Goal: Complete application form: Complete application form

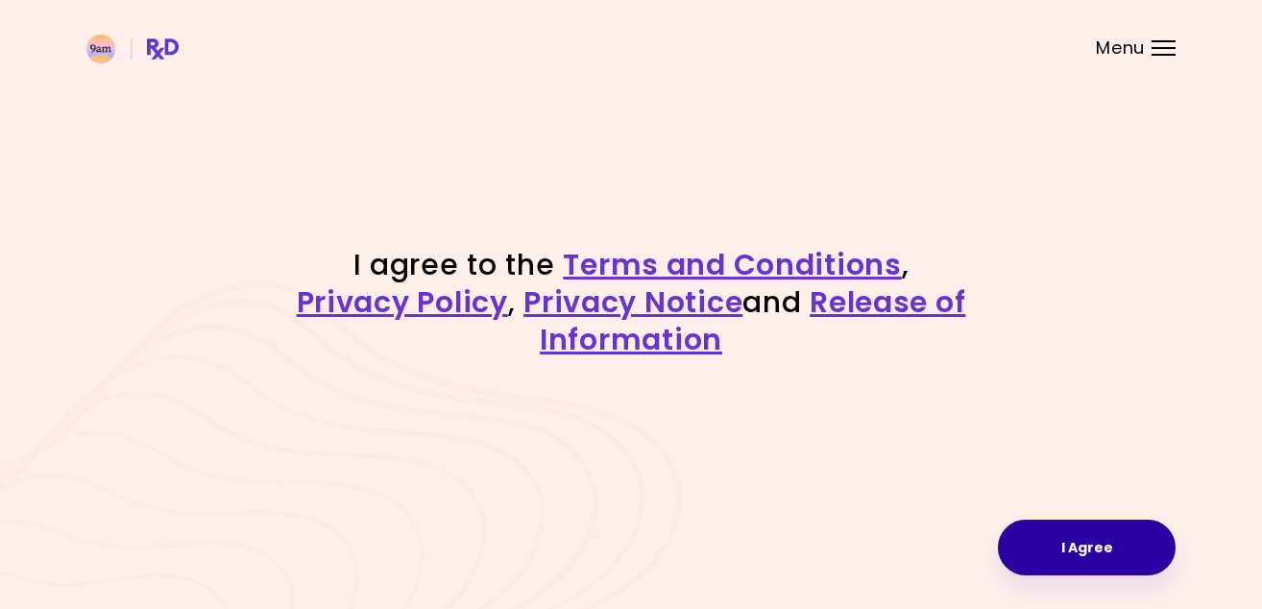
click at [1082, 551] on button "I Agree" at bounding box center [1087, 548] width 178 height 56
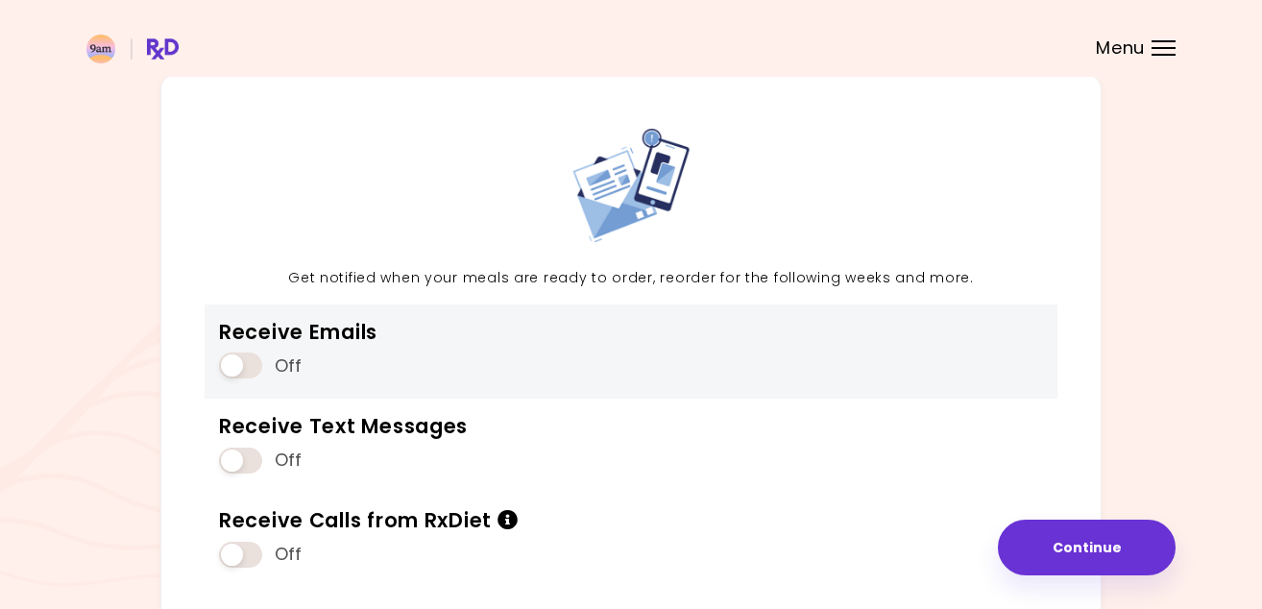
scroll to position [64, 0]
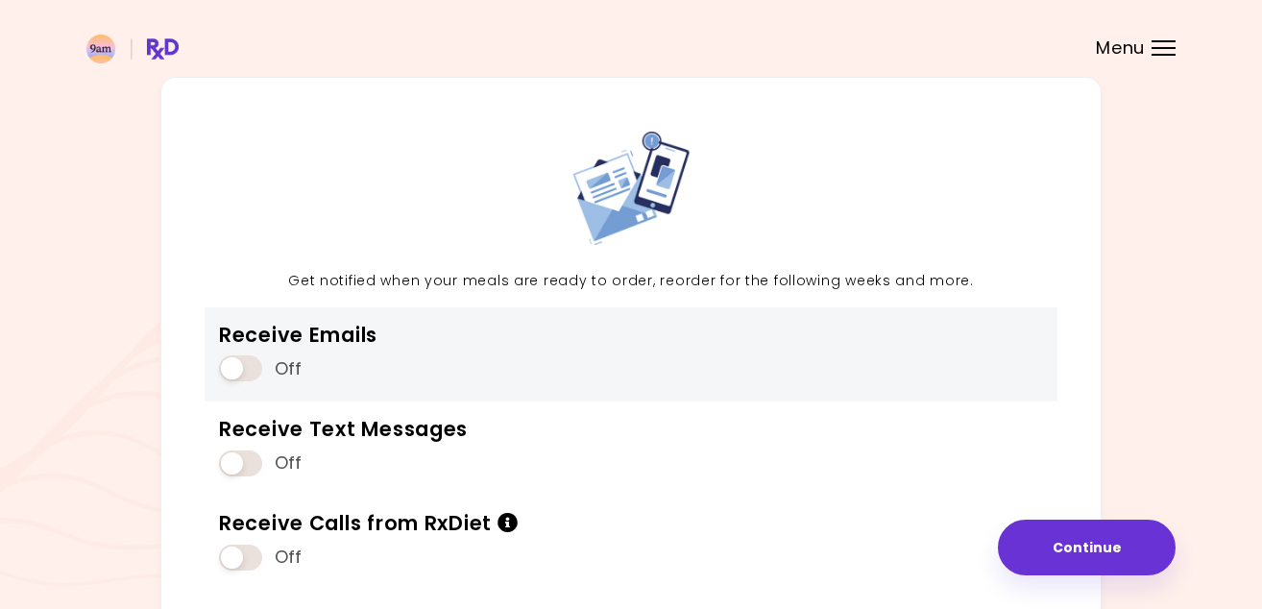
click at [262, 354] on div "Off" at bounding box center [298, 369] width 158 height 36
click at [255, 367] on span at bounding box center [240, 368] width 43 height 26
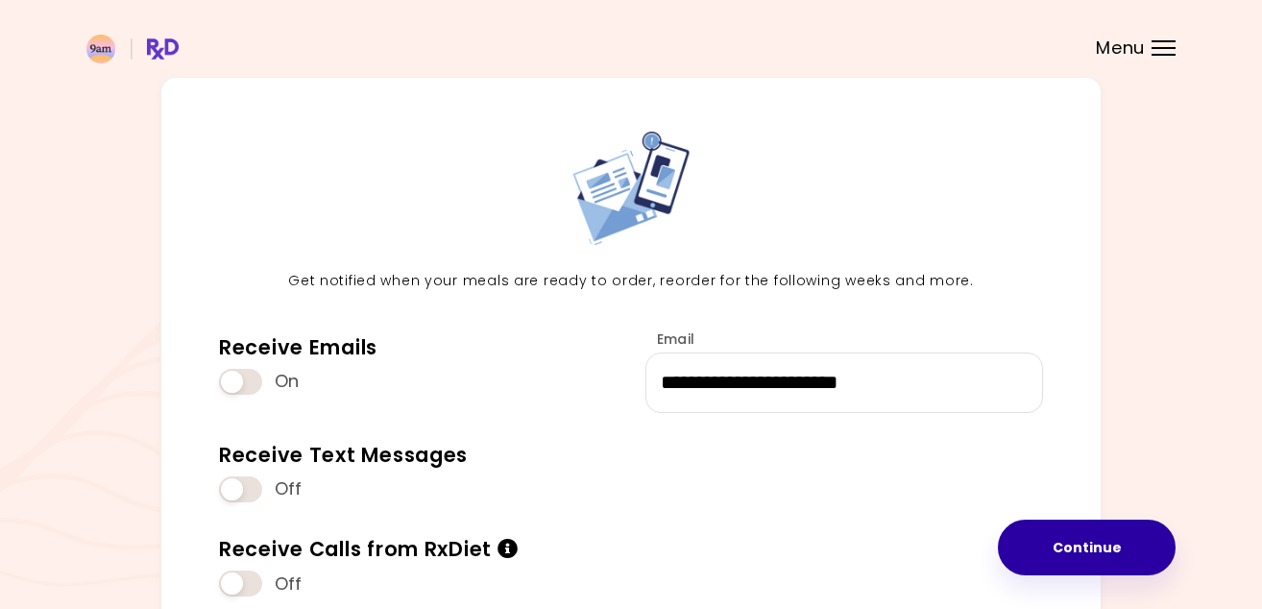
click at [1092, 544] on button "Continue" at bounding box center [1087, 548] width 178 height 56
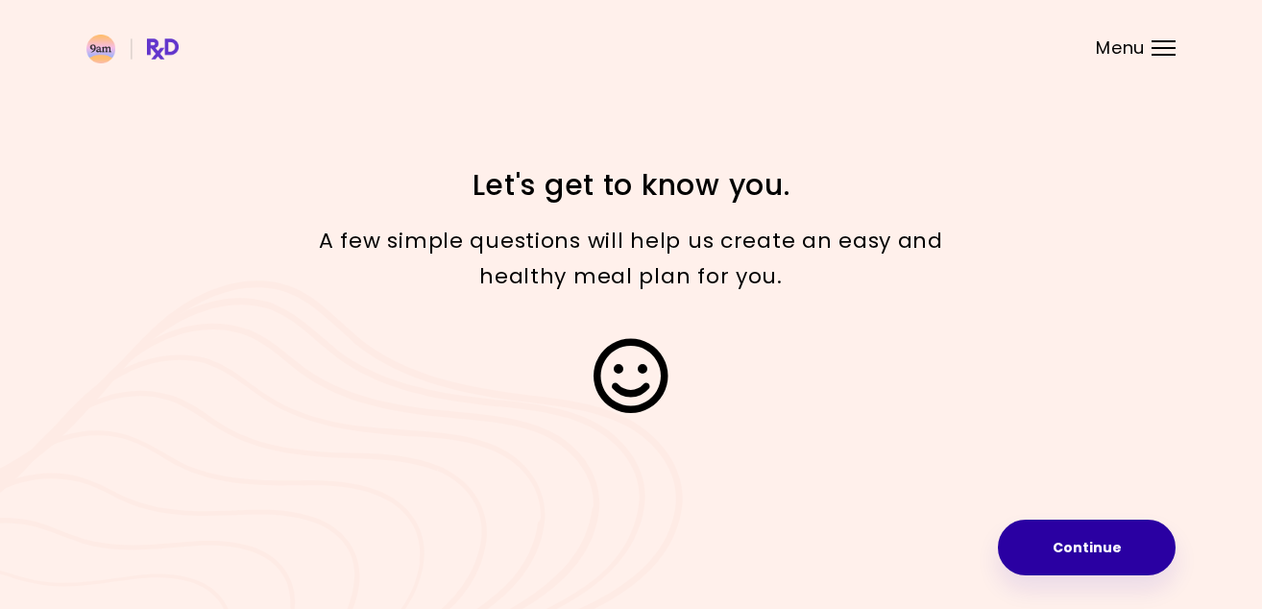
click at [1094, 551] on button "Continue" at bounding box center [1087, 548] width 178 height 56
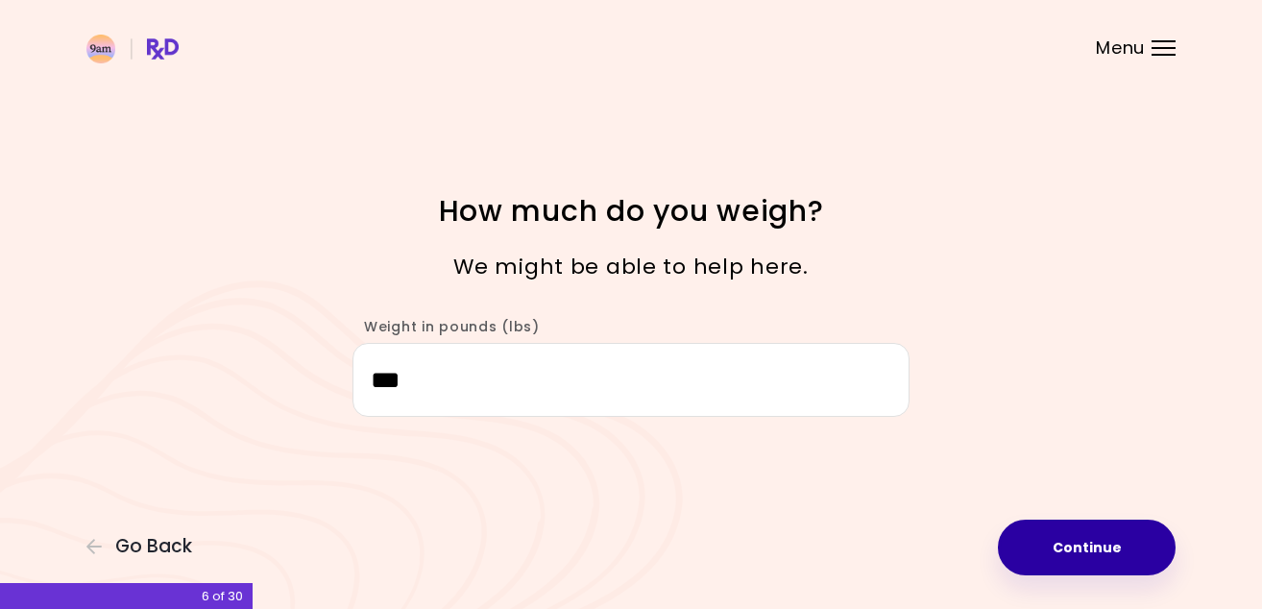
click at [1076, 538] on button "Continue" at bounding box center [1087, 548] width 178 height 56
select select "****"
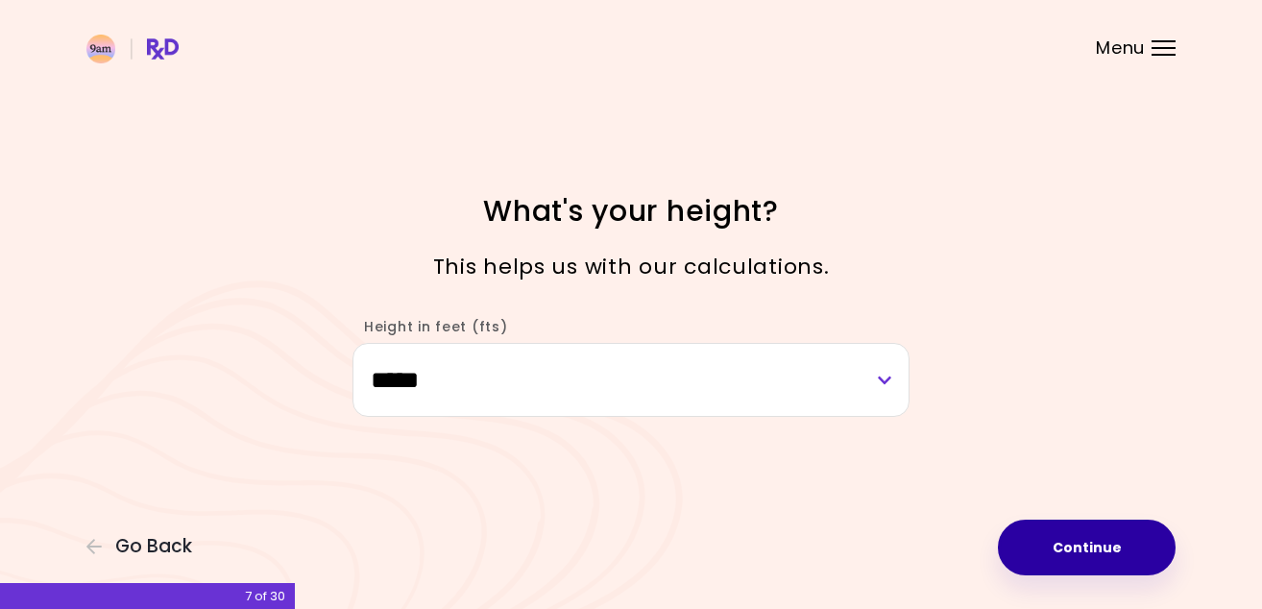
click at [1076, 538] on button "Continue" at bounding box center [1087, 548] width 178 height 56
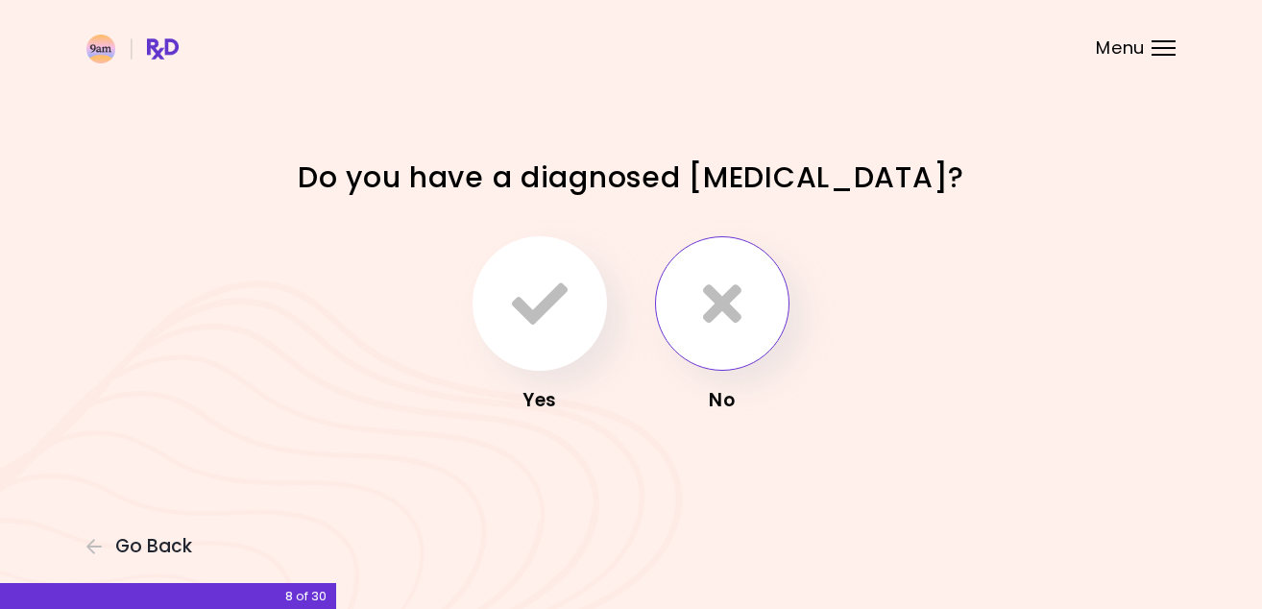
click at [741, 347] on button "button" at bounding box center [722, 303] width 134 height 134
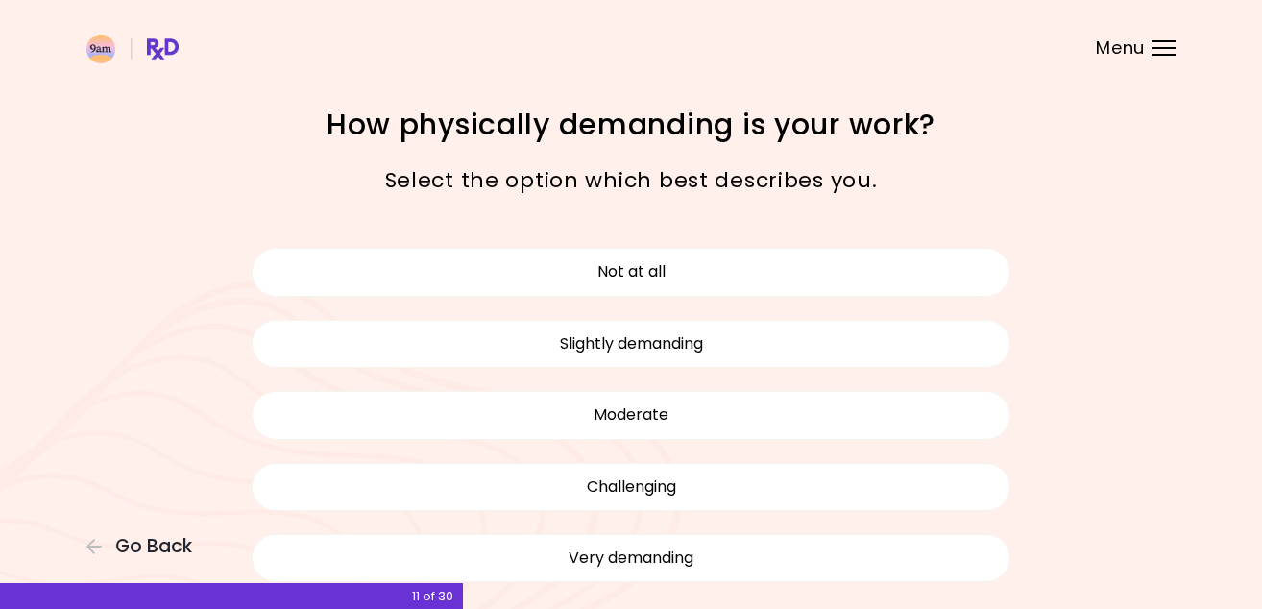
click at [1082, 429] on div "Focusable invisible element How physically demanding is your work? Select the o…" at bounding box center [631, 361] width 1262 height 723
click at [893, 279] on button "Not at all" at bounding box center [631, 272] width 759 height 48
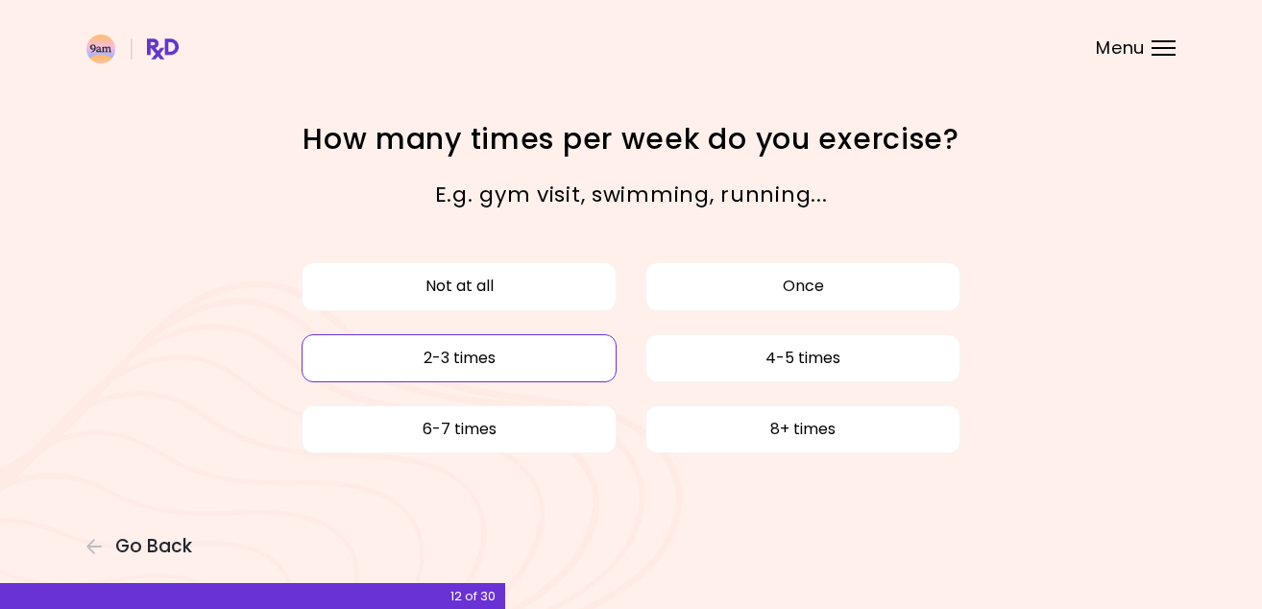
click at [569, 352] on button "2-3 times" at bounding box center [459, 358] width 315 height 48
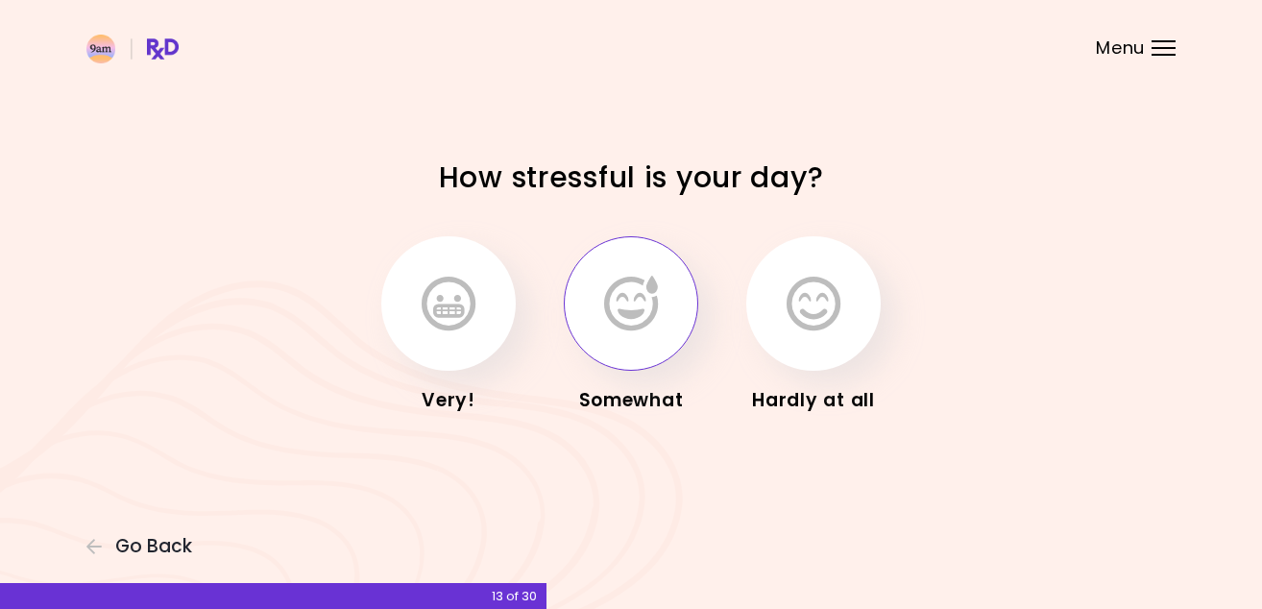
click at [640, 330] on icon "button" at bounding box center [631, 304] width 54 height 56
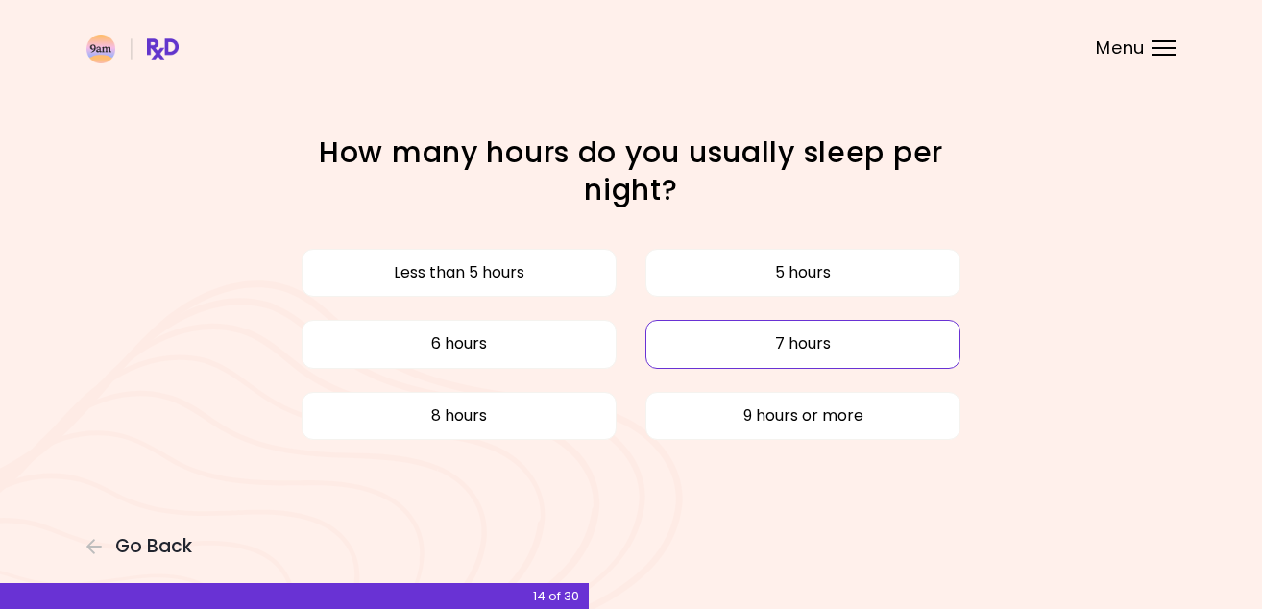
click at [733, 352] on button "7 hours" at bounding box center [802, 344] width 315 height 48
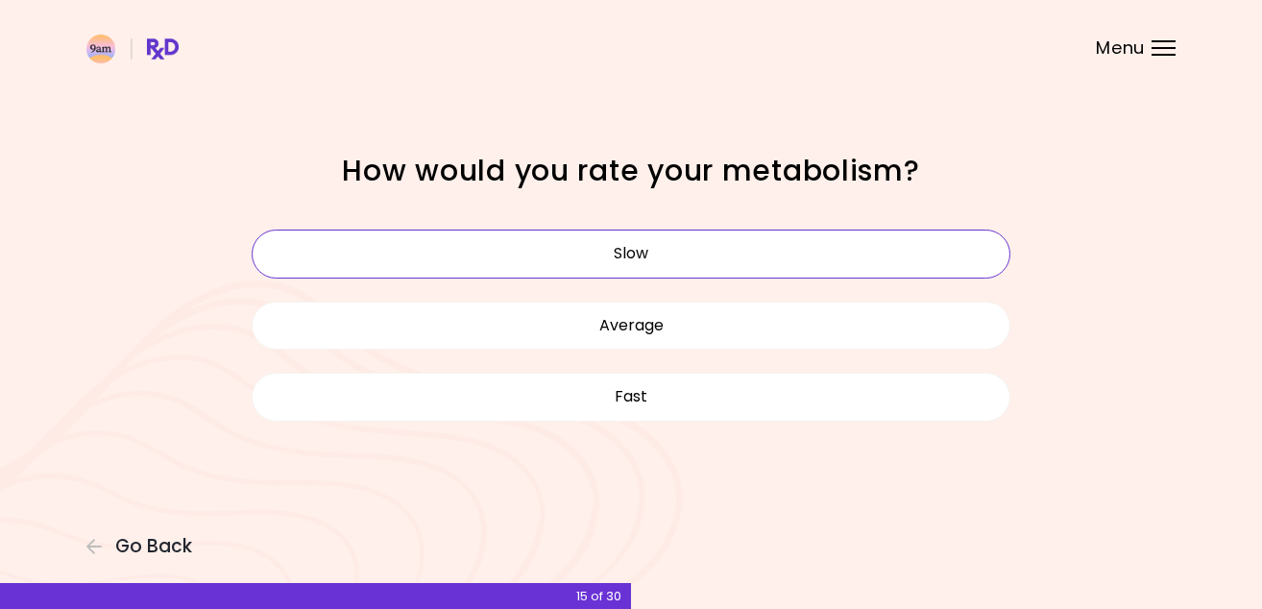
click at [659, 253] on button "Slow" at bounding box center [631, 254] width 759 height 48
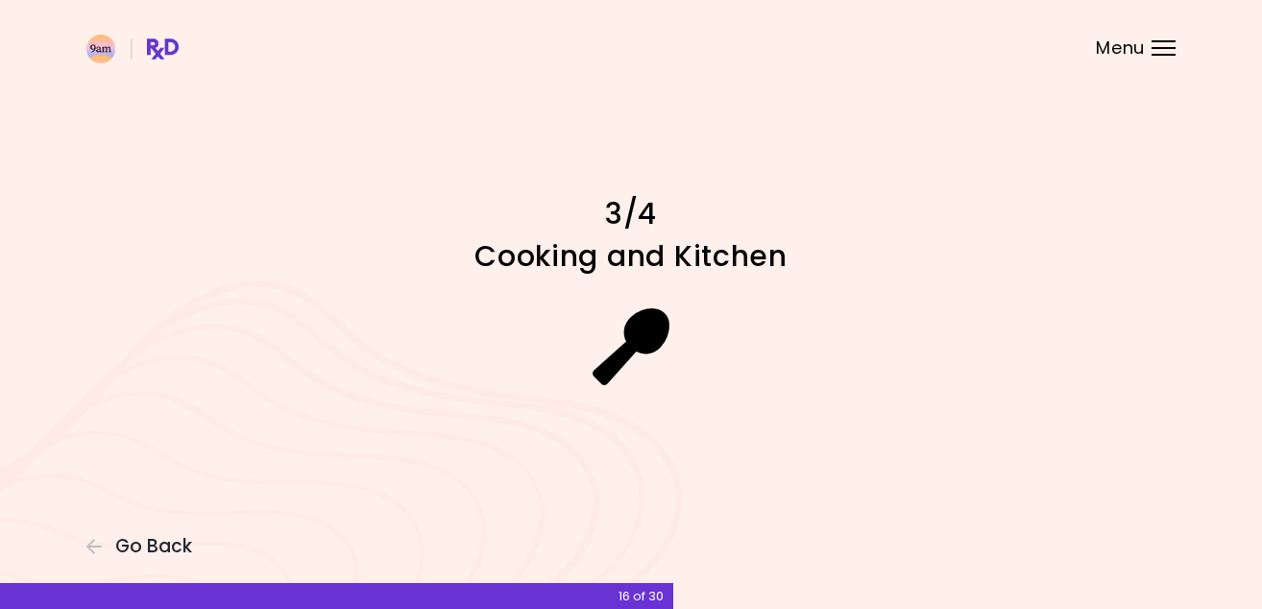
click at [659, 253] on h1 "Cooking and Kitchen" at bounding box center [631, 255] width 672 height 37
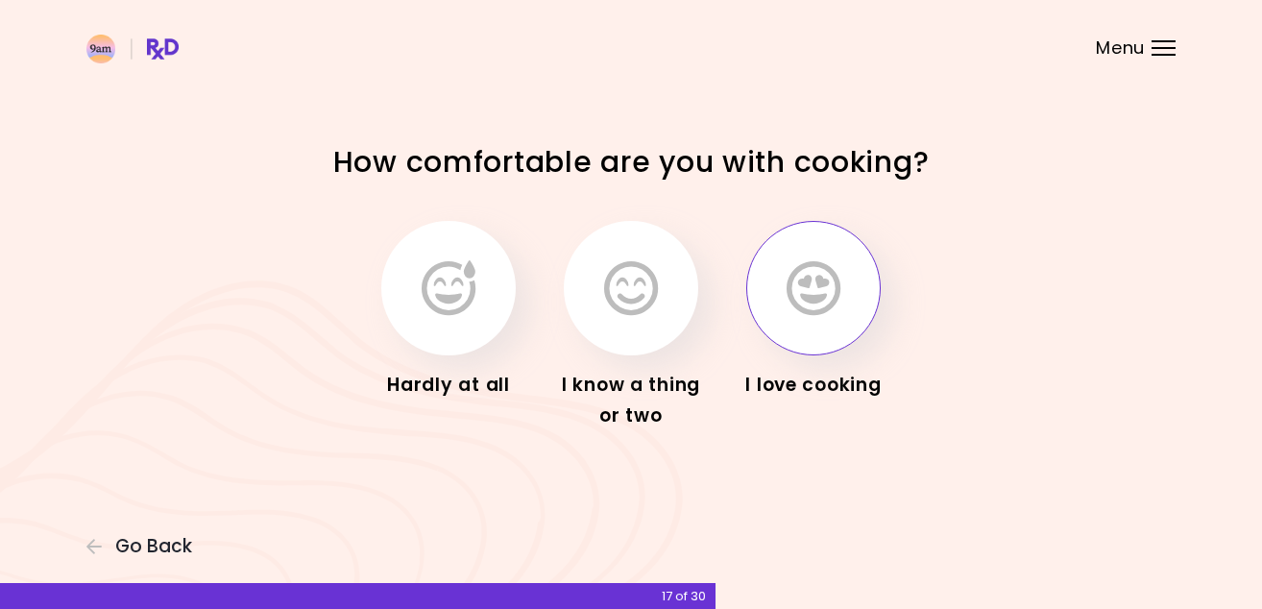
click at [813, 314] on icon "button" at bounding box center [814, 288] width 54 height 56
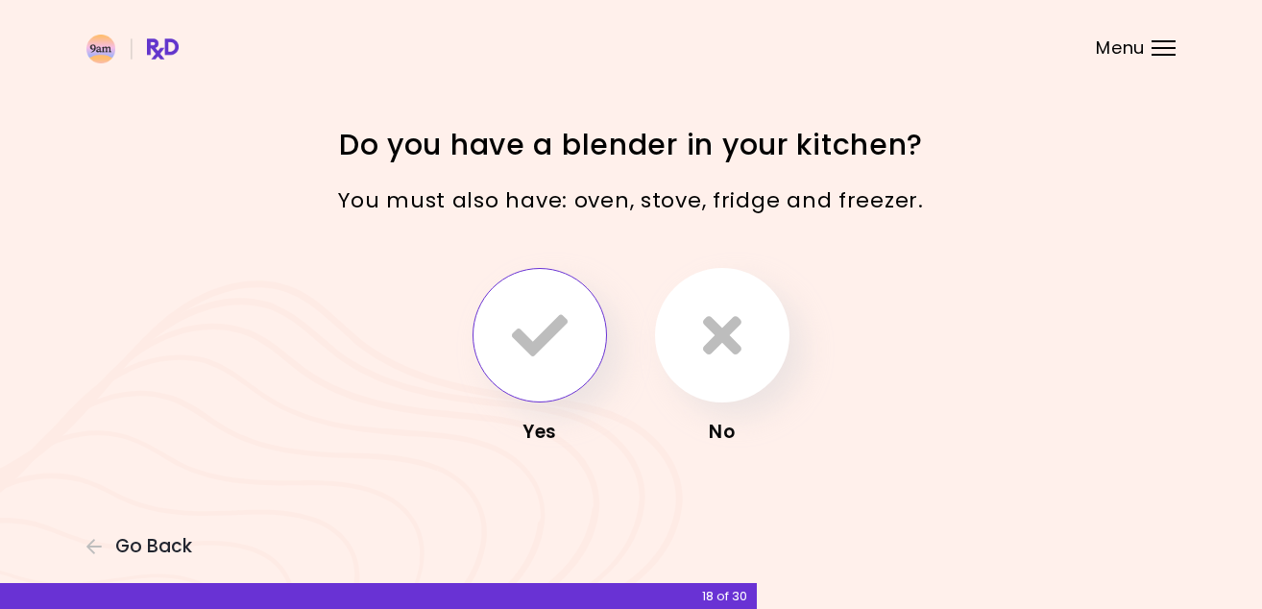
click at [534, 326] on icon "button" at bounding box center [540, 335] width 56 height 56
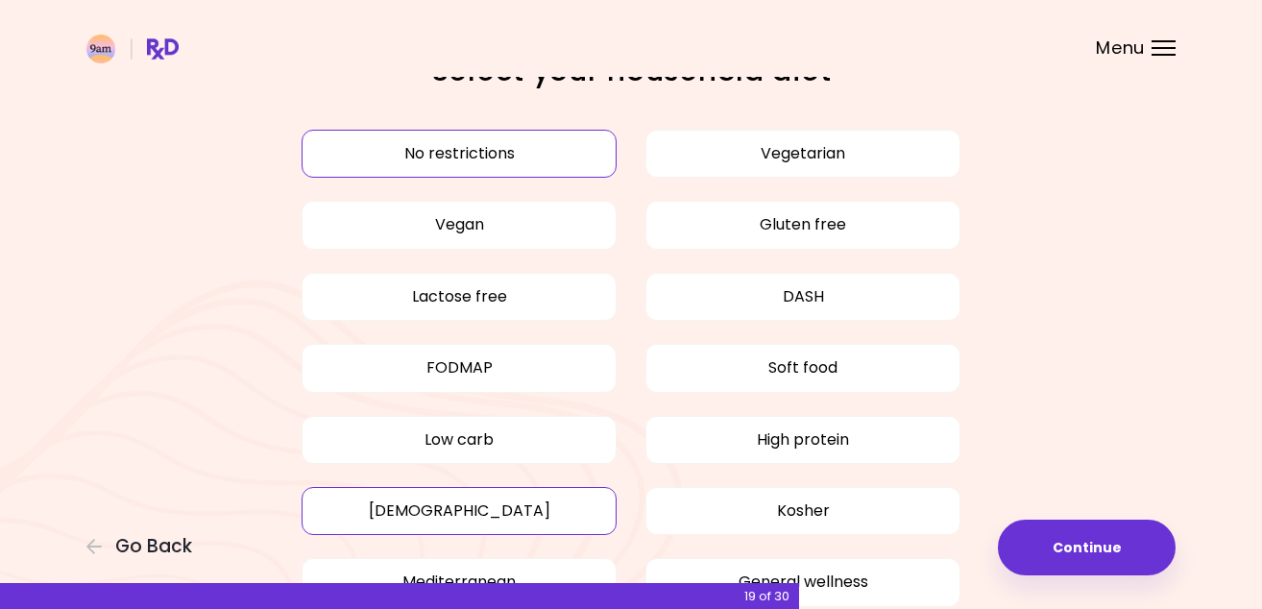
scroll to position [51, 0]
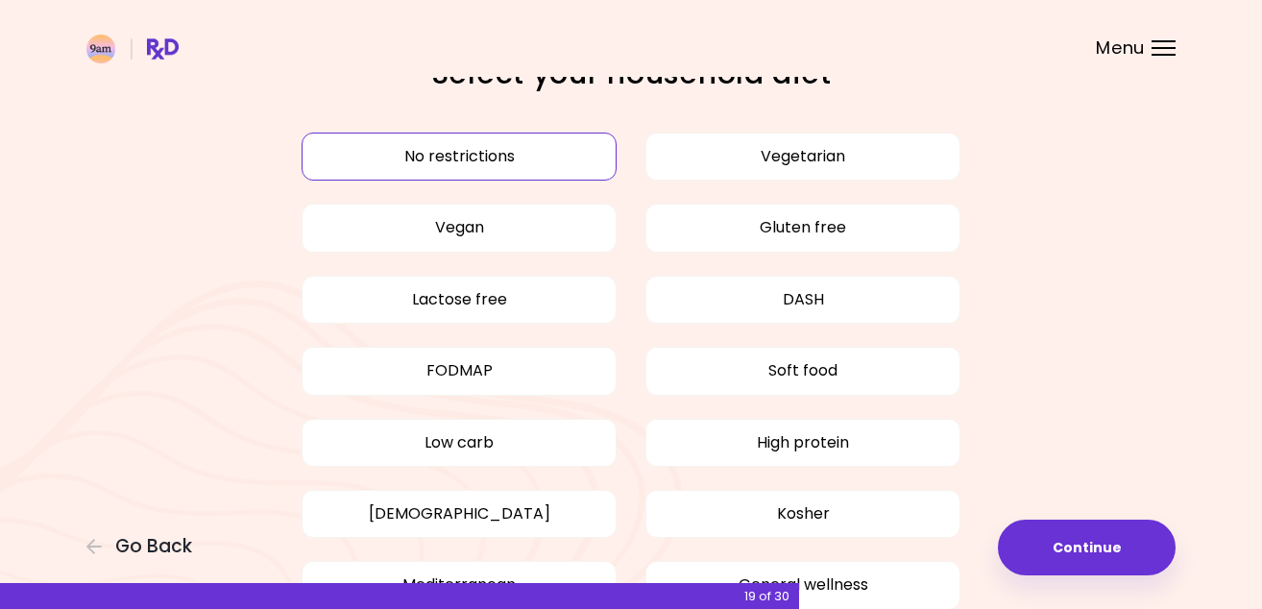
click at [600, 157] on button "No restrictions" at bounding box center [459, 157] width 315 height 48
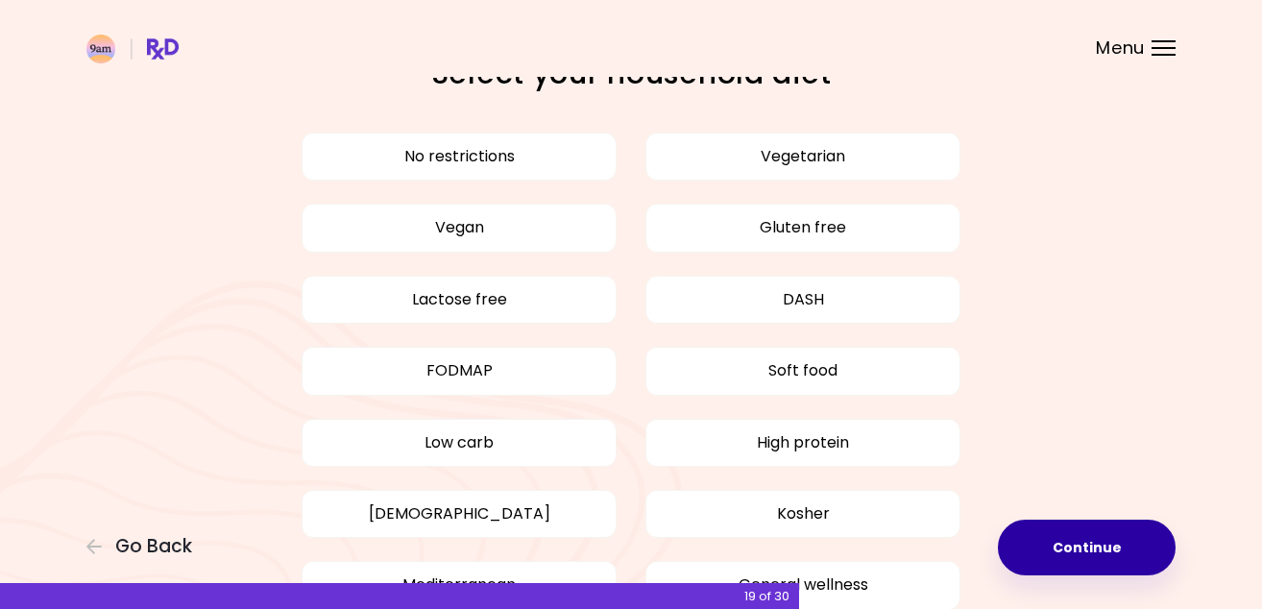
click at [1102, 545] on button "Continue" at bounding box center [1087, 548] width 178 height 56
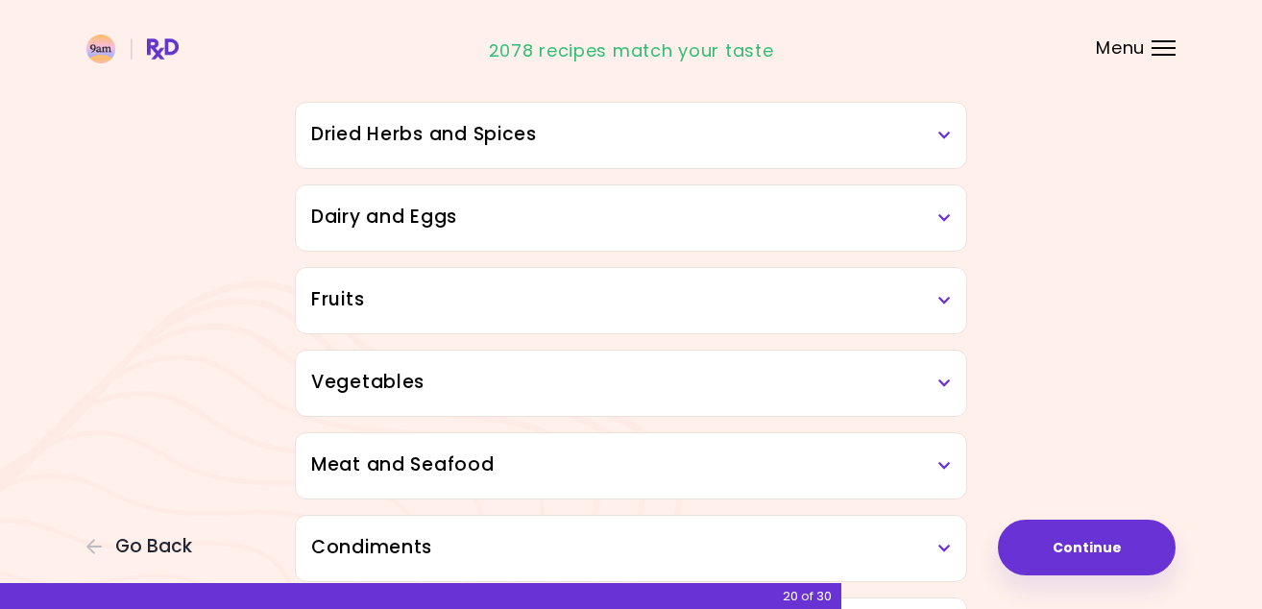
scroll to position [188, 0]
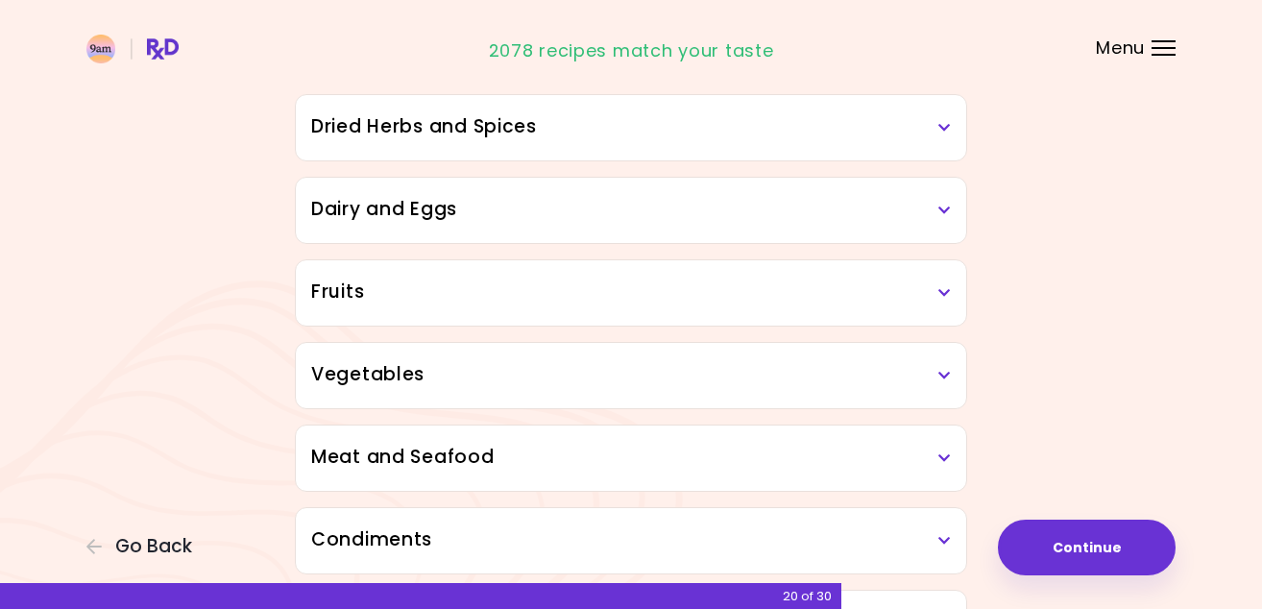
click at [946, 133] on icon at bounding box center [944, 127] width 12 height 13
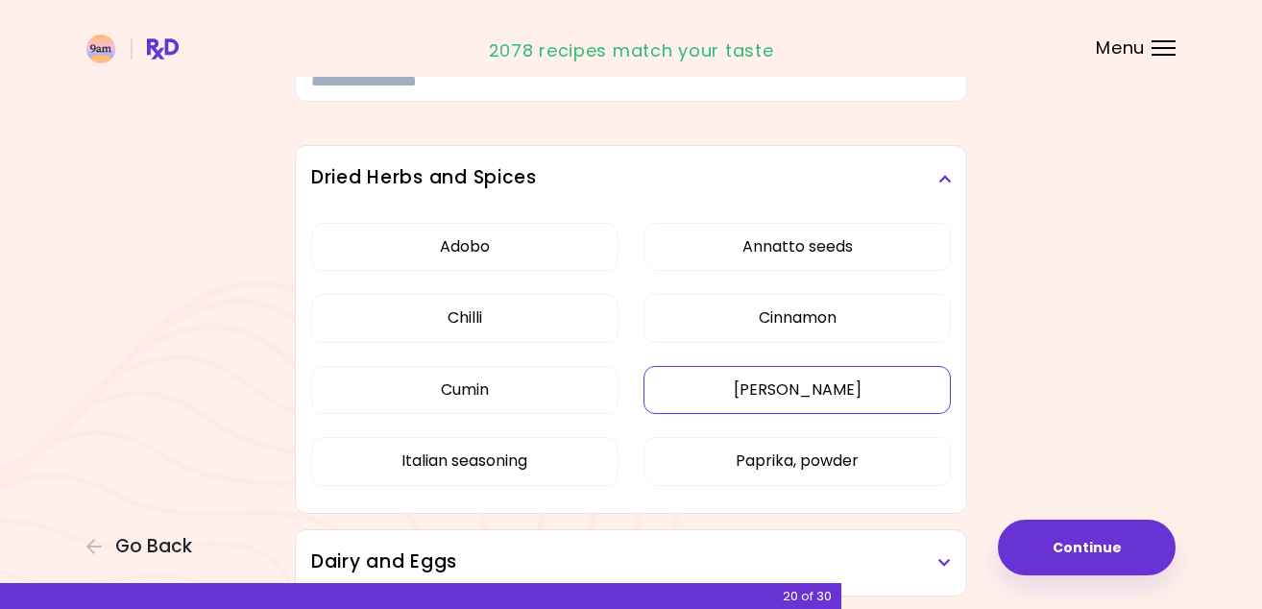
scroll to position [105, 0]
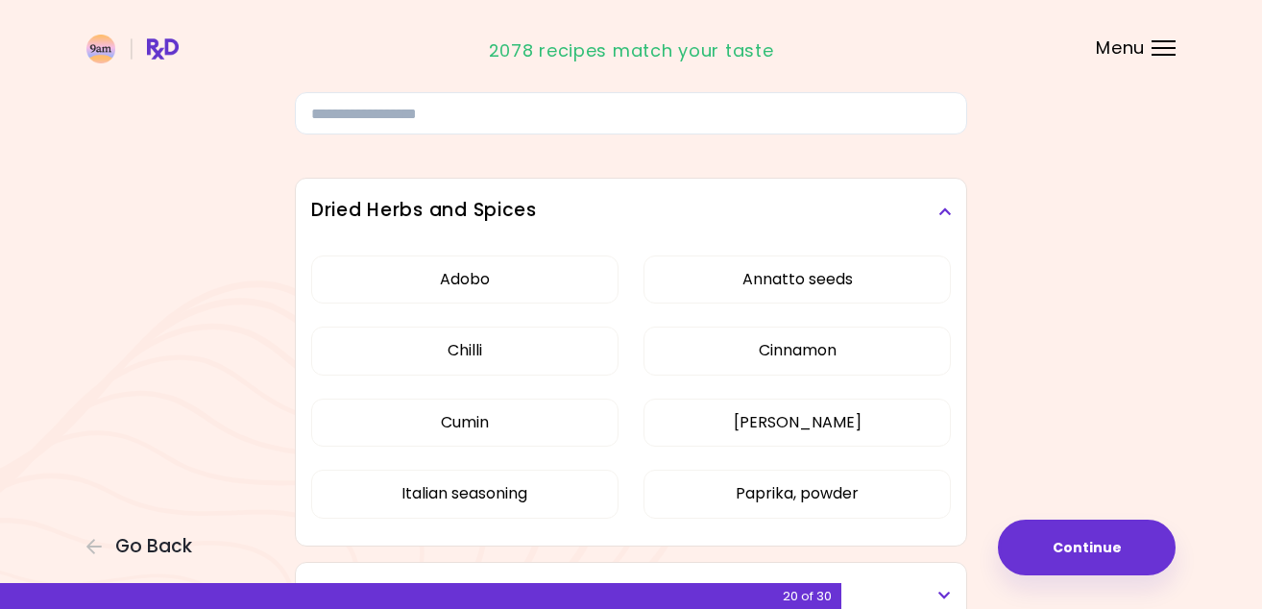
click at [948, 213] on icon at bounding box center [944, 211] width 12 height 13
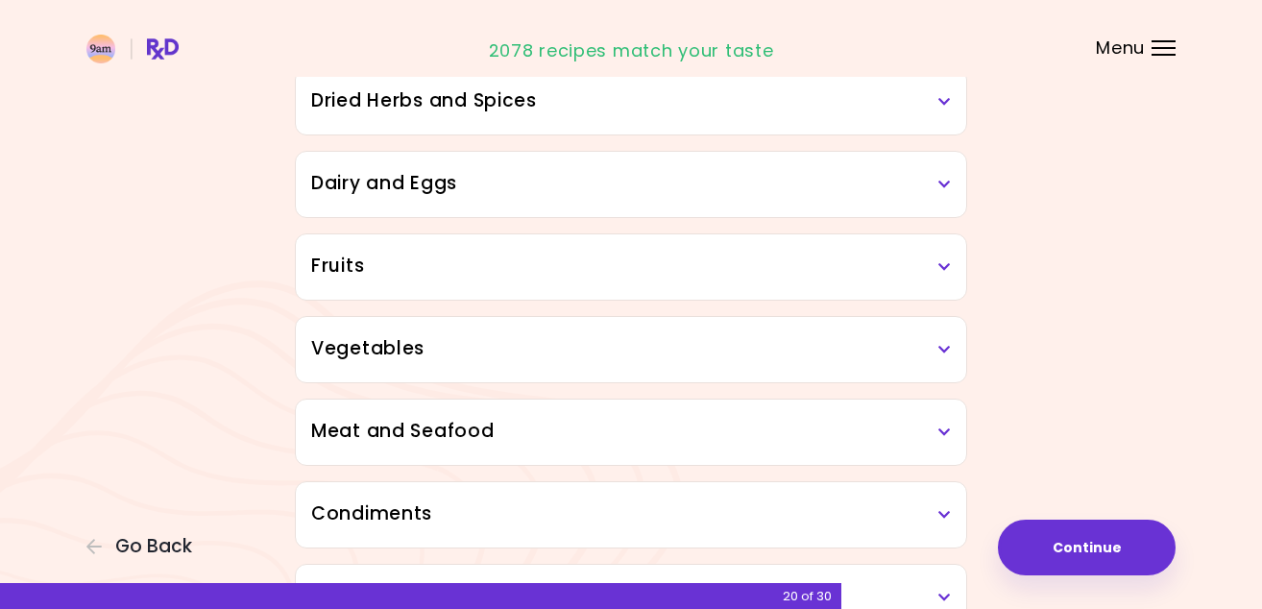
scroll to position [222, 0]
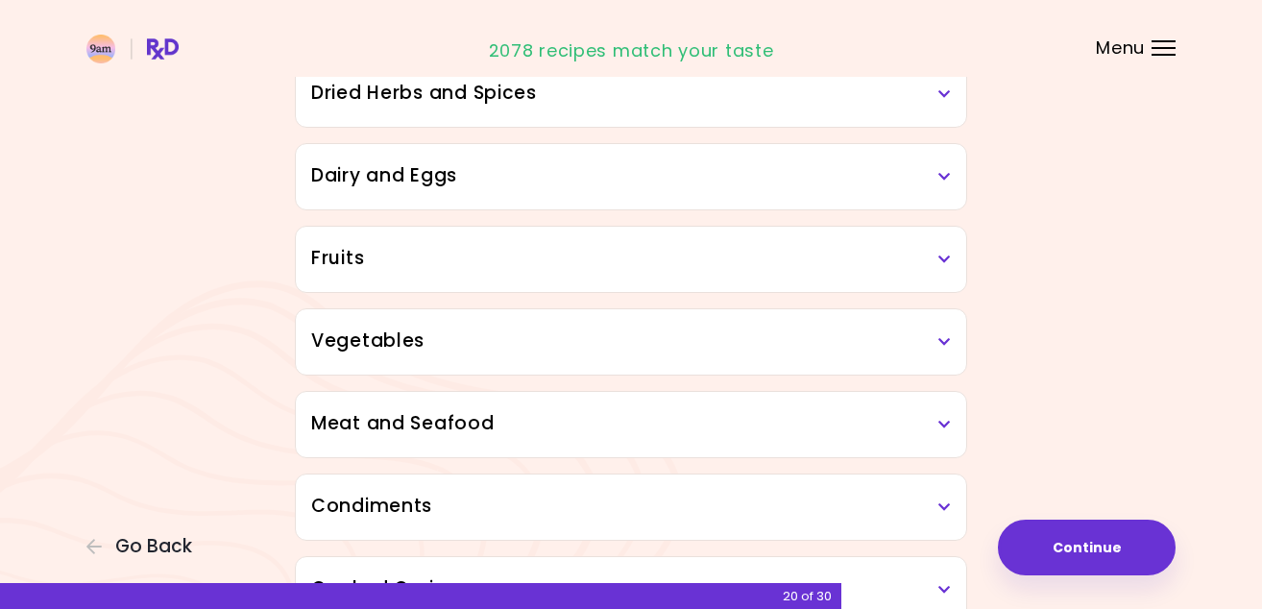
click at [932, 182] on h3 "Dairy and Eggs" at bounding box center [631, 176] width 640 height 28
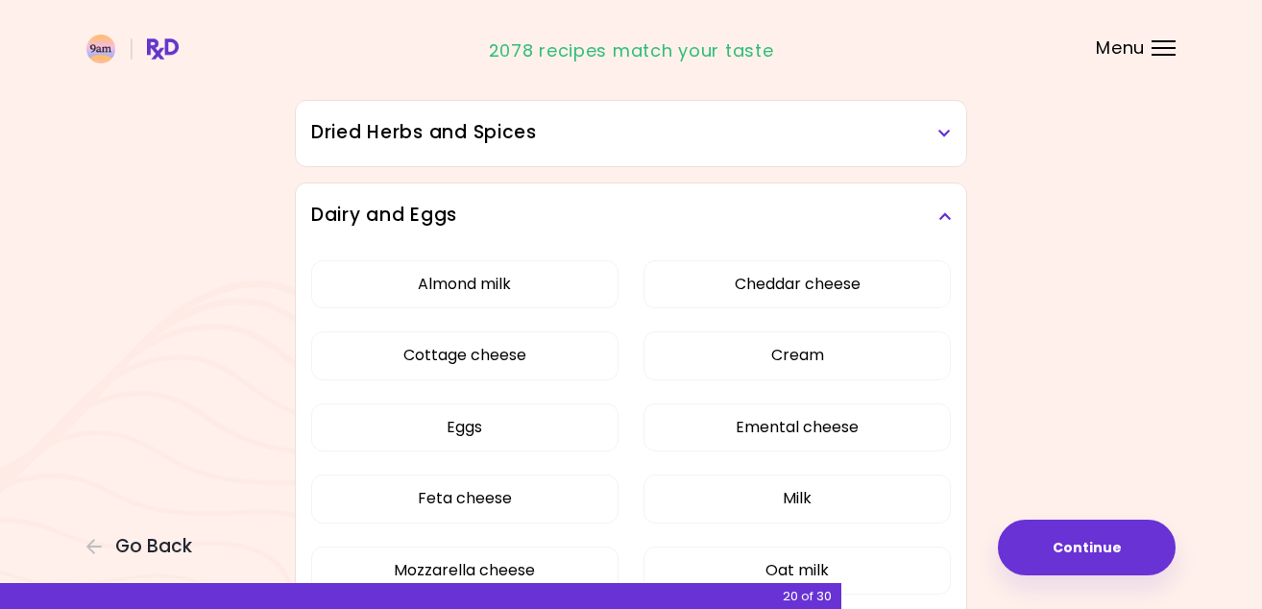
scroll to position [185, 0]
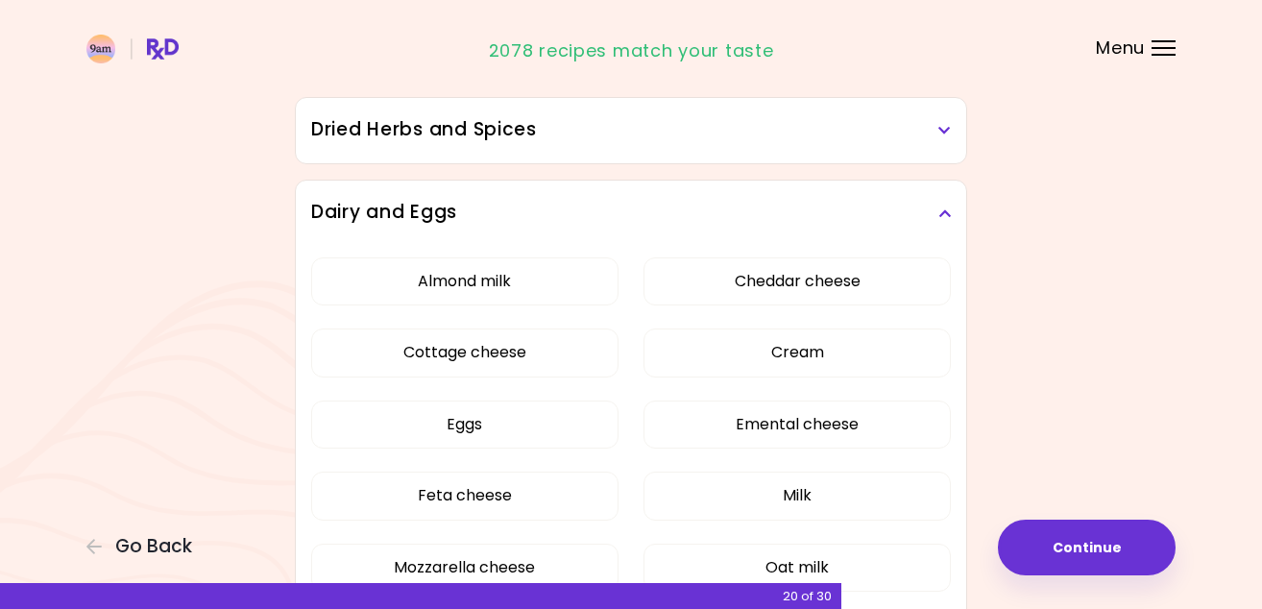
click at [904, 226] on div "Dairy and Eggs" at bounding box center [631, 213] width 670 height 65
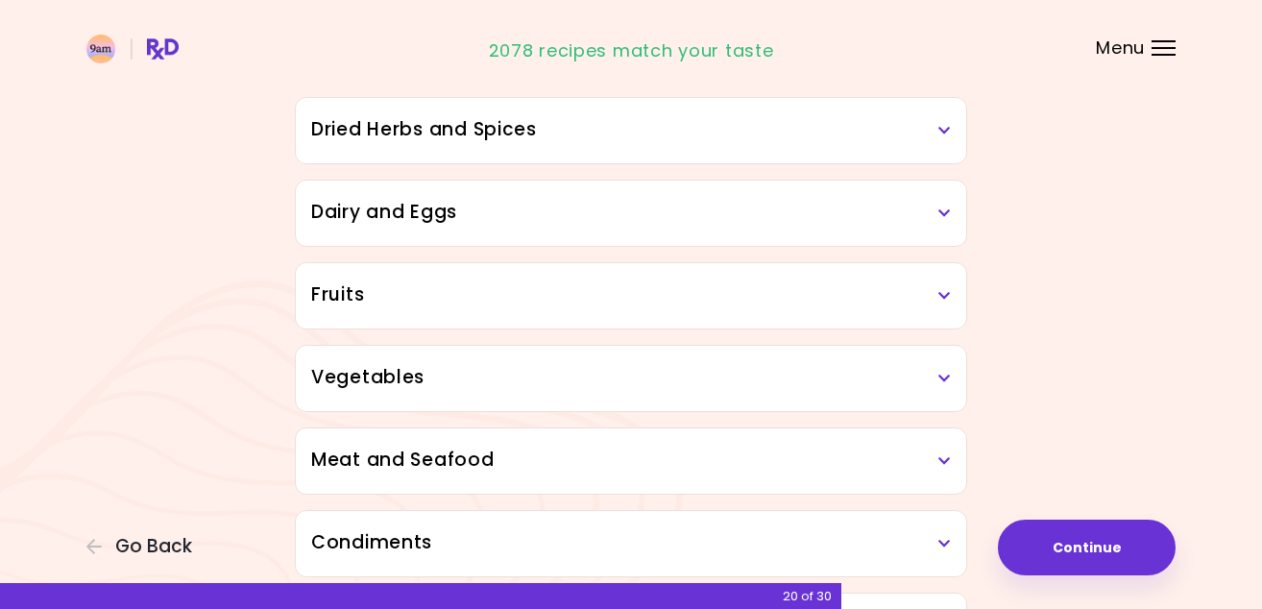
click at [857, 351] on div "Vegetables" at bounding box center [631, 378] width 670 height 65
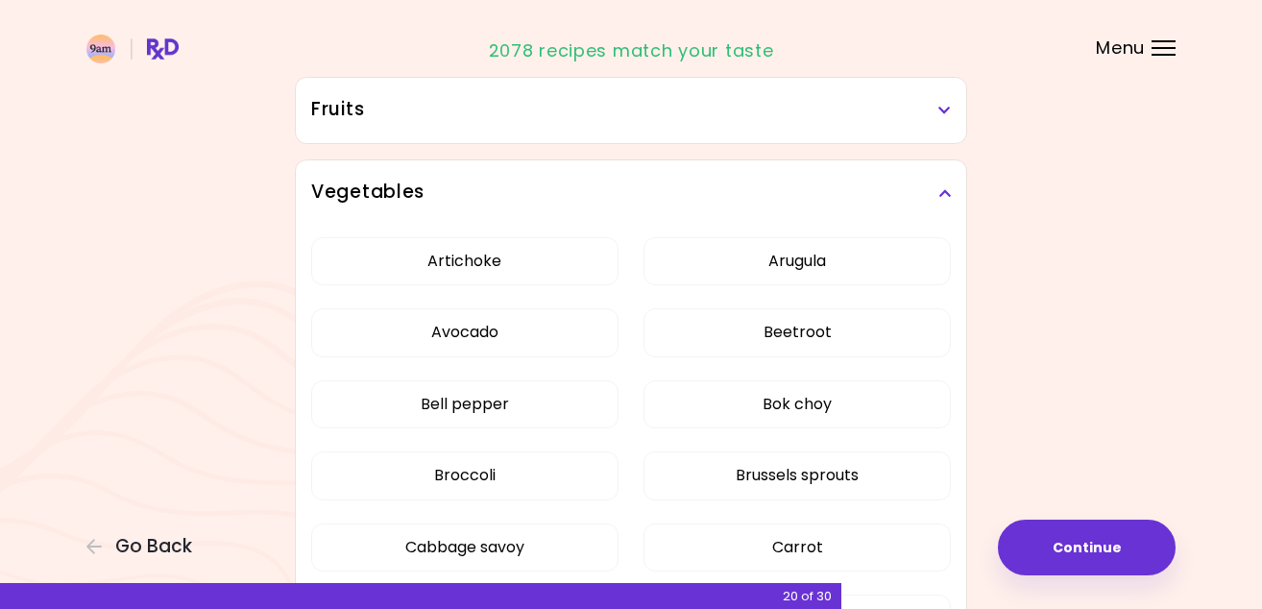
scroll to position [513, 0]
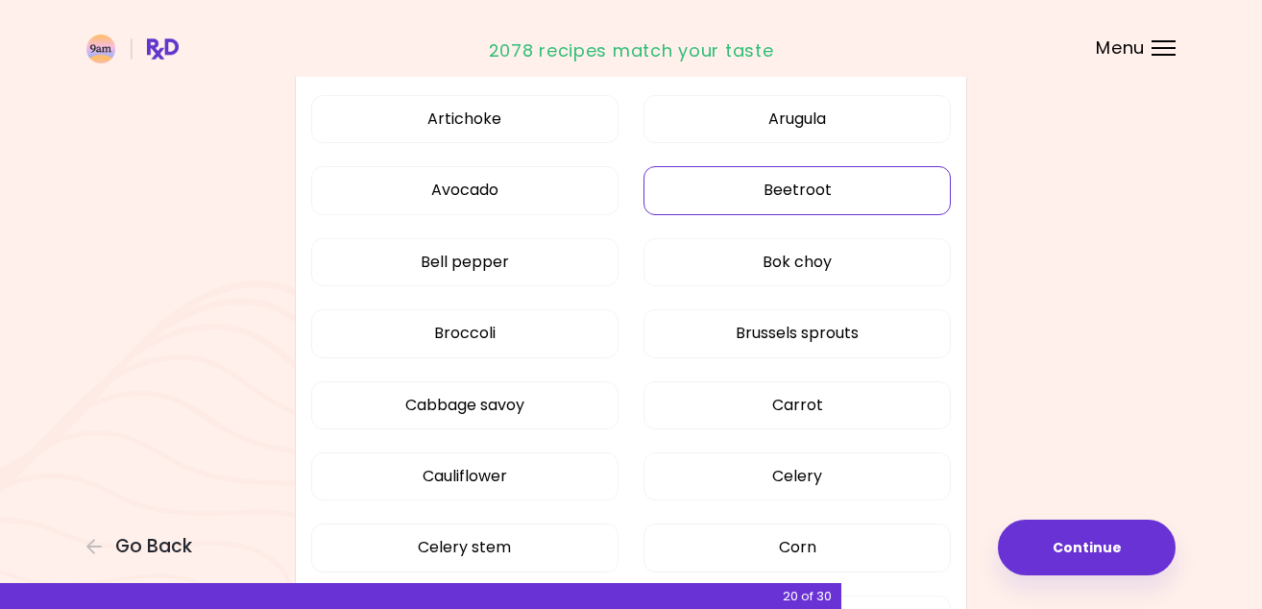
click at [817, 181] on button "Beetroot" at bounding box center [797, 190] width 307 height 48
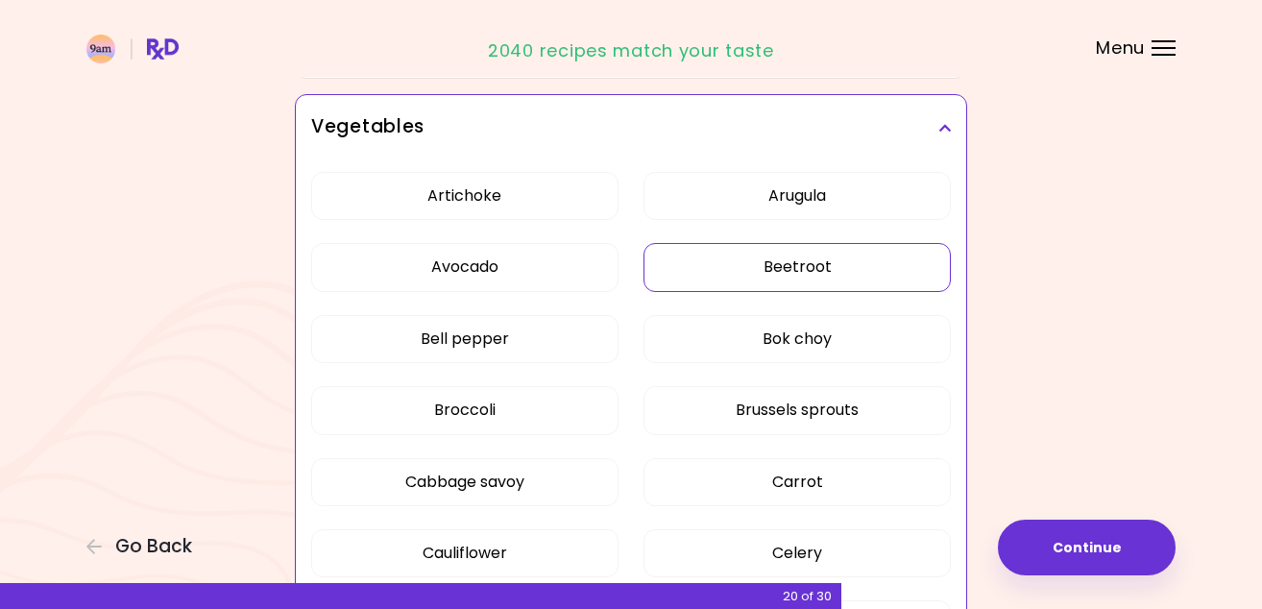
scroll to position [419, 0]
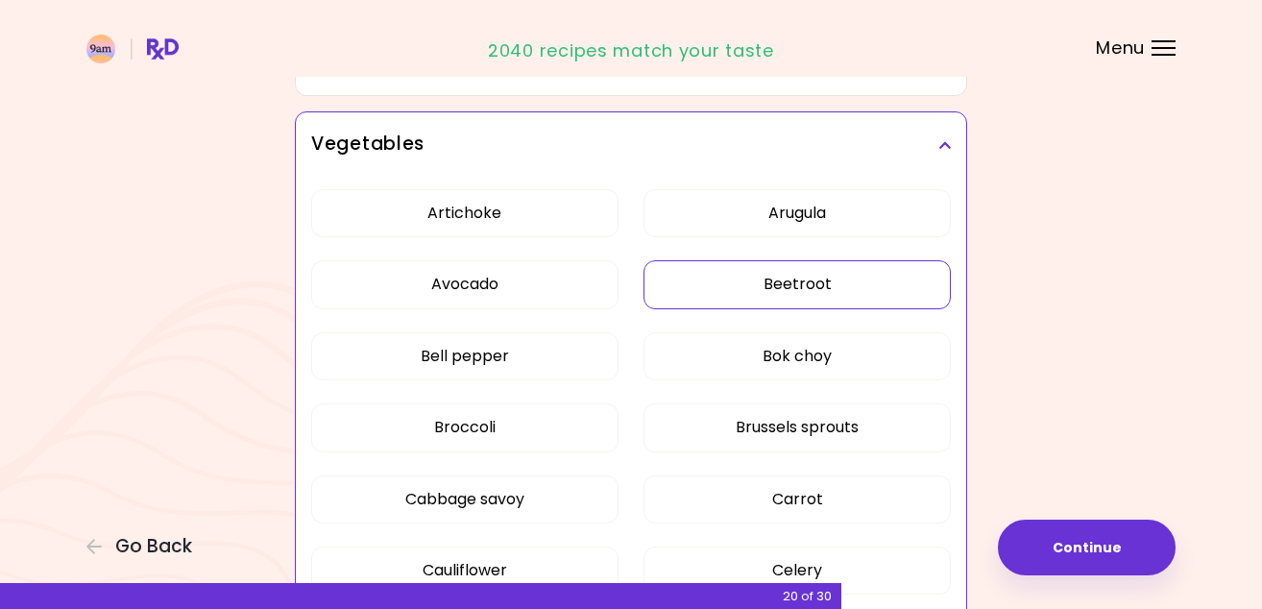
click at [785, 292] on button "Beetroot" at bounding box center [797, 284] width 307 height 48
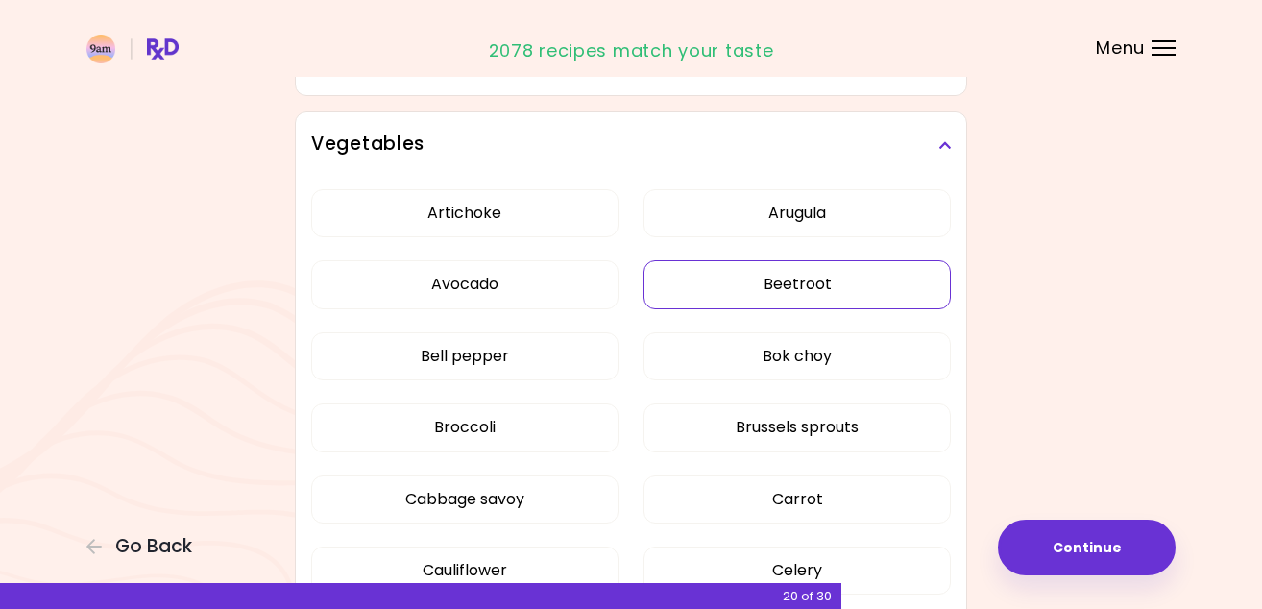
click at [785, 292] on button "Beetroot" at bounding box center [797, 284] width 307 height 48
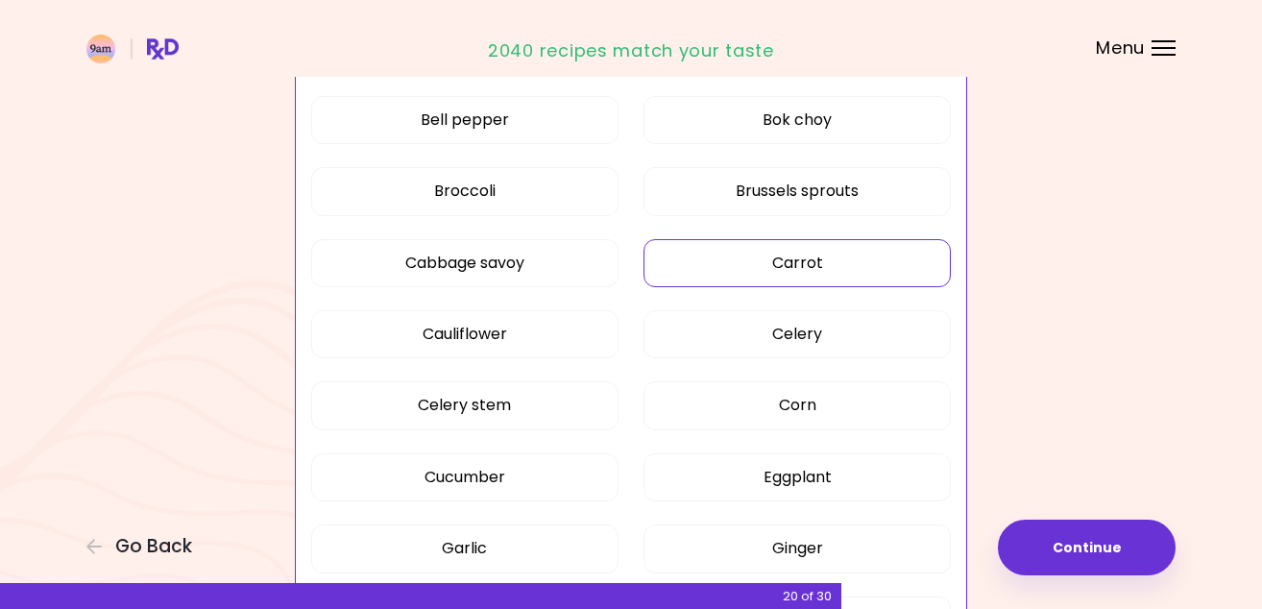
scroll to position [656, 0]
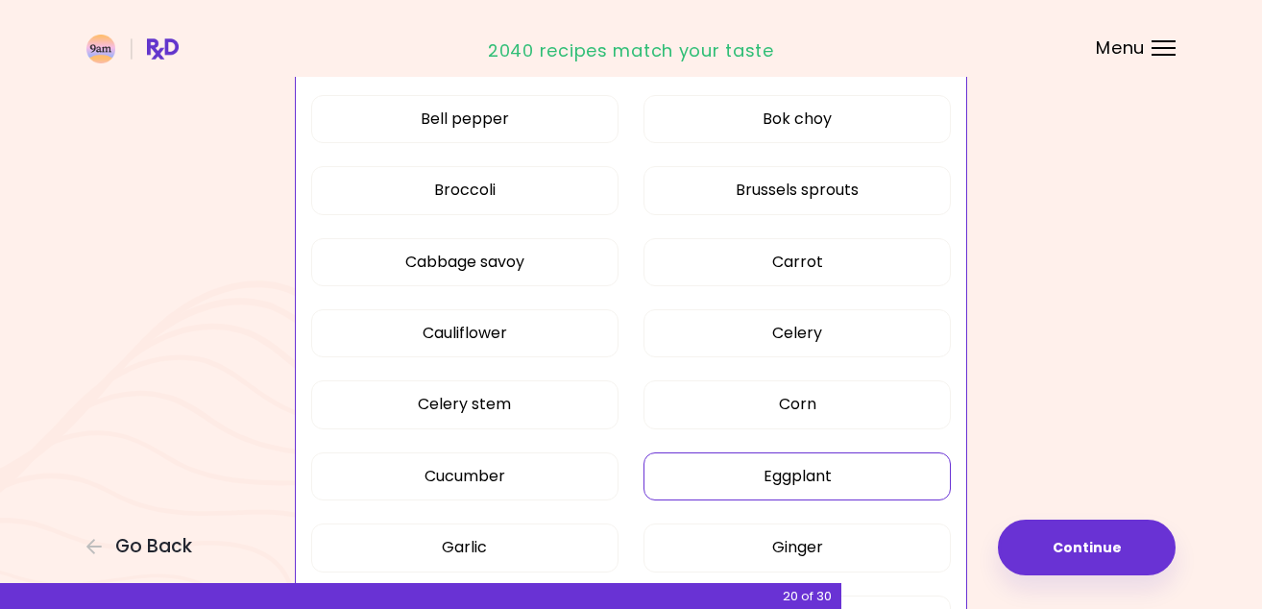
click at [826, 469] on button "Eggplant" at bounding box center [797, 476] width 307 height 48
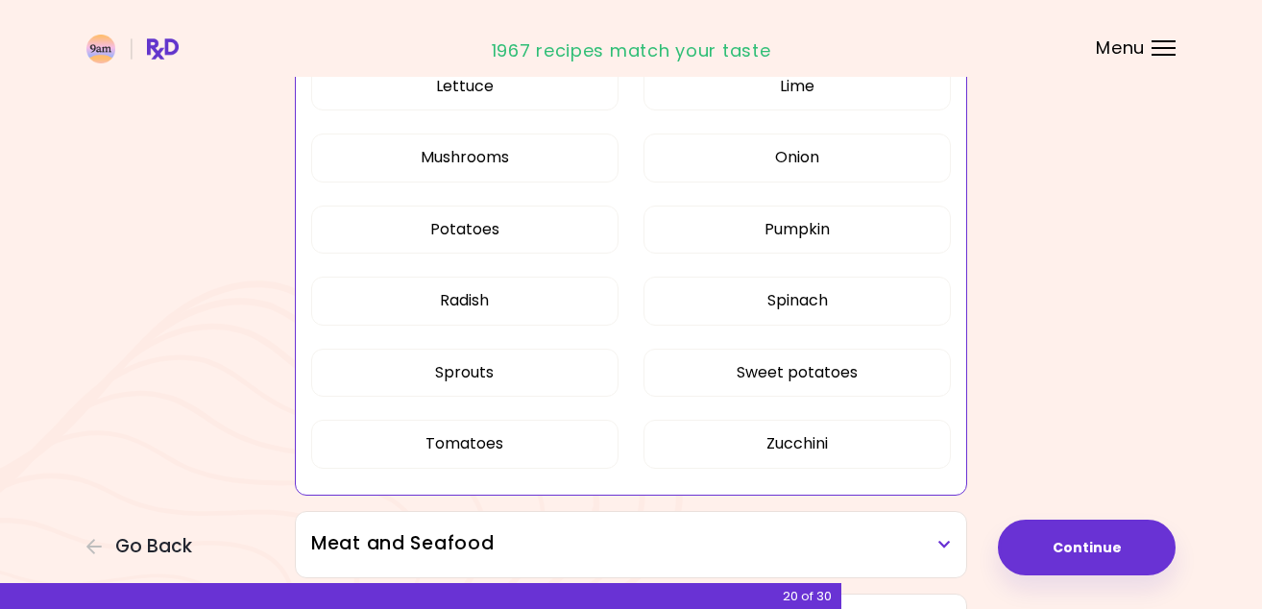
scroll to position [1262, 0]
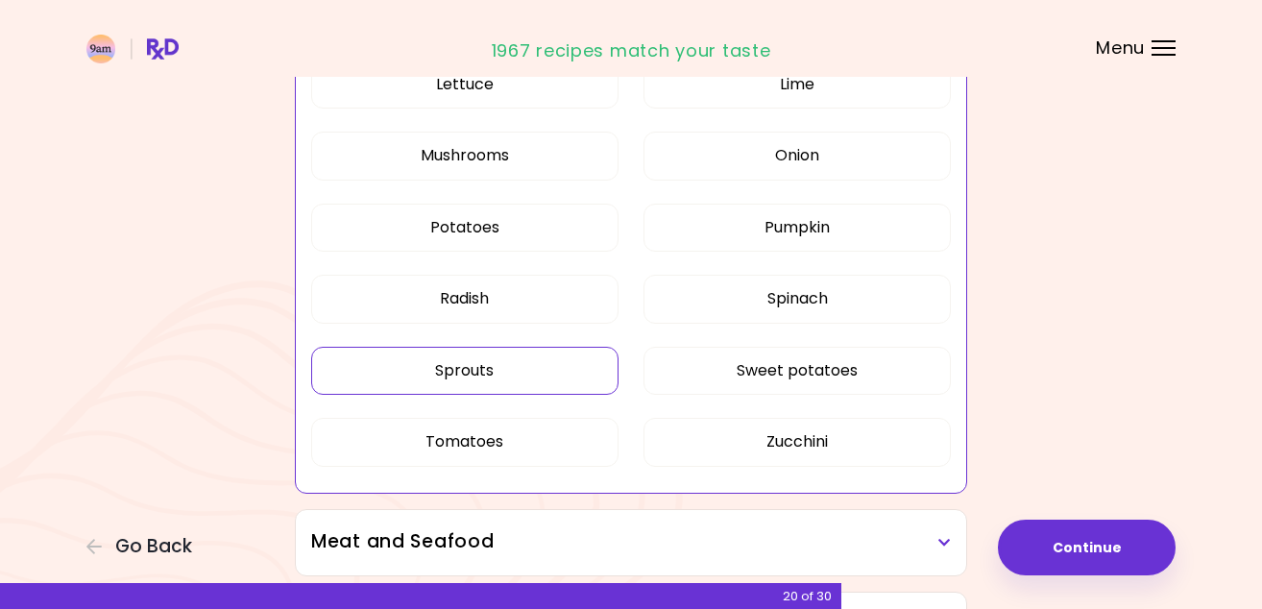
click at [524, 369] on button "Sprouts" at bounding box center [464, 371] width 307 height 48
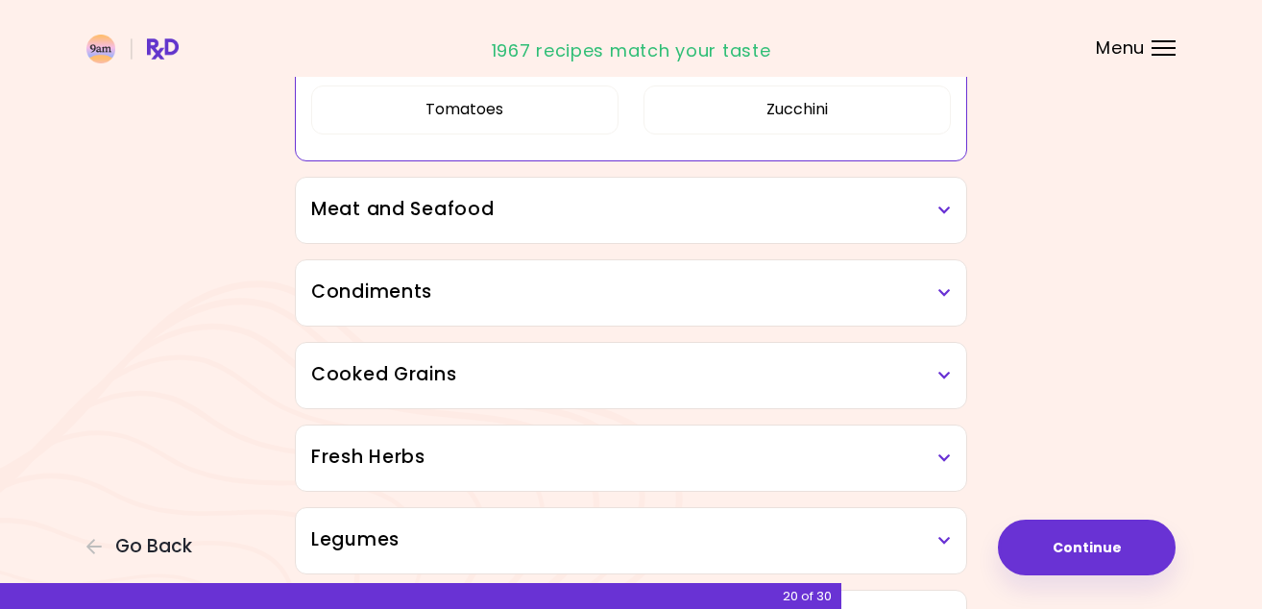
scroll to position [1603, 0]
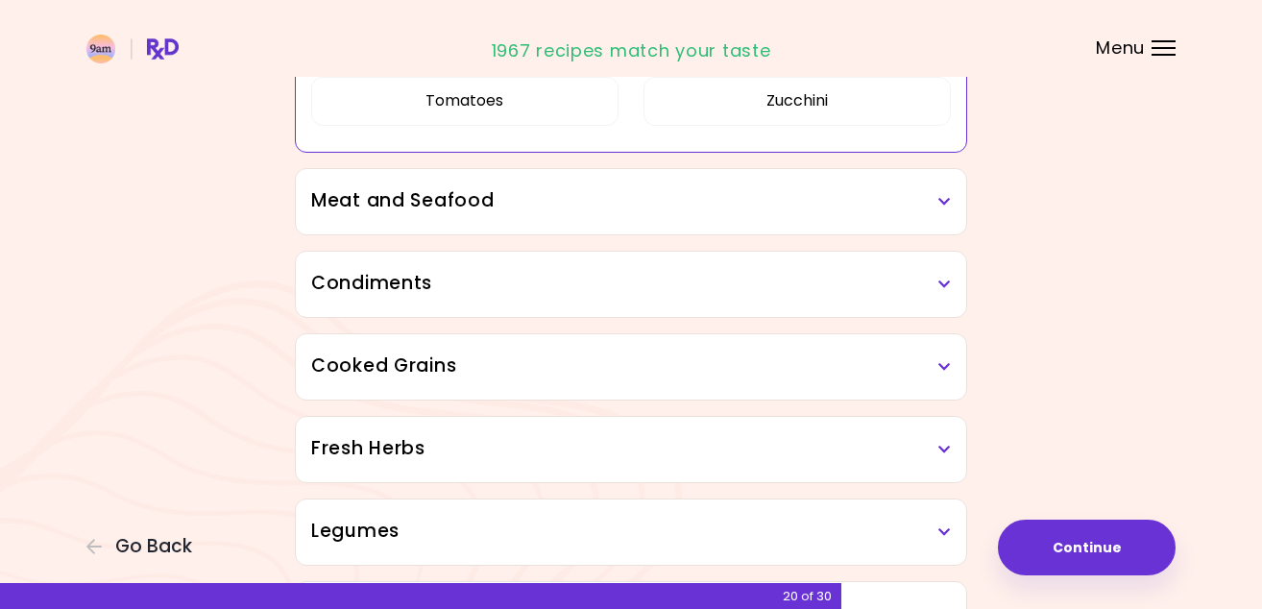
click at [900, 213] on h3 "Meat and Seafood" at bounding box center [631, 201] width 640 height 28
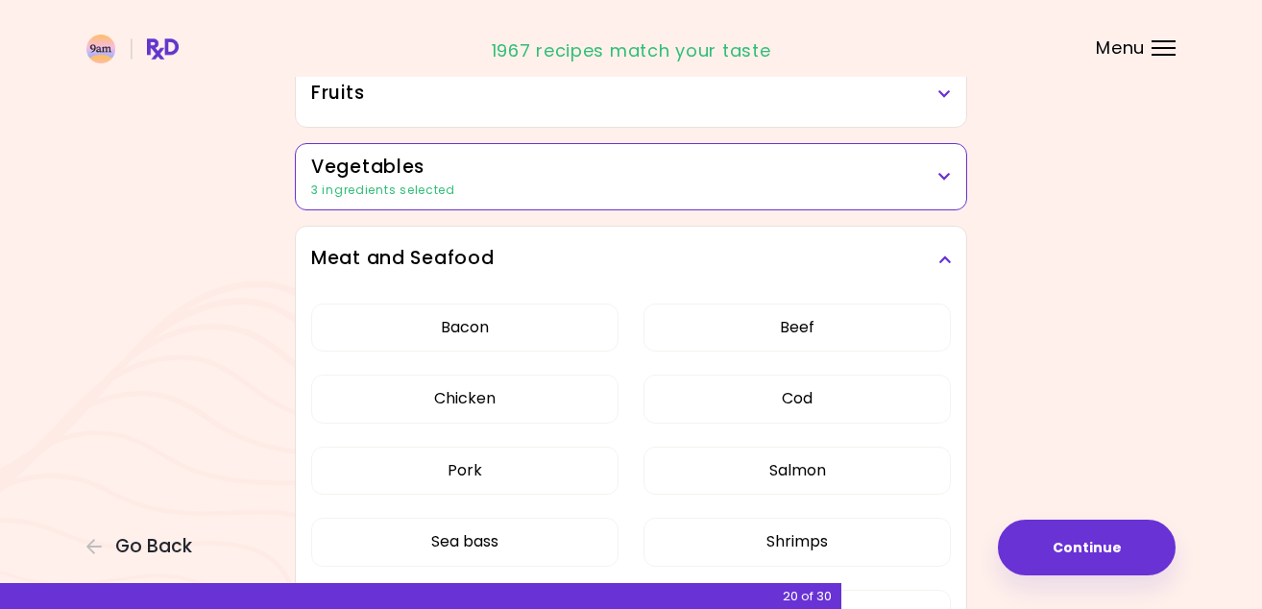
scroll to position [352, 0]
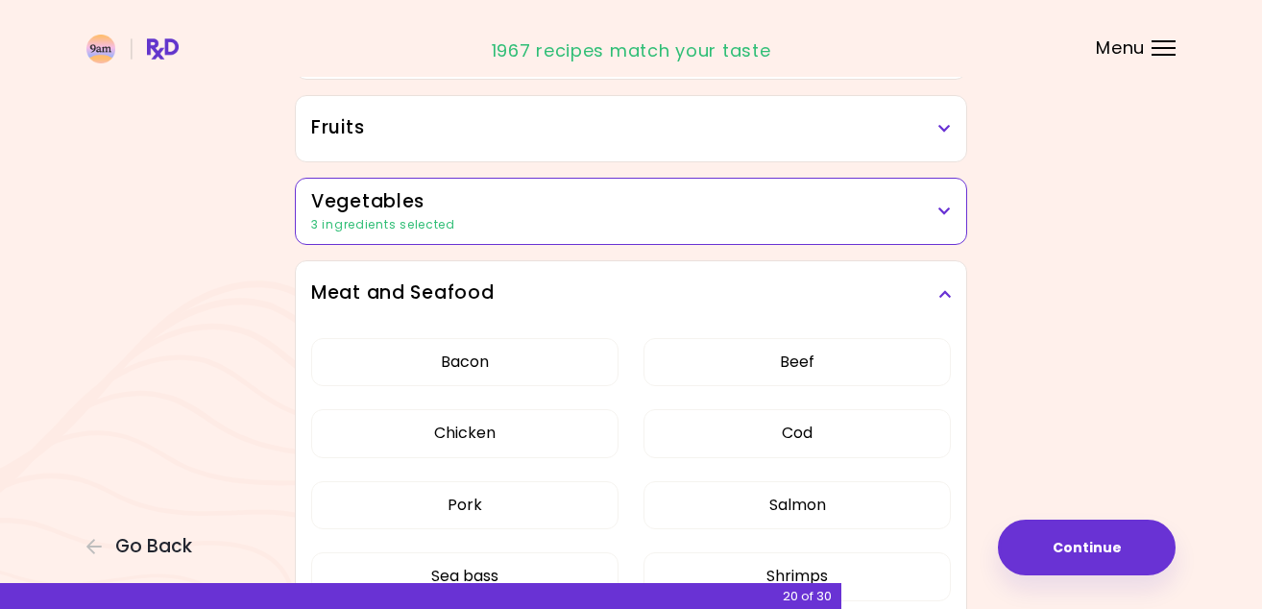
click at [611, 286] on h3 "Meat and Seafood" at bounding box center [631, 294] width 640 height 28
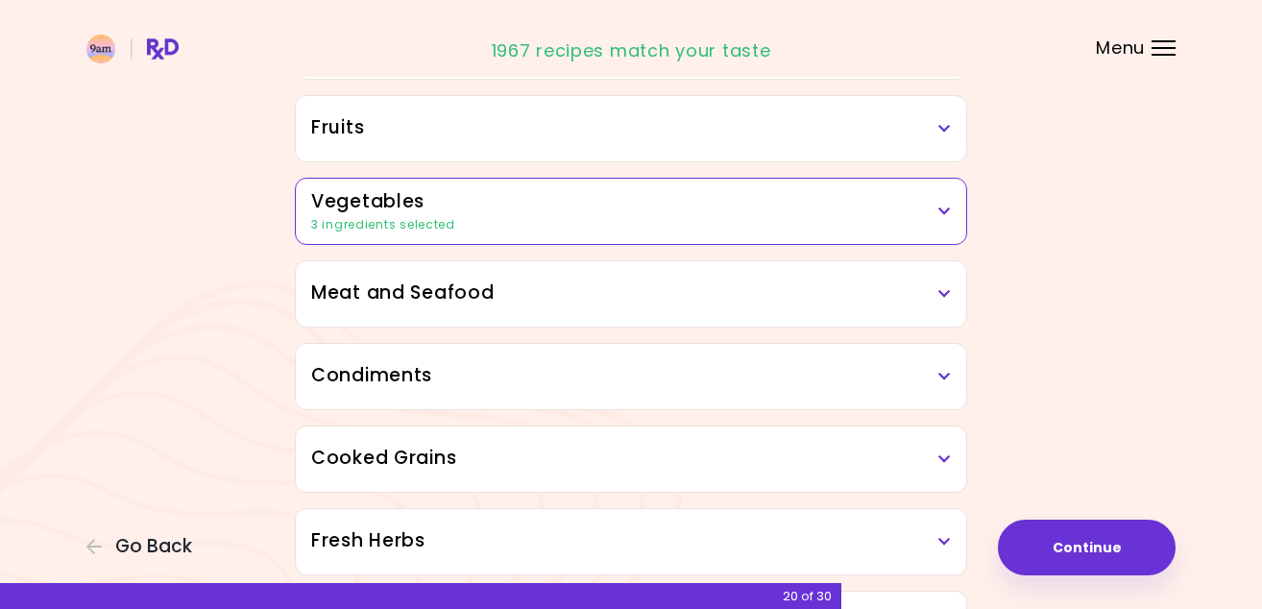
click at [562, 374] on h3 "Condiments" at bounding box center [631, 376] width 640 height 28
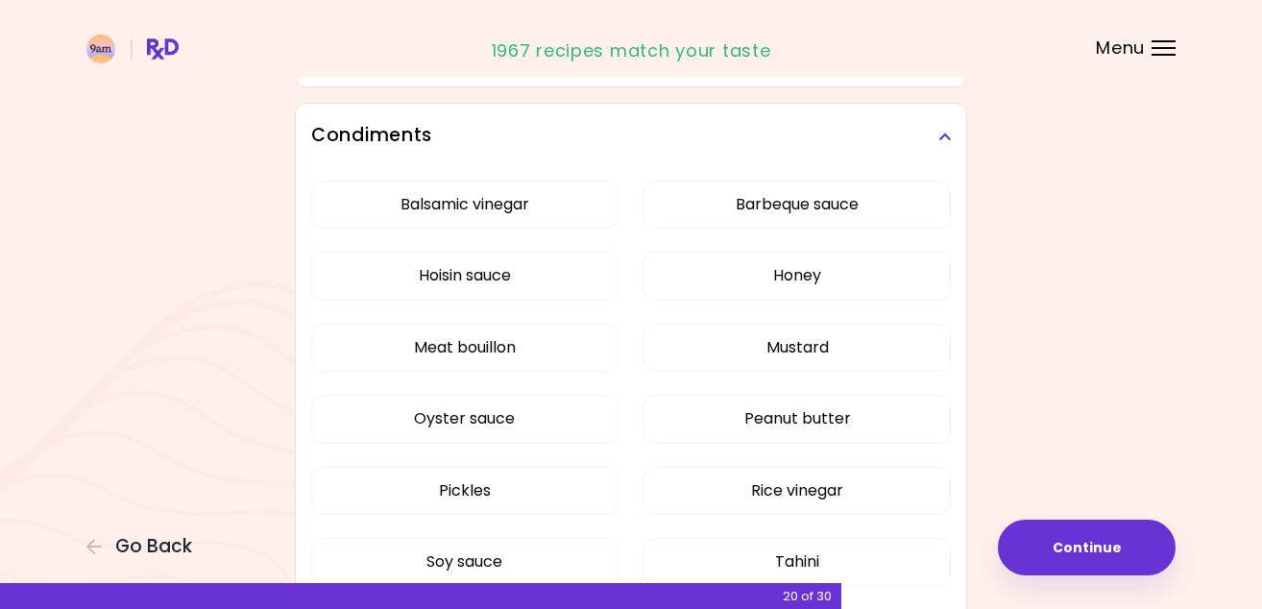
scroll to position [583, 0]
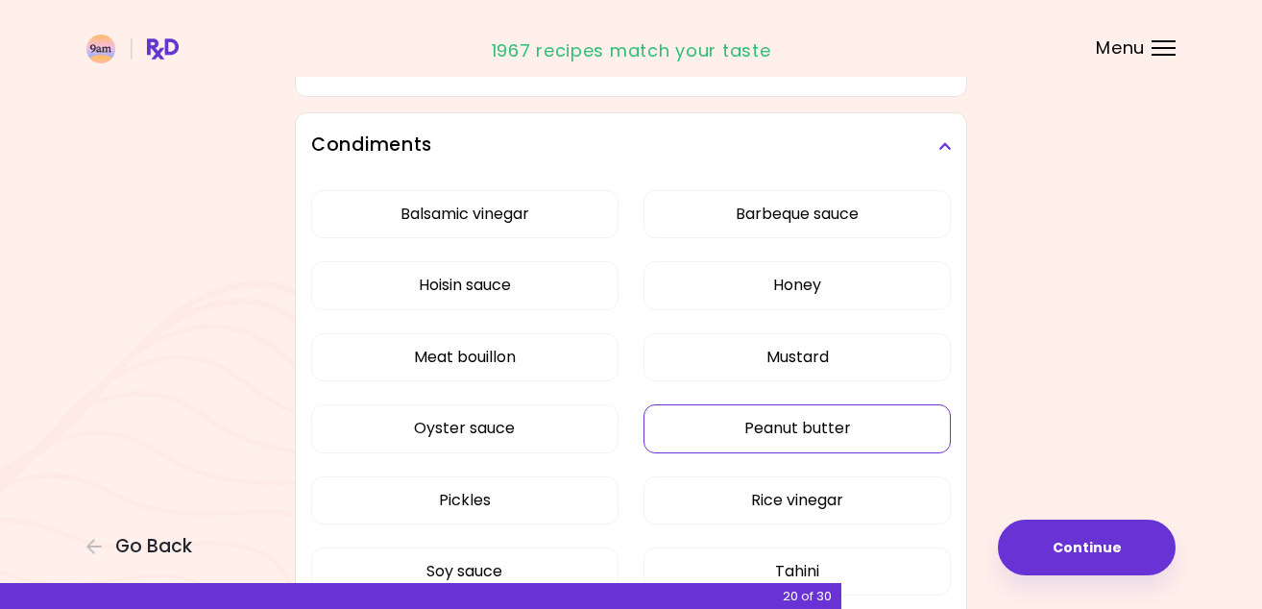
click at [777, 426] on button "Peanut butter" at bounding box center [797, 428] width 307 height 48
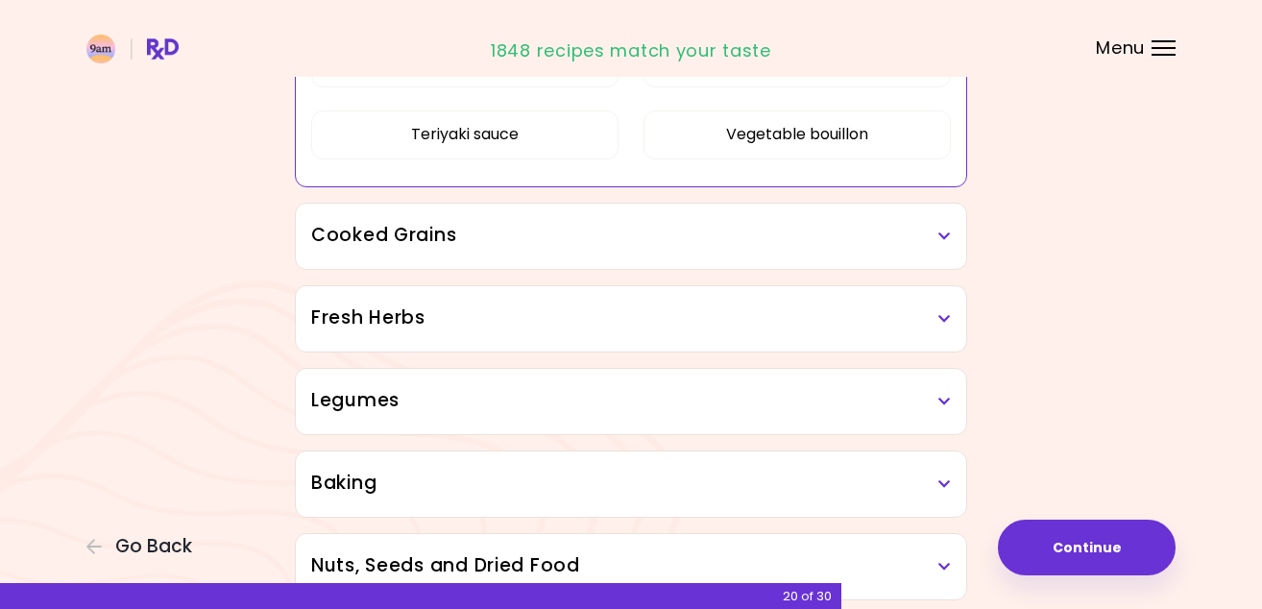
scroll to position [1154, 0]
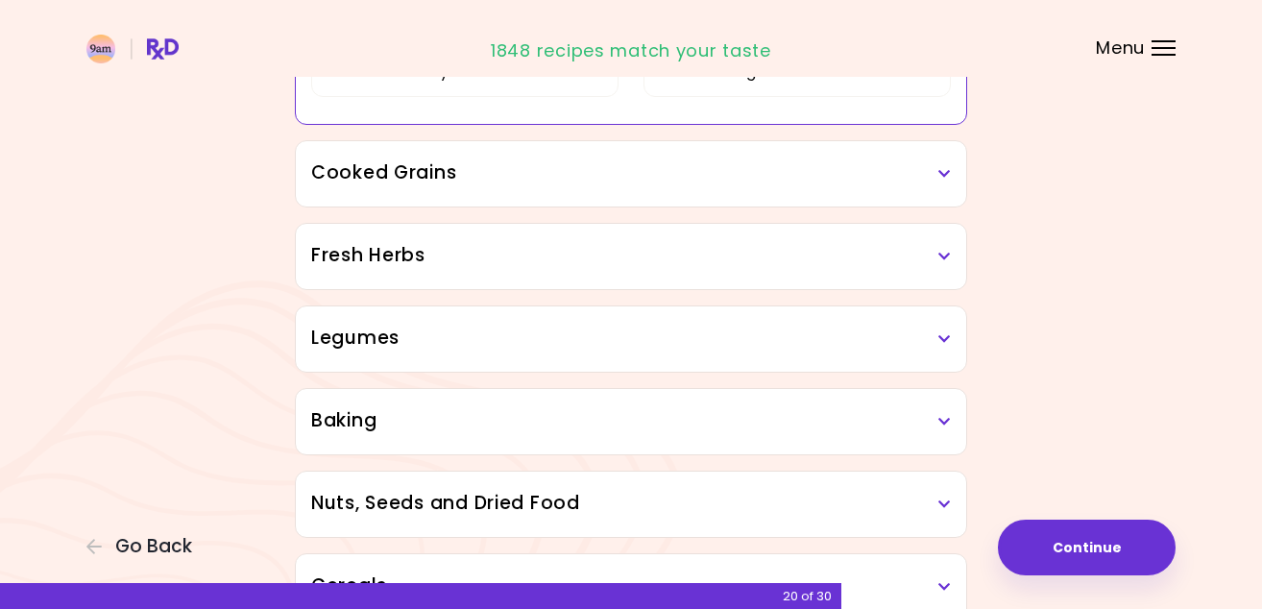
click at [862, 252] on h3 "Fresh Herbs" at bounding box center [631, 256] width 640 height 28
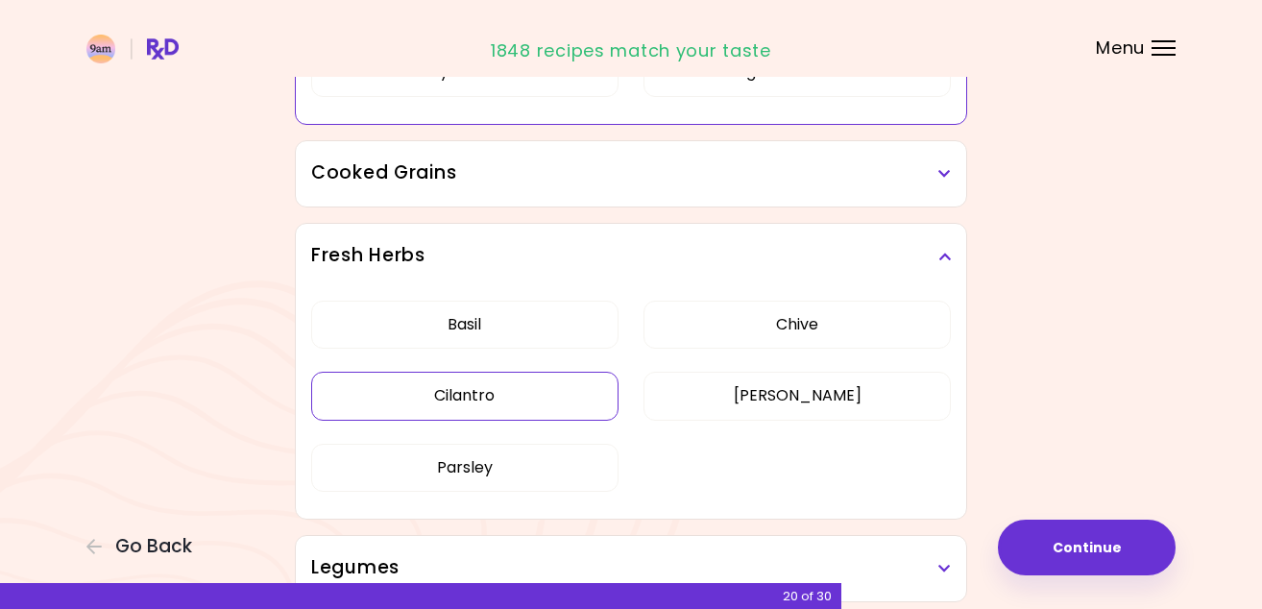
click at [573, 391] on div "Dried Herbs and Spices Adobo Annatto seeds Chilli Cinnamon Cumin [PERSON_NAME] …" at bounding box center [631, 133] width 692 height 2095
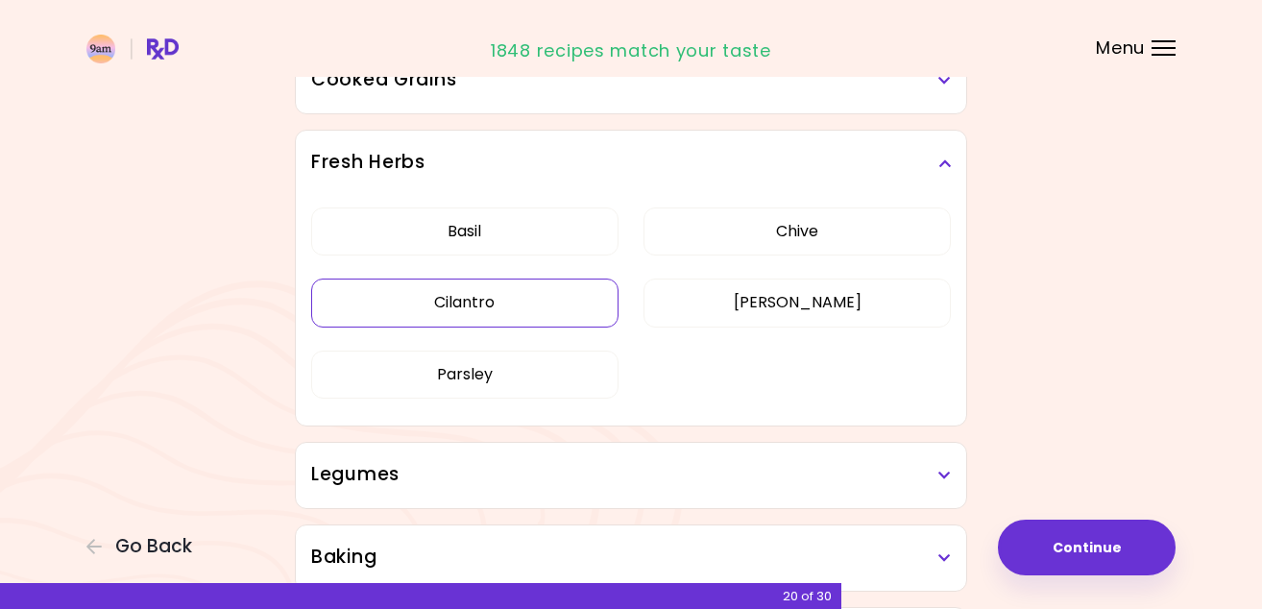
scroll to position [626, 0]
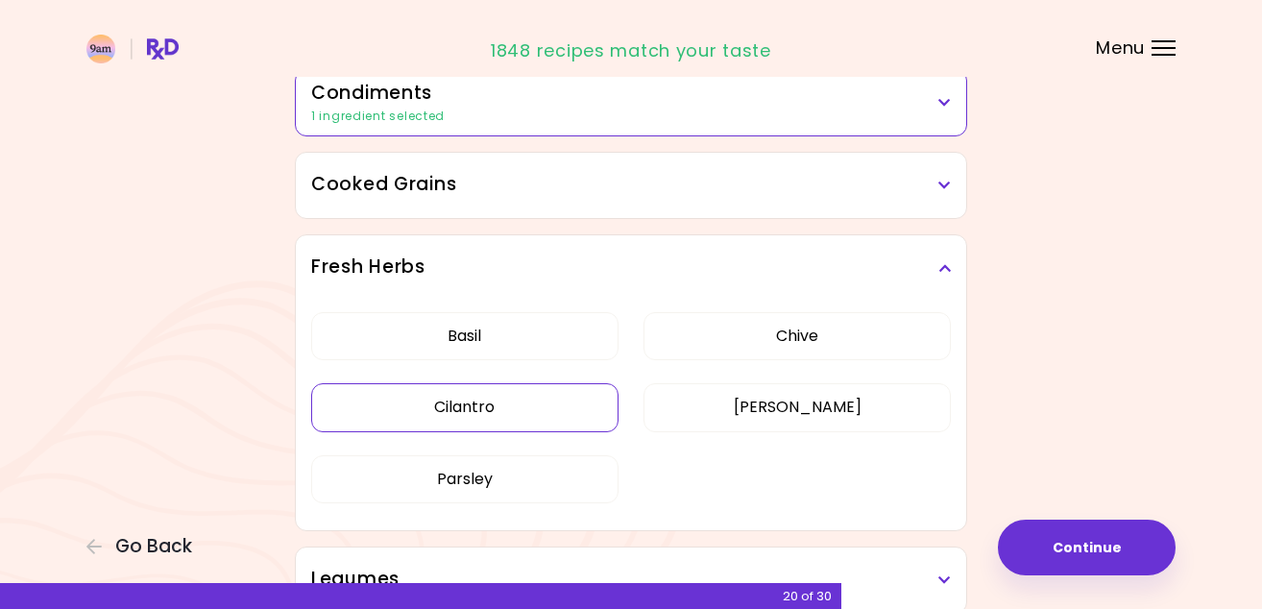
click at [535, 405] on button "Cilantro" at bounding box center [464, 407] width 307 height 48
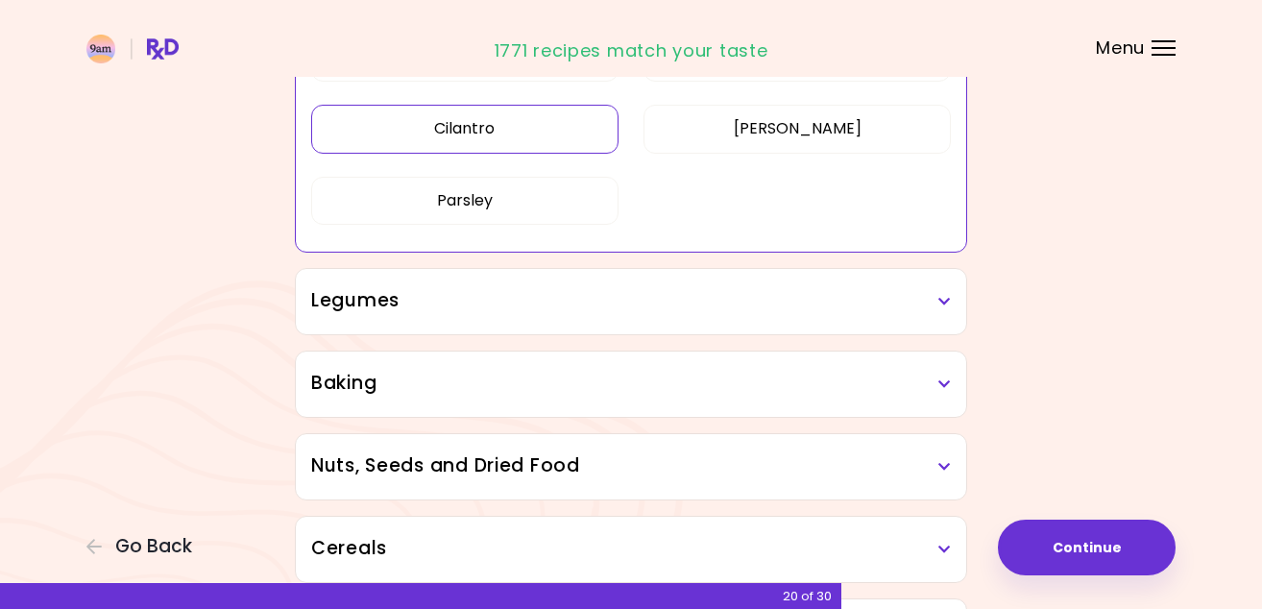
scroll to position [920, 0]
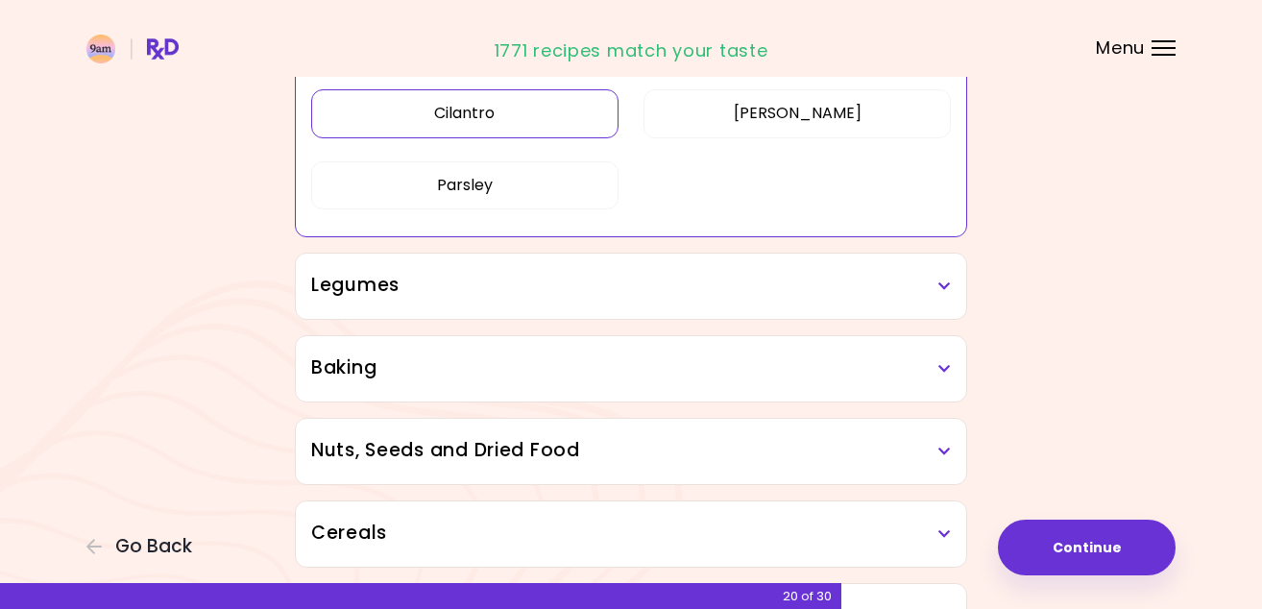
click at [754, 300] on div "Legumes" at bounding box center [631, 286] width 670 height 65
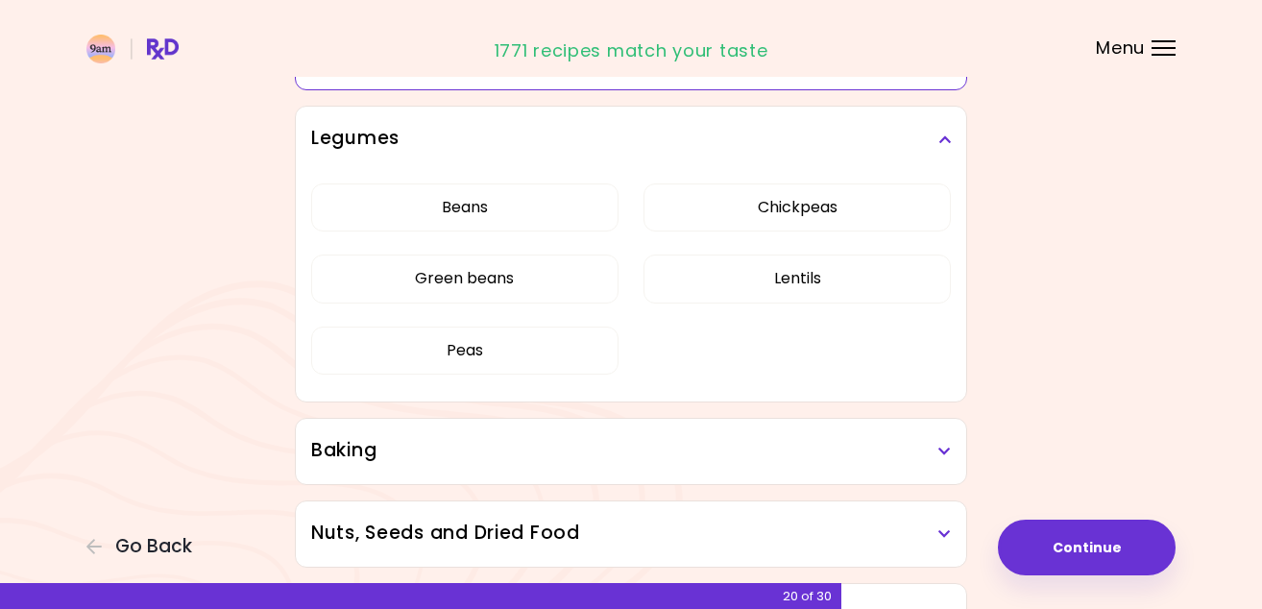
scroll to position [1071, 0]
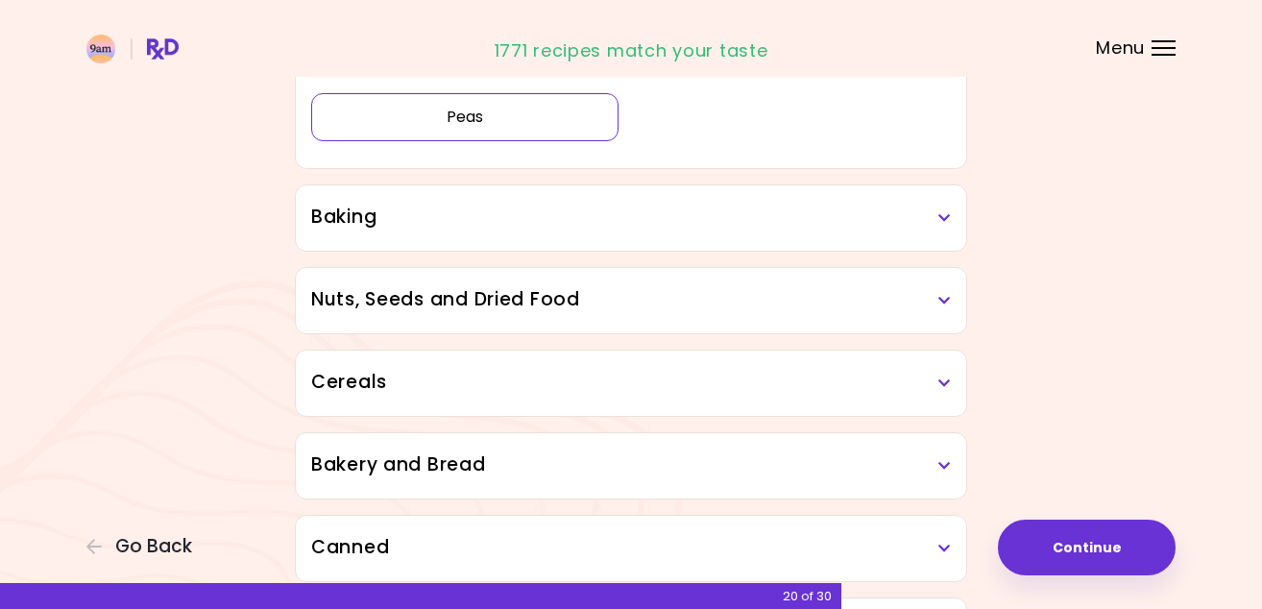
click at [498, 126] on button "Peas" at bounding box center [464, 117] width 307 height 48
click at [422, 227] on h3 "Baking" at bounding box center [631, 218] width 640 height 28
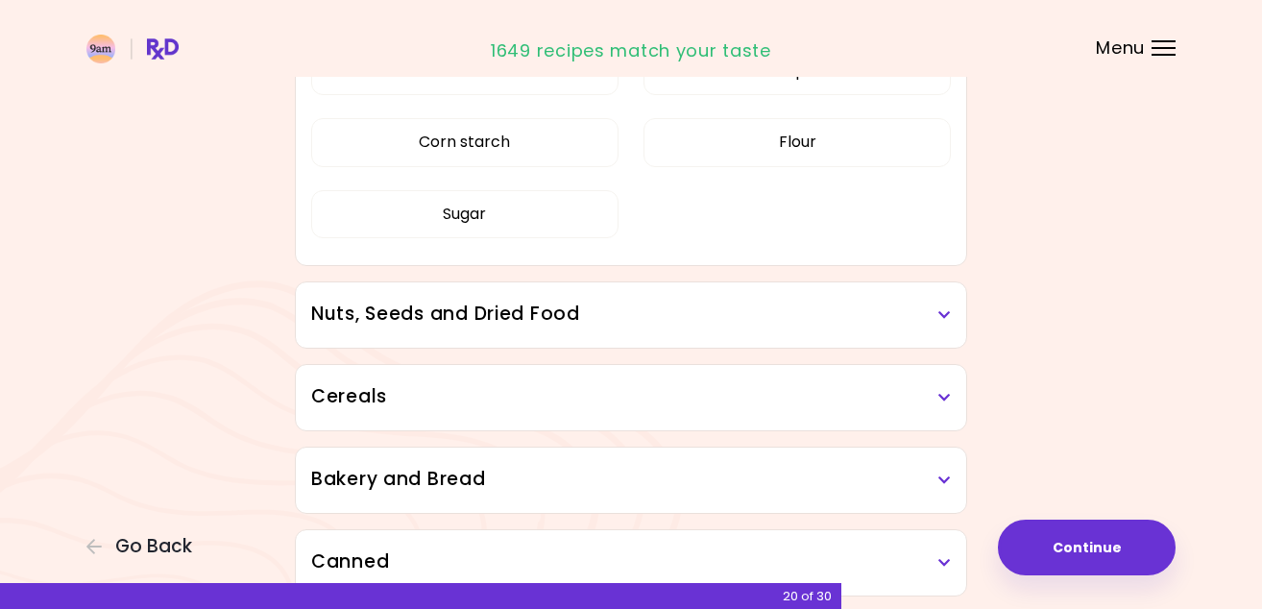
scroll to position [1289, 0]
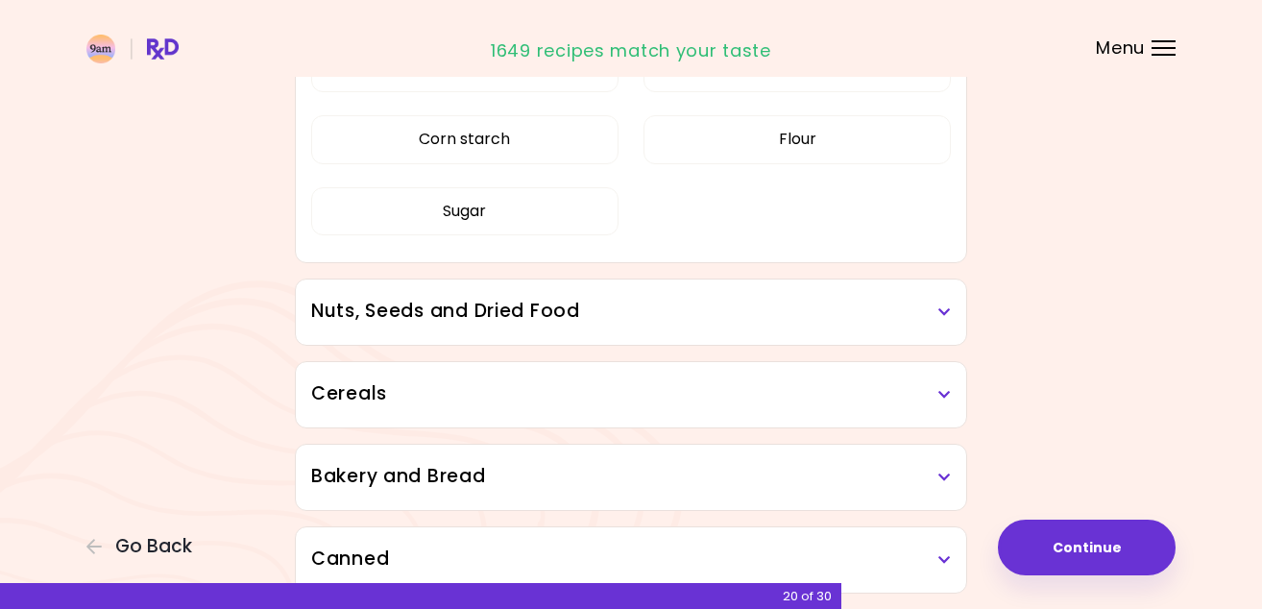
click at [412, 307] on h3 "Nuts, Seeds and Dried Food" at bounding box center [631, 312] width 640 height 28
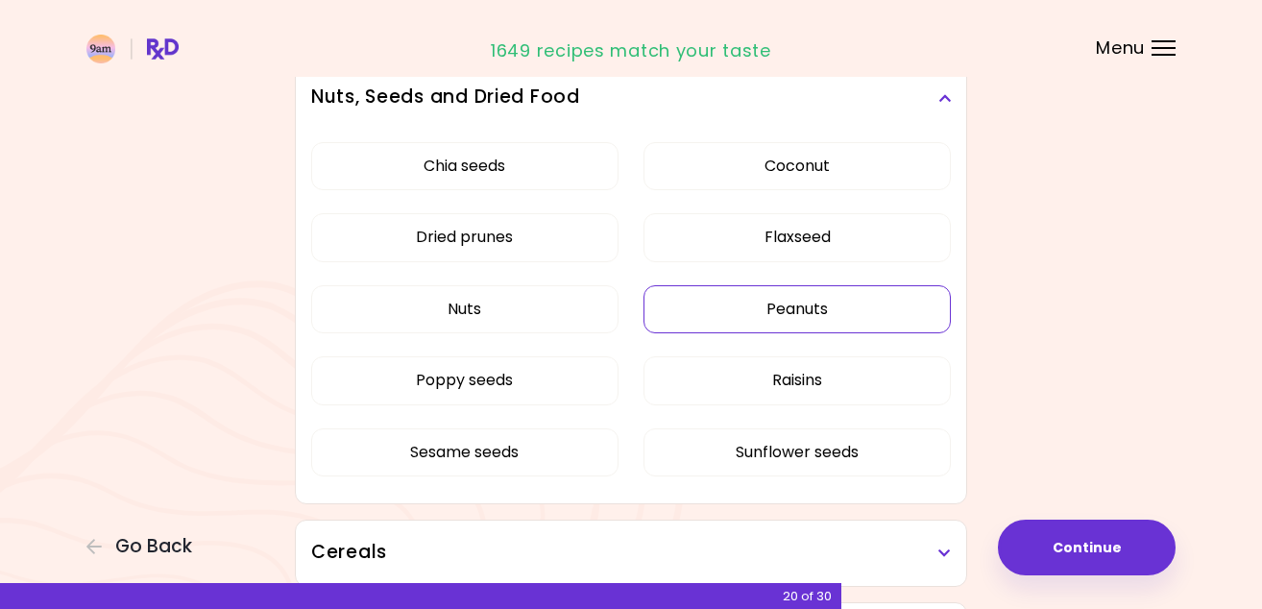
click at [759, 310] on div "Chia seeds Coconut Dried prunes Flaxseed Nuts Peanuts Poppy seeds Raisins Sesam…" at bounding box center [631, 317] width 640 height 373
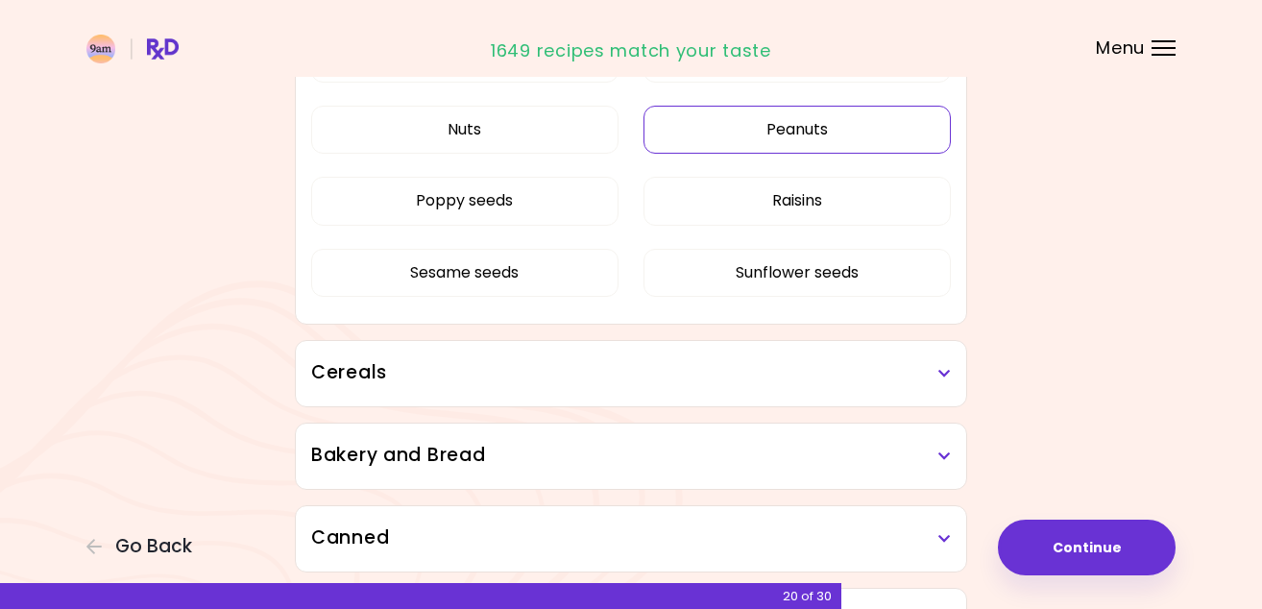
scroll to position [1117, 0]
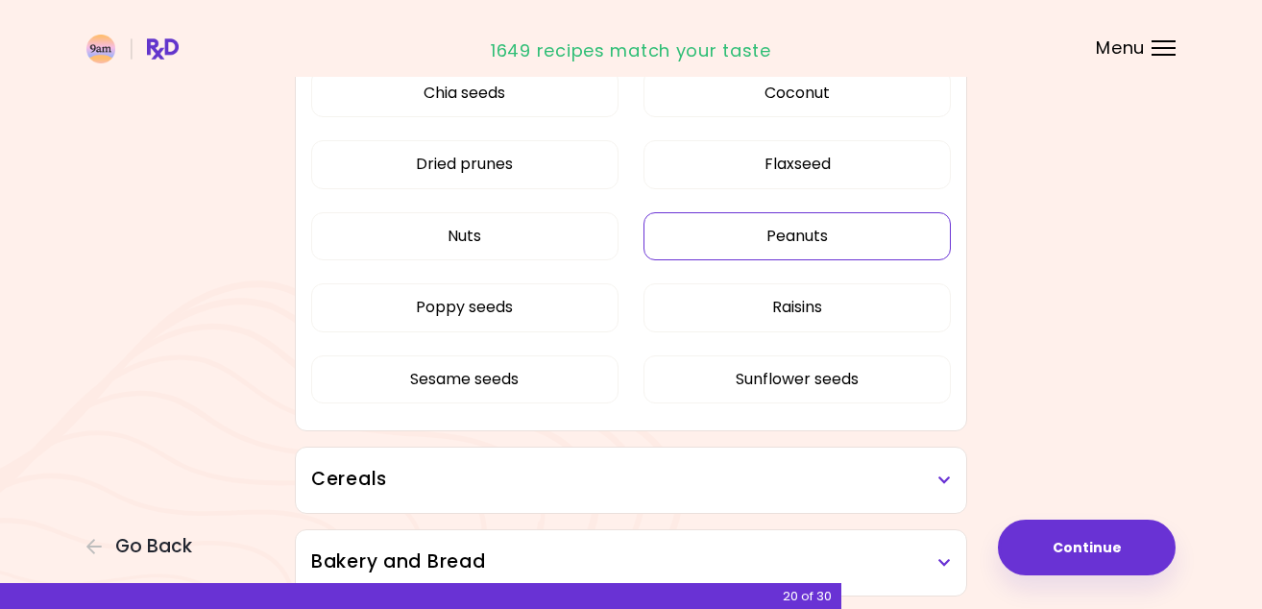
click at [829, 243] on button "Peanuts" at bounding box center [797, 236] width 307 height 48
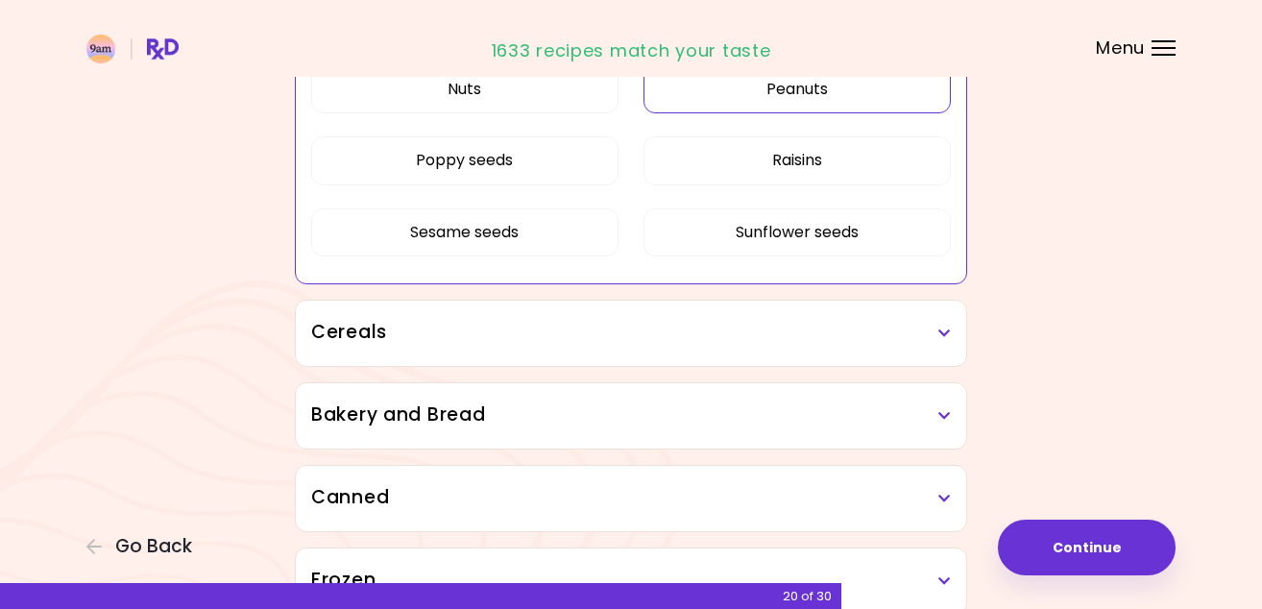
scroll to position [1308, 0]
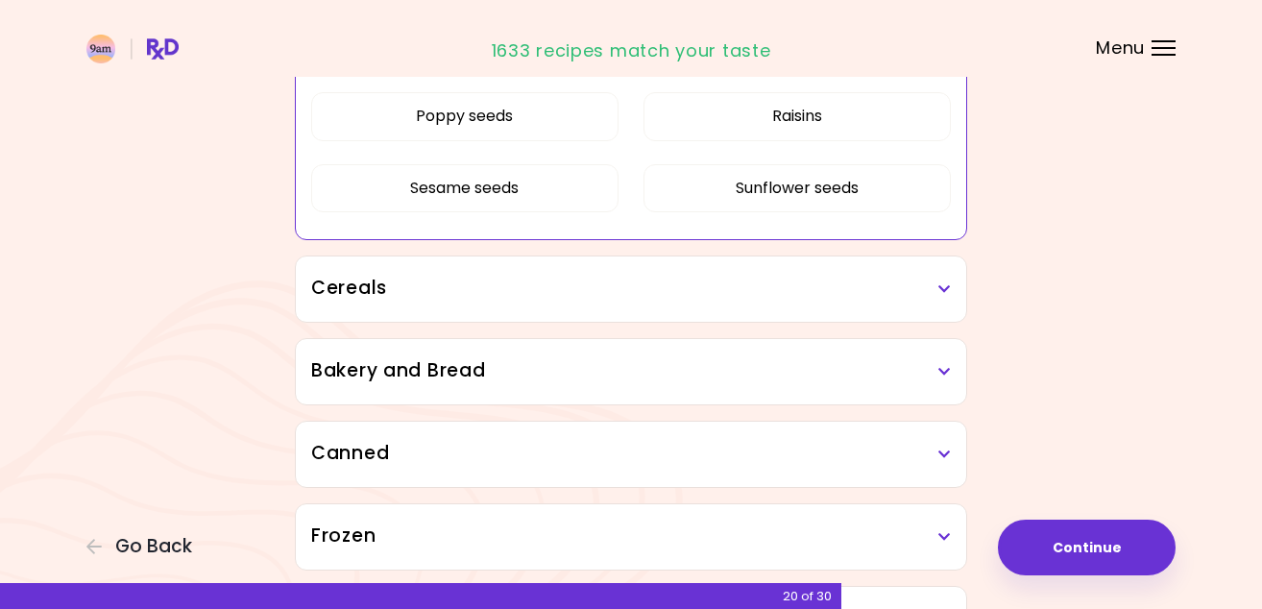
click at [866, 278] on h3 "Cereals" at bounding box center [631, 289] width 640 height 28
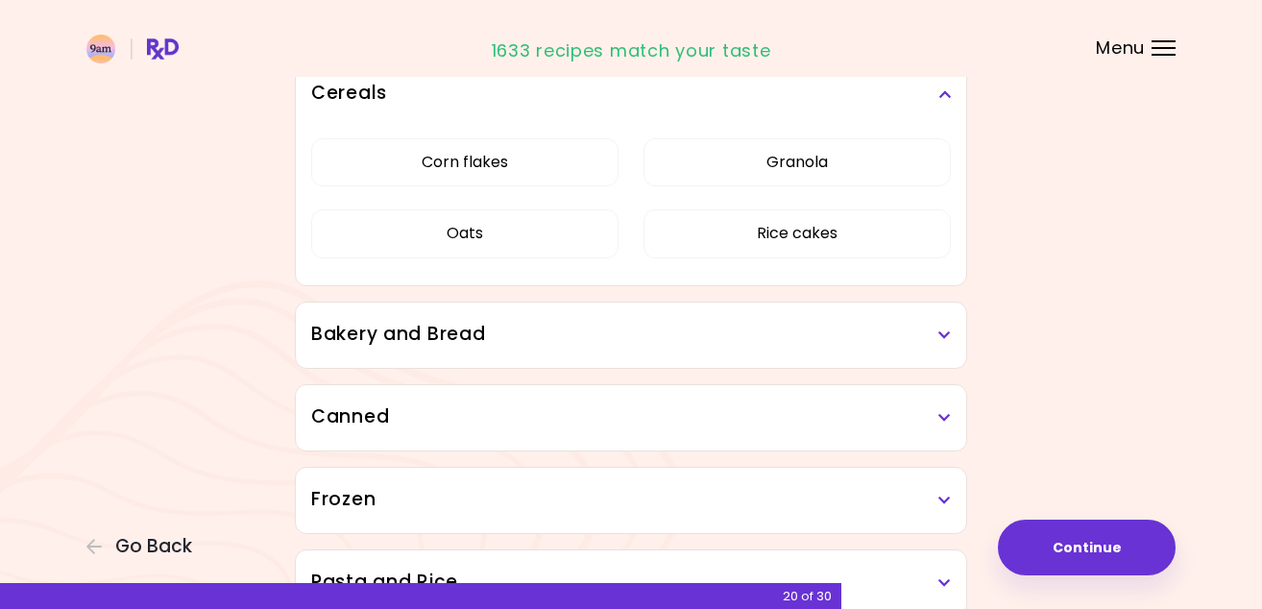
scroll to position [1520, 0]
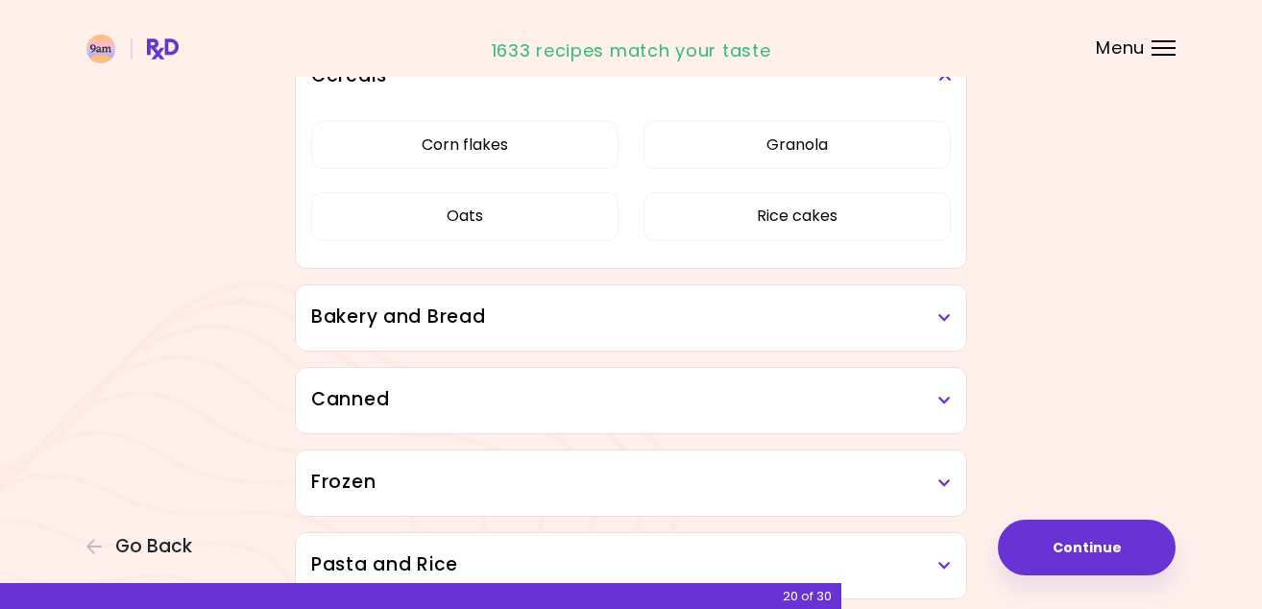
click at [857, 304] on h3 "Bakery and Bread" at bounding box center [631, 318] width 640 height 28
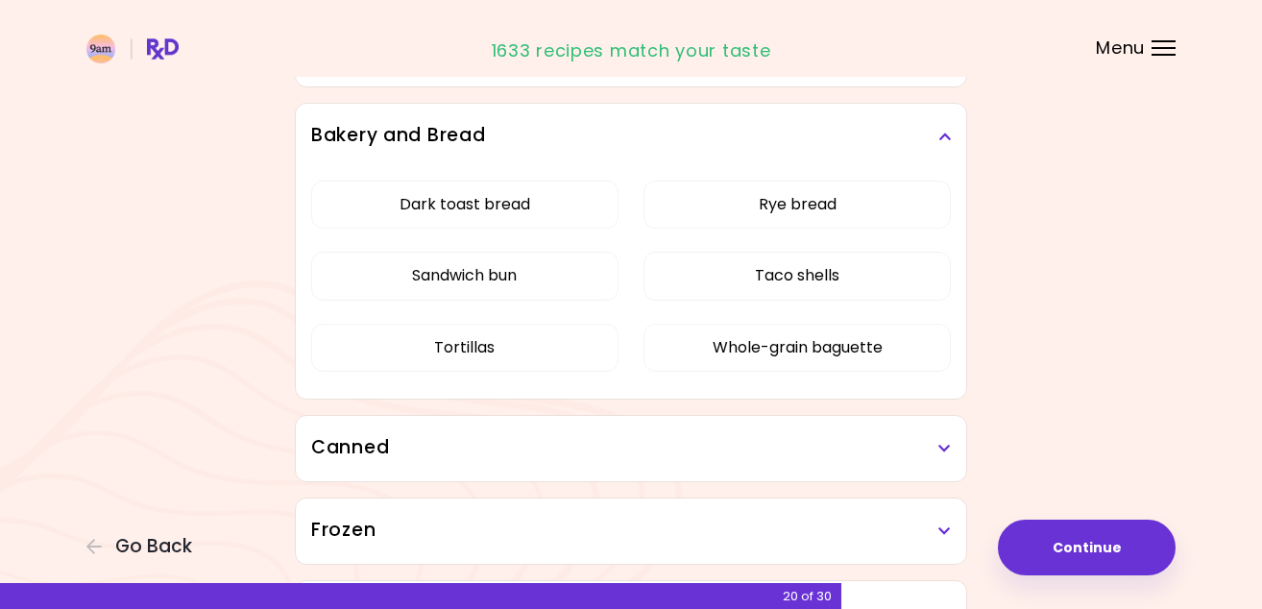
scroll to position [1723, 0]
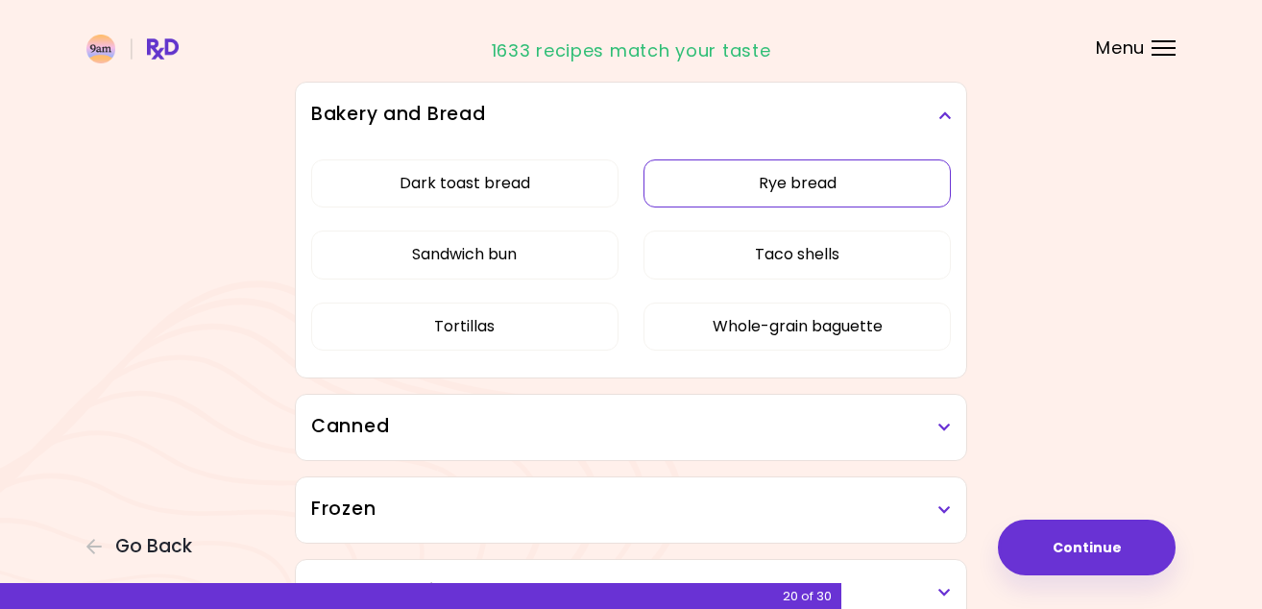
click at [824, 187] on div "Dark toast bread Rye bread Sandwich bun Taco shells Tortillas Whole-grain bague…" at bounding box center [631, 263] width 640 height 230
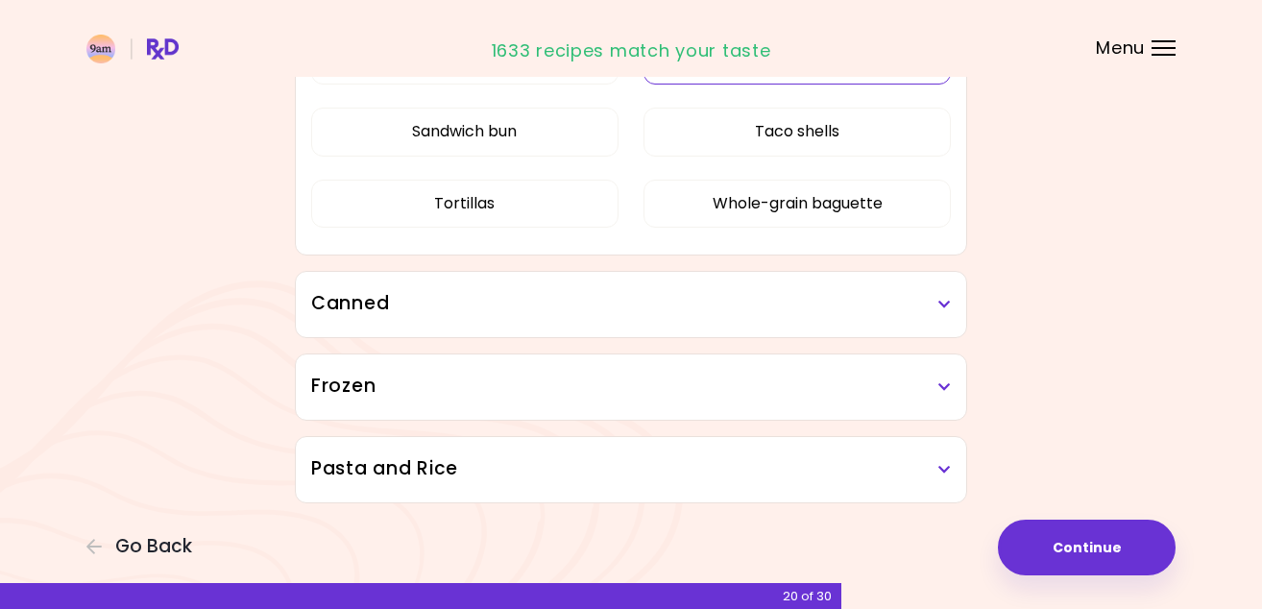
scroll to position [1277, 0]
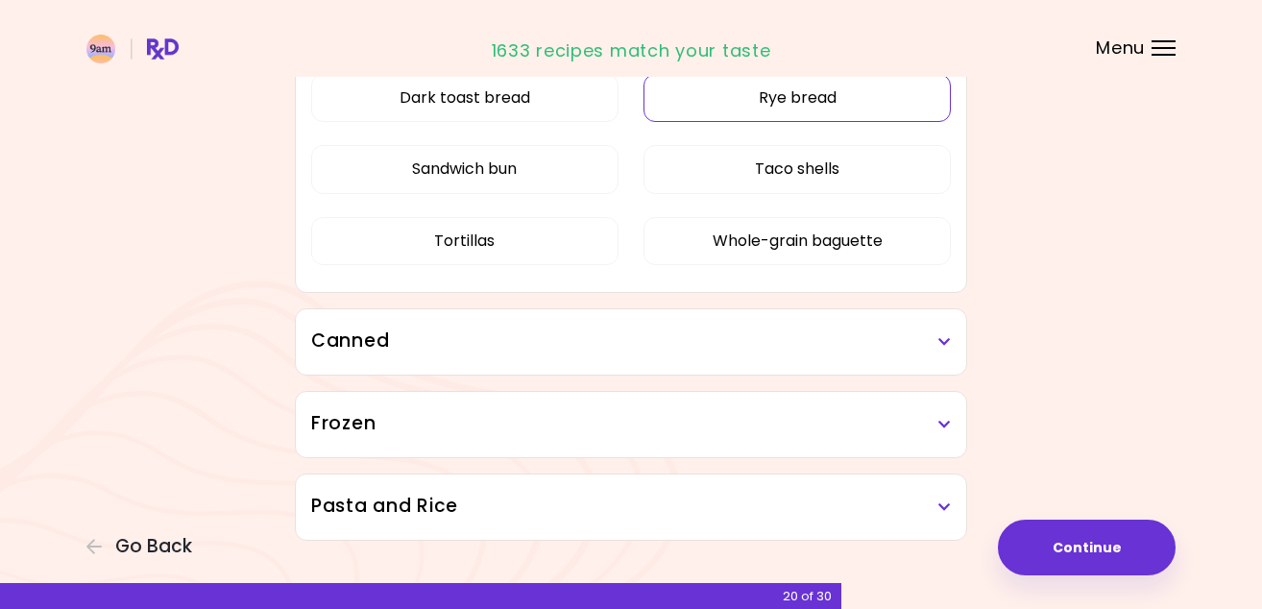
click at [848, 109] on button "Rye bread" at bounding box center [797, 98] width 307 height 48
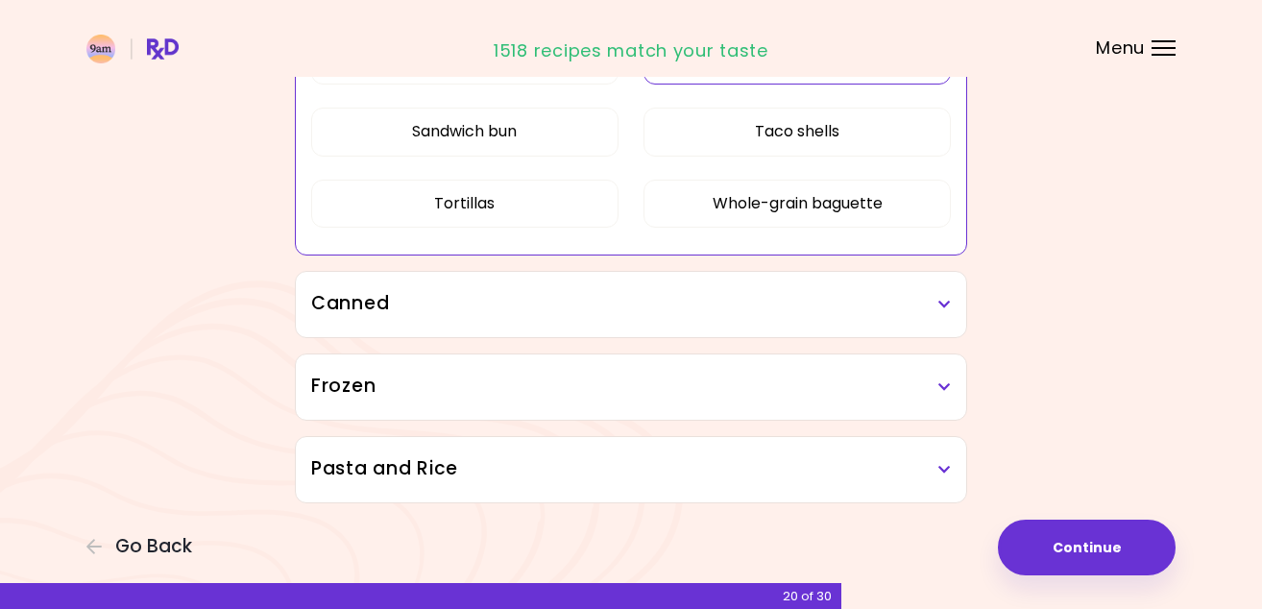
click at [691, 297] on h3 "Canned" at bounding box center [631, 304] width 640 height 28
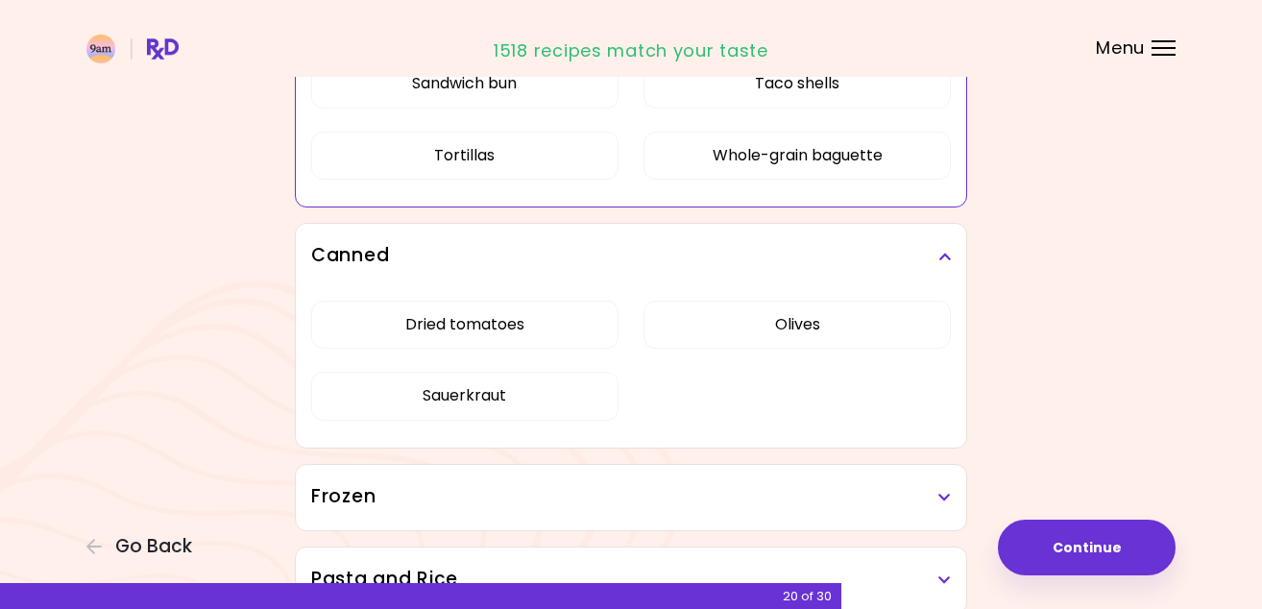
scroll to position [1365, 0]
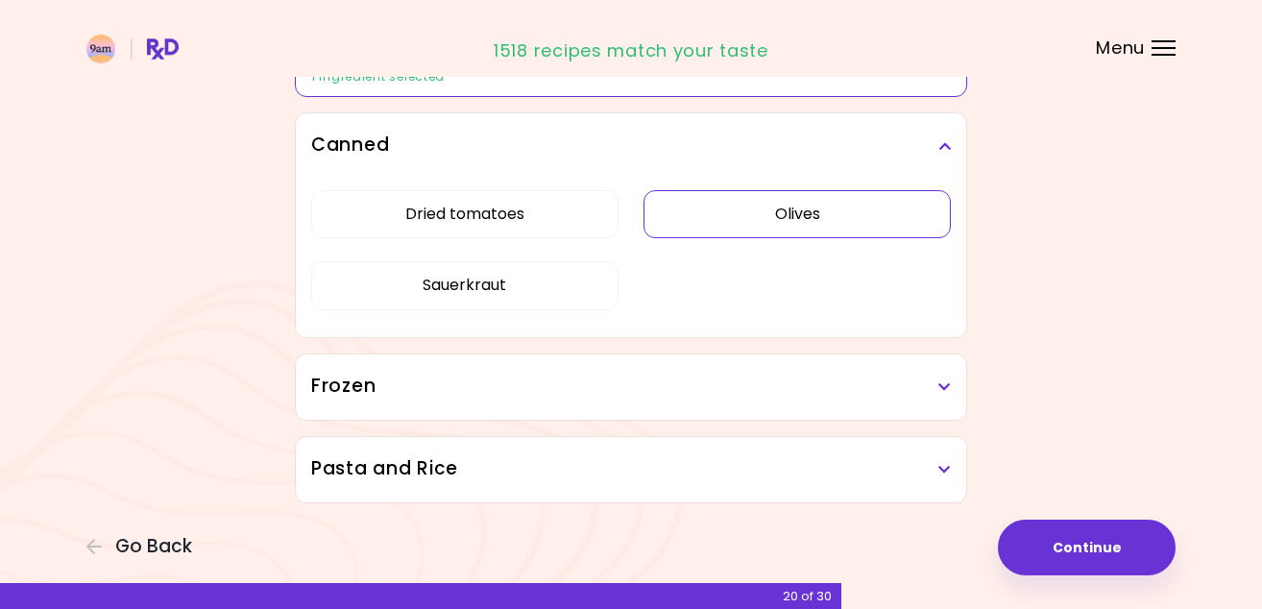
click at [728, 316] on div "Dried tomatoes Olives Sauerkraut" at bounding box center [631, 258] width 640 height 158
click at [745, 223] on button "Olives" at bounding box center [797, 214] width 307 height 48
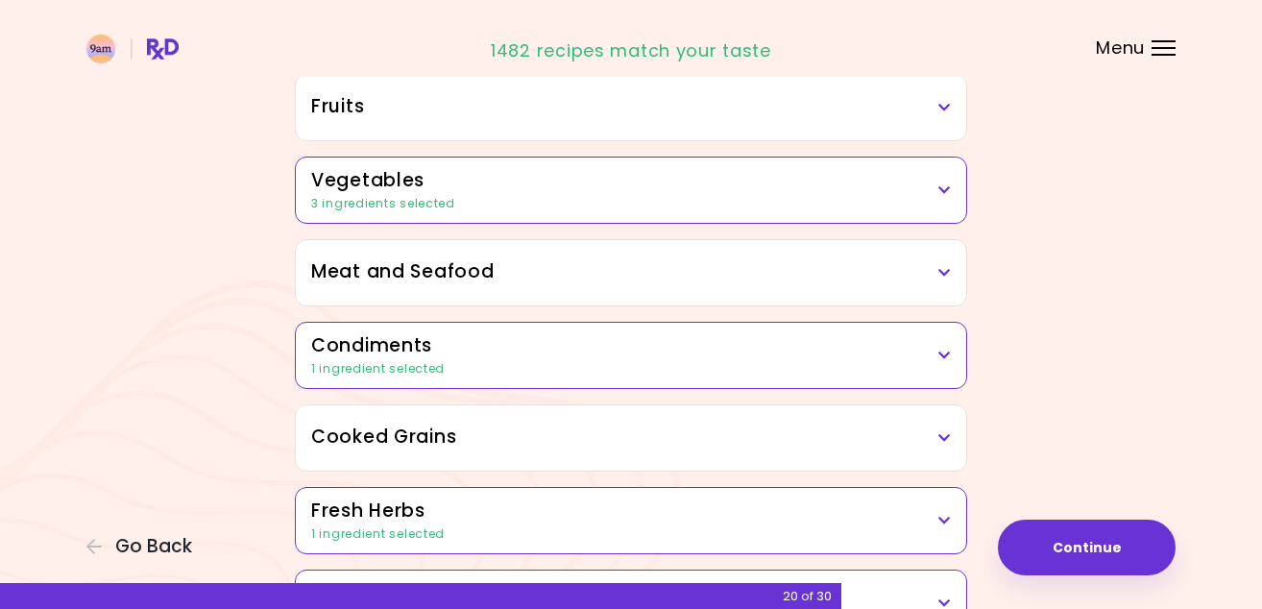
scroll to position [372, 0]
click at [749, 182] on h3 "Vegetables" at bounding box center [631, 183] width 640 height 28
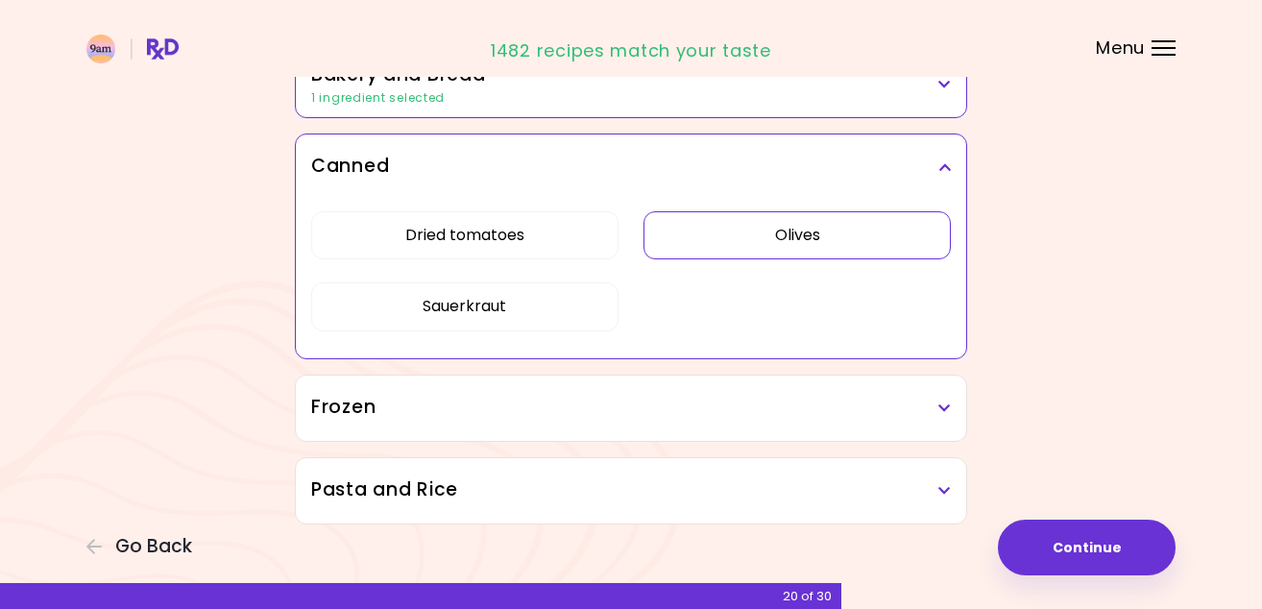
scroll to position [2402, 0]
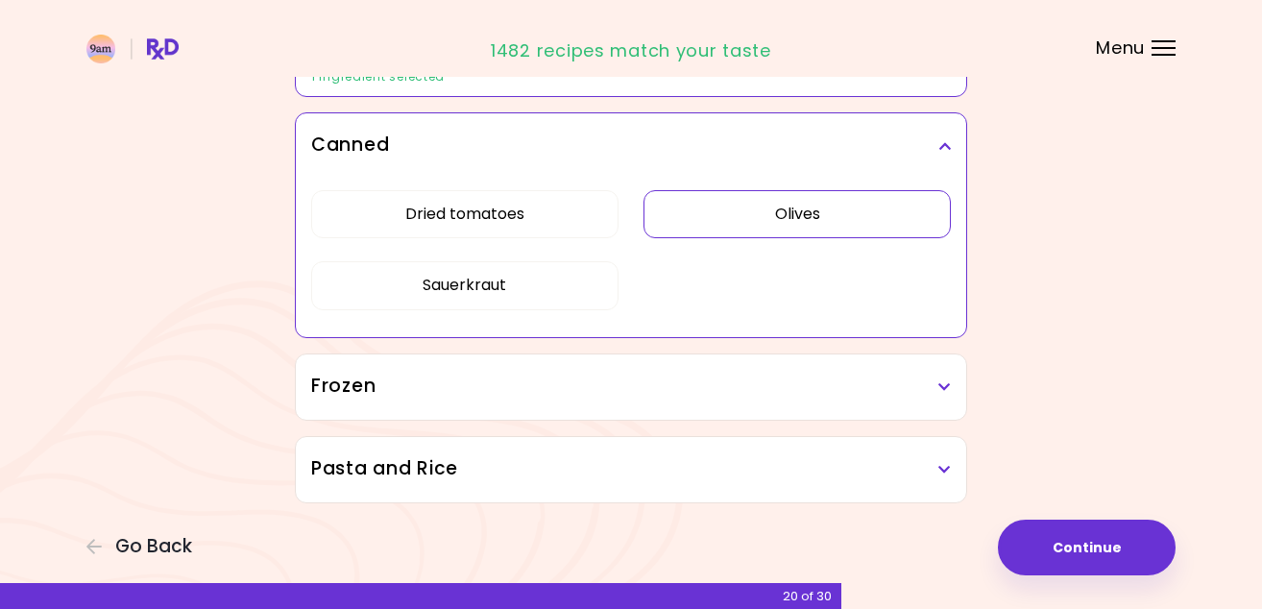
click at [671, 402] on div "Frozen" at bounding box center [631, 386] width 670 height 65
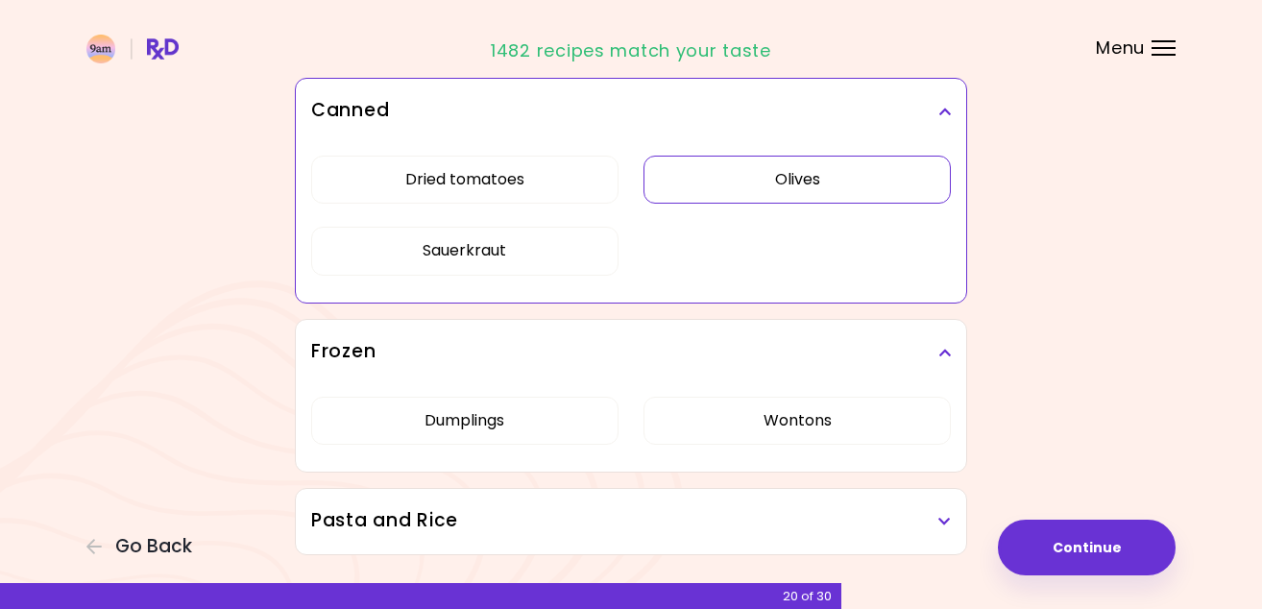
scroll to position [2489, 0]
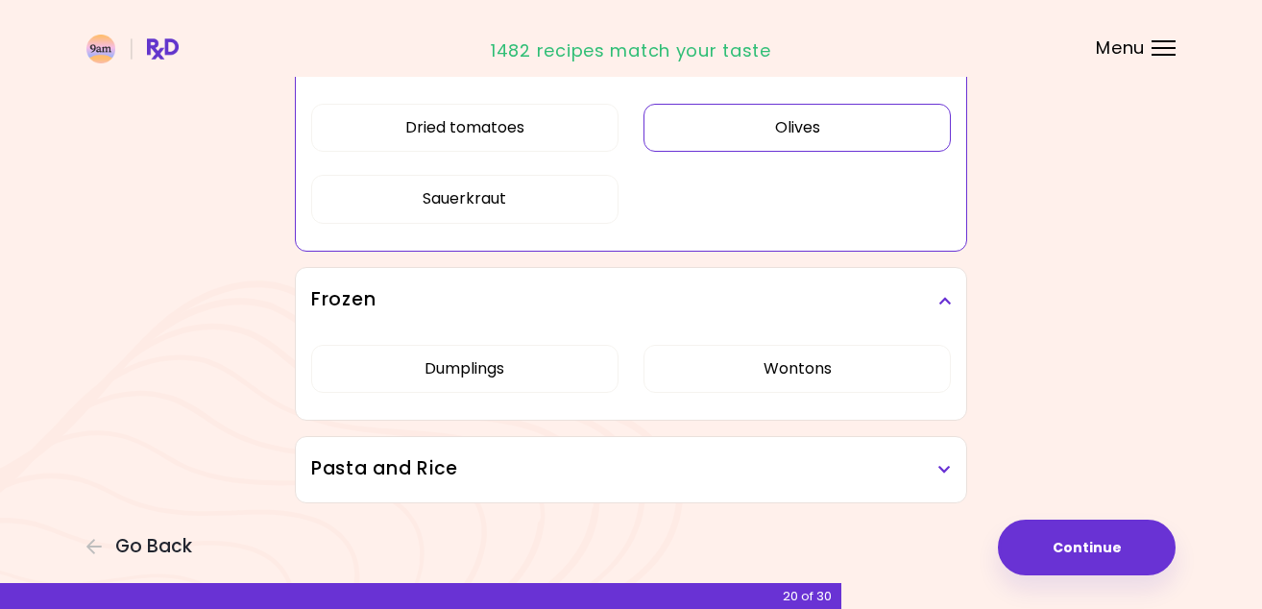
click at [662, 457] on h3 "Pasta and Rice" at bounding box center [631, 469] width 640 height 28
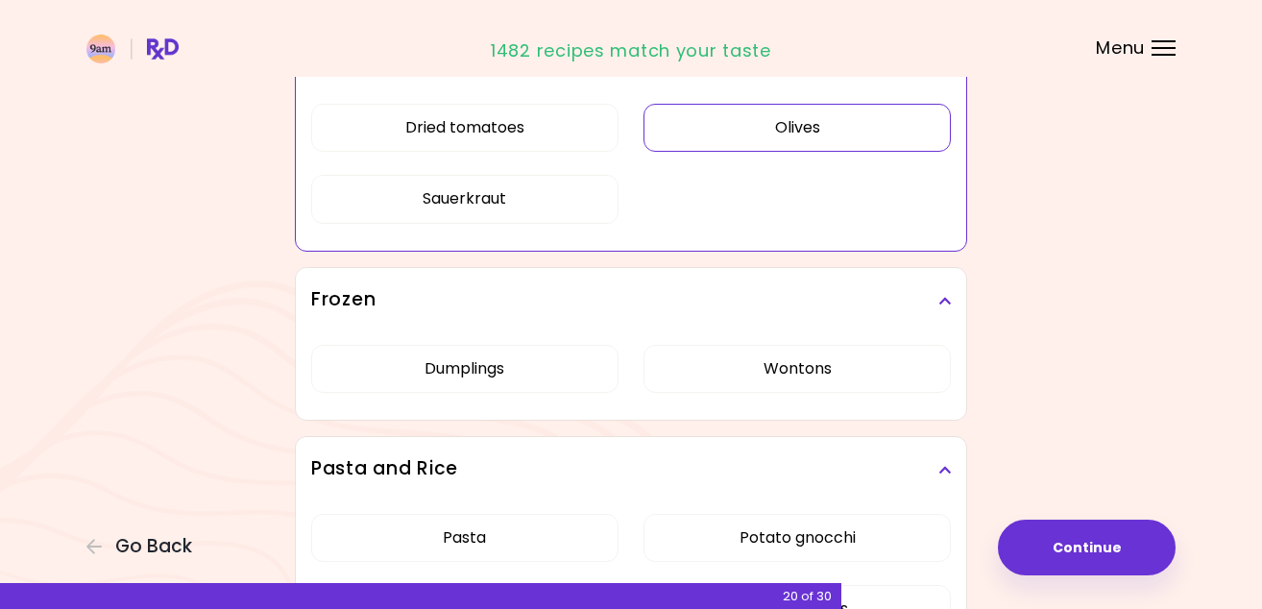
scroll to position [2647, 0]
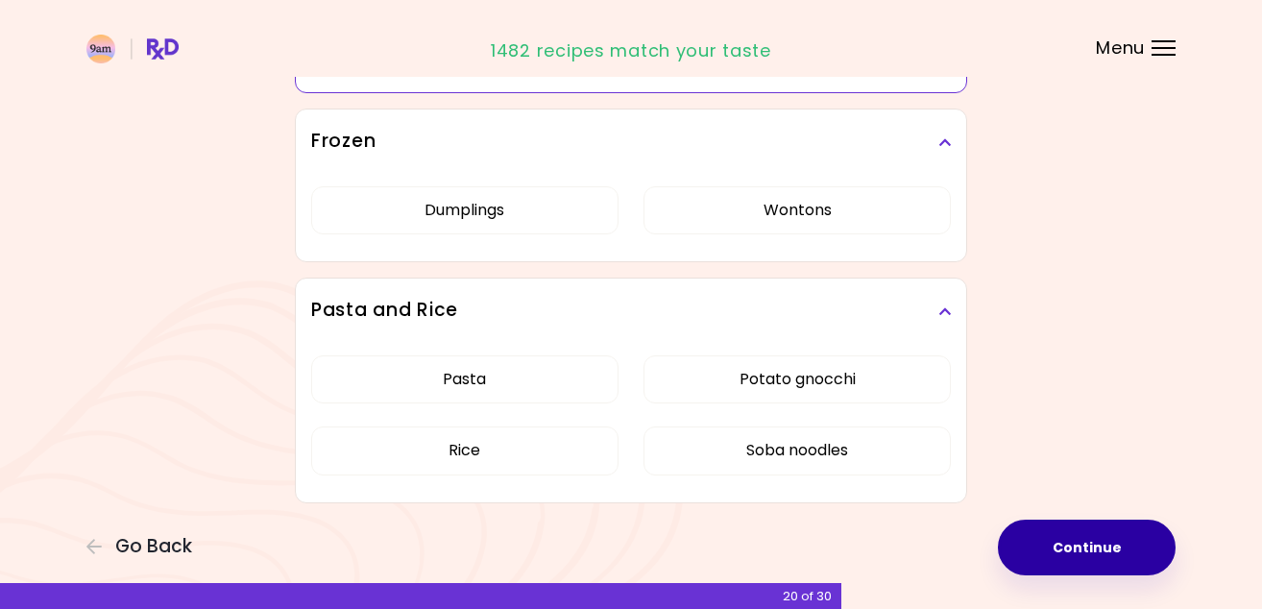
click at [1063, 541] on button "Continue" at bounding box center [1087, 548] width 178 height 56
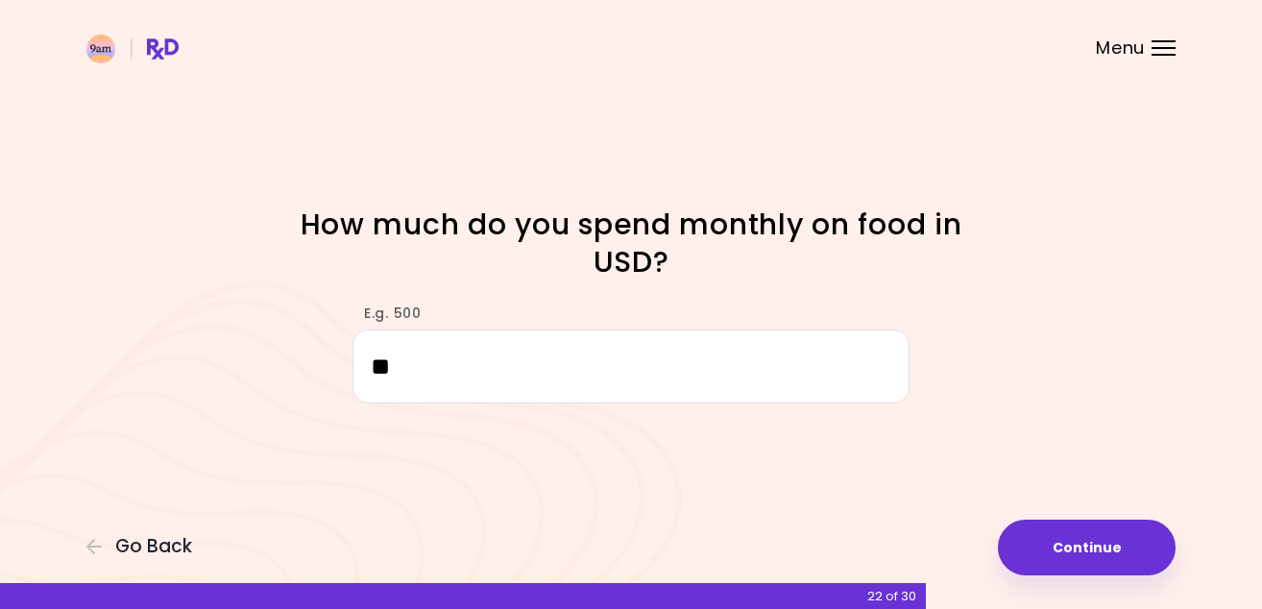
type input "*"
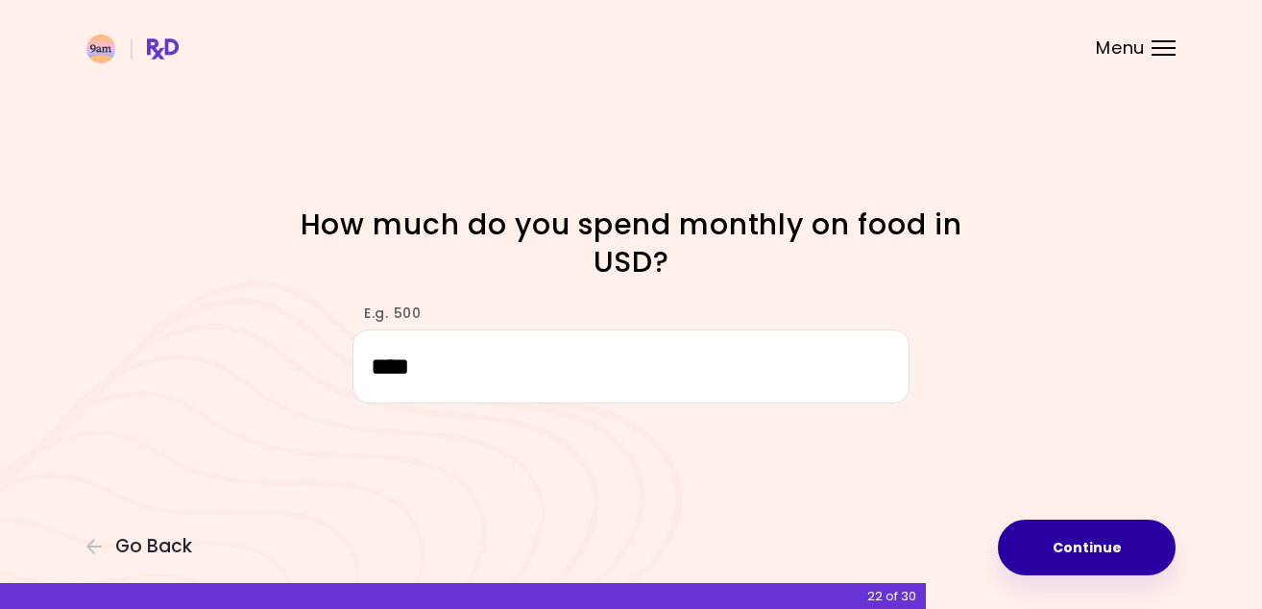
type input "****"
click at [1119, 547] on button "Continue" at bounding box center [1087, 548] width 178 height 56
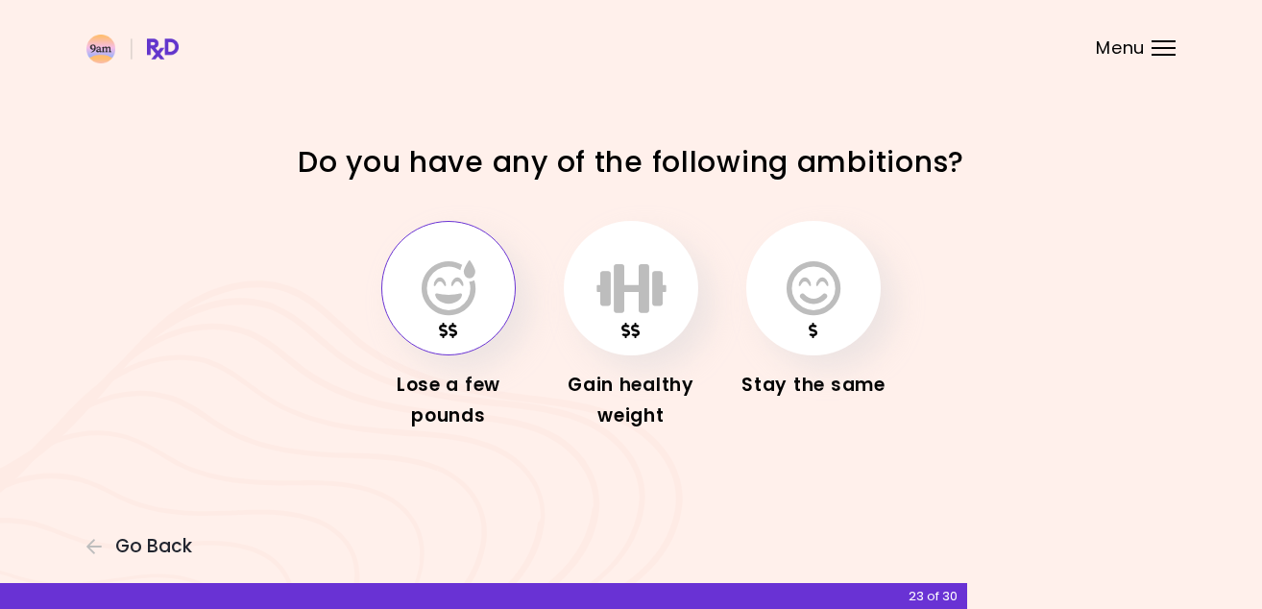
click at [438, 257] on button "button" at bounding box center [448, 288] width 134 height 134
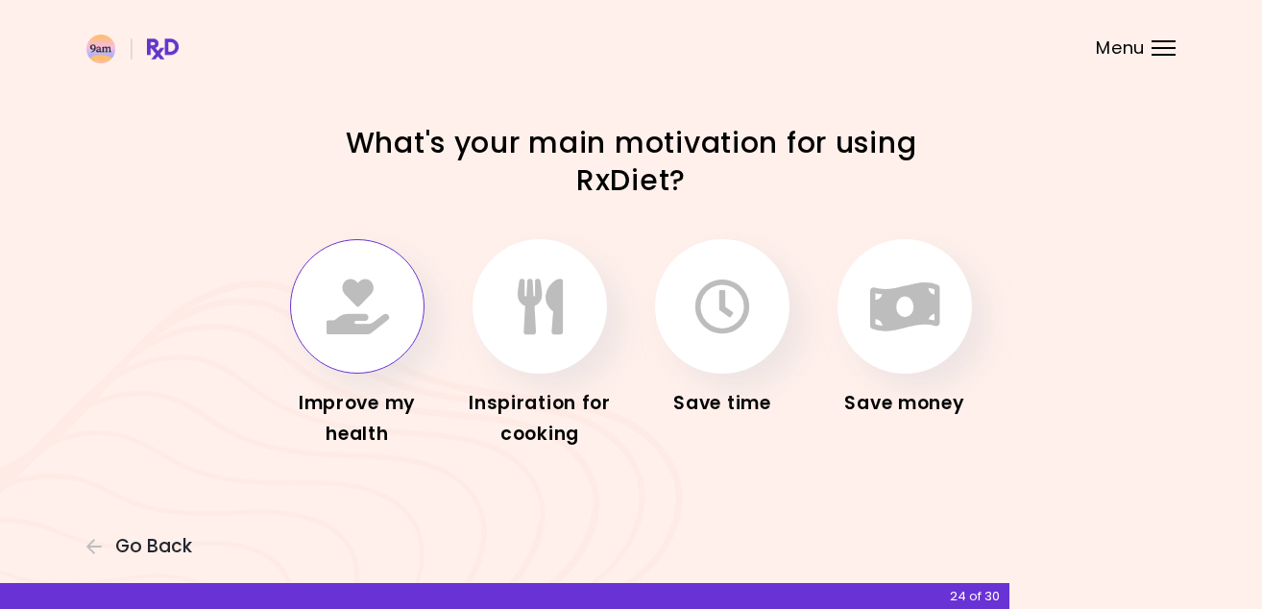
click at [363, 344] on button "button" at bounding box center [357, 306] width 134 height 134
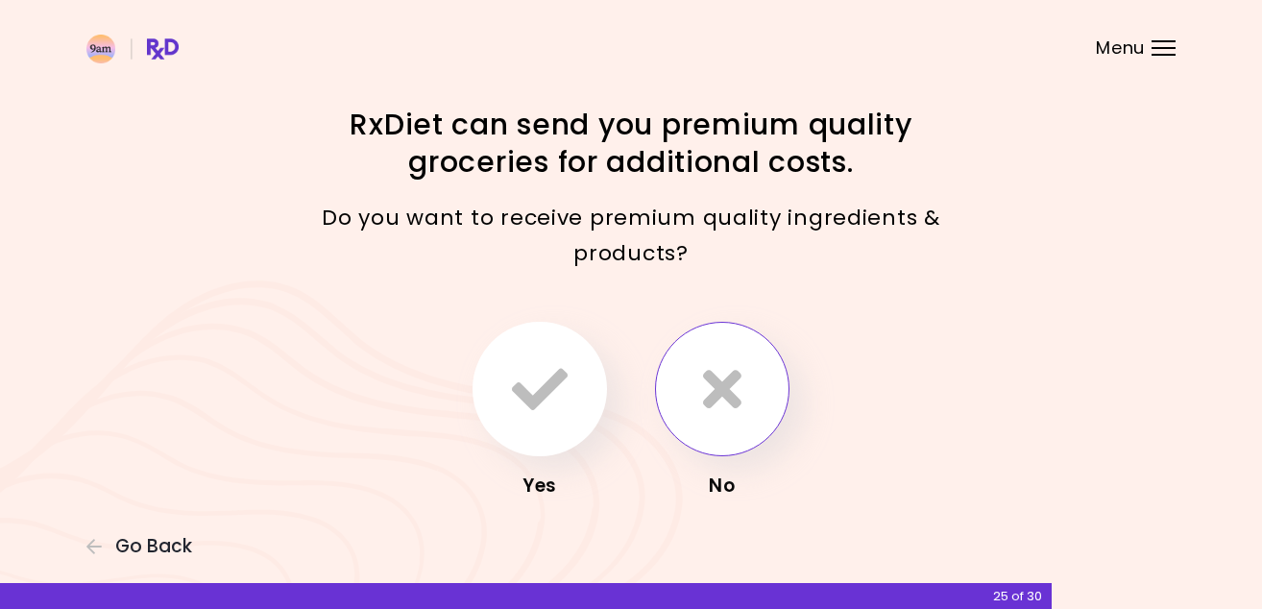
click at [731, 387] on icon "button" at bounding box center [722, 389] width 38 height 56
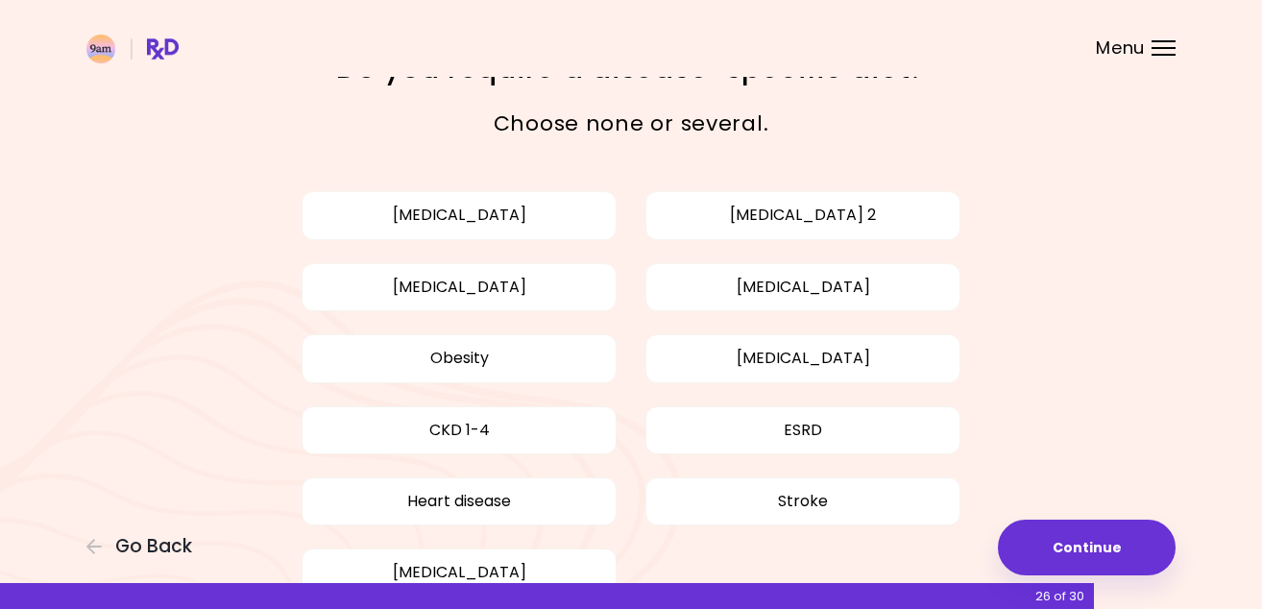
scroll to position [61, 0]
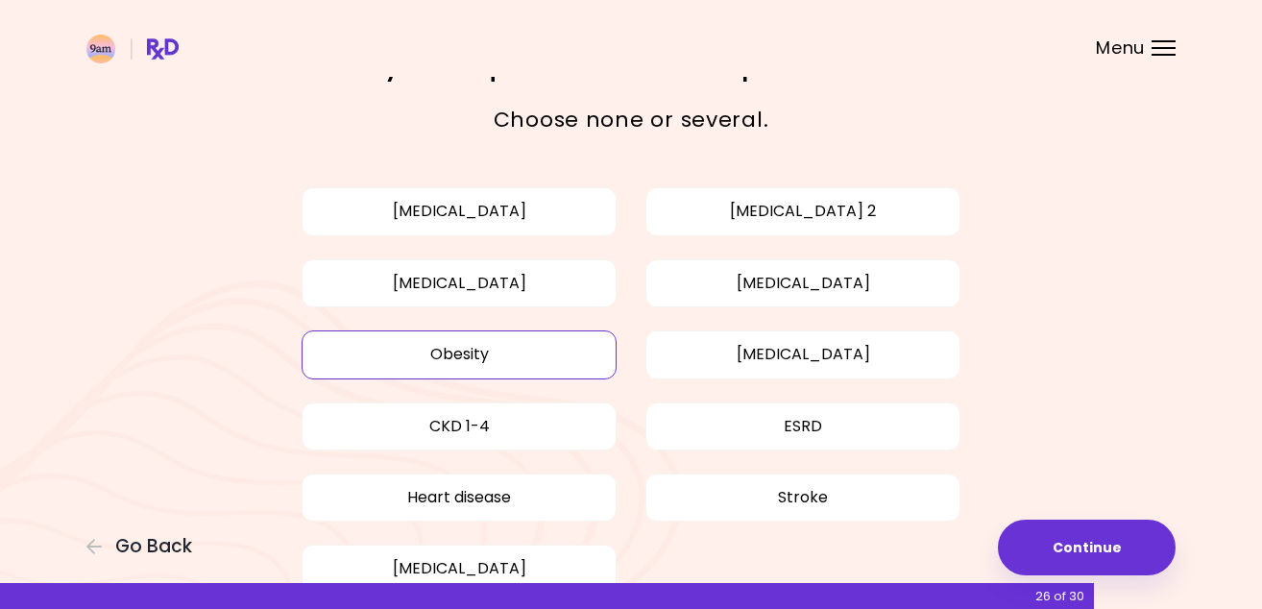
click at [563, 352] on button "Obesity" at bounding box center [459, 354] width 315 height 48
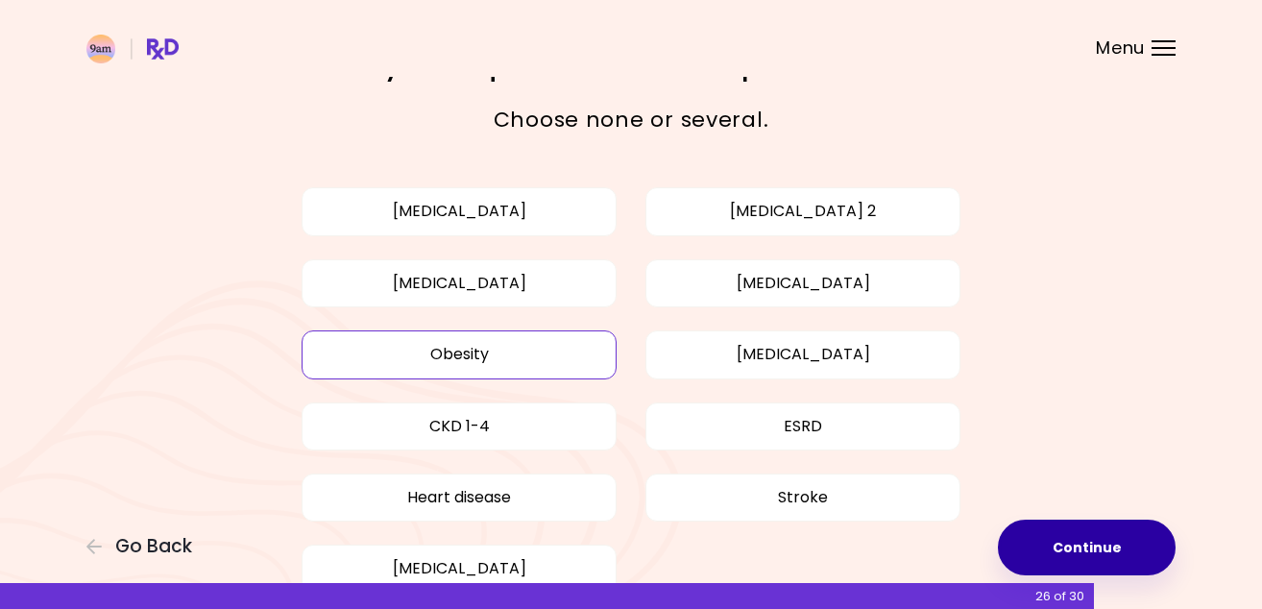
click at [1080, 538] on button "Continue" at bounding box center [1087, 548] width 178 height 56
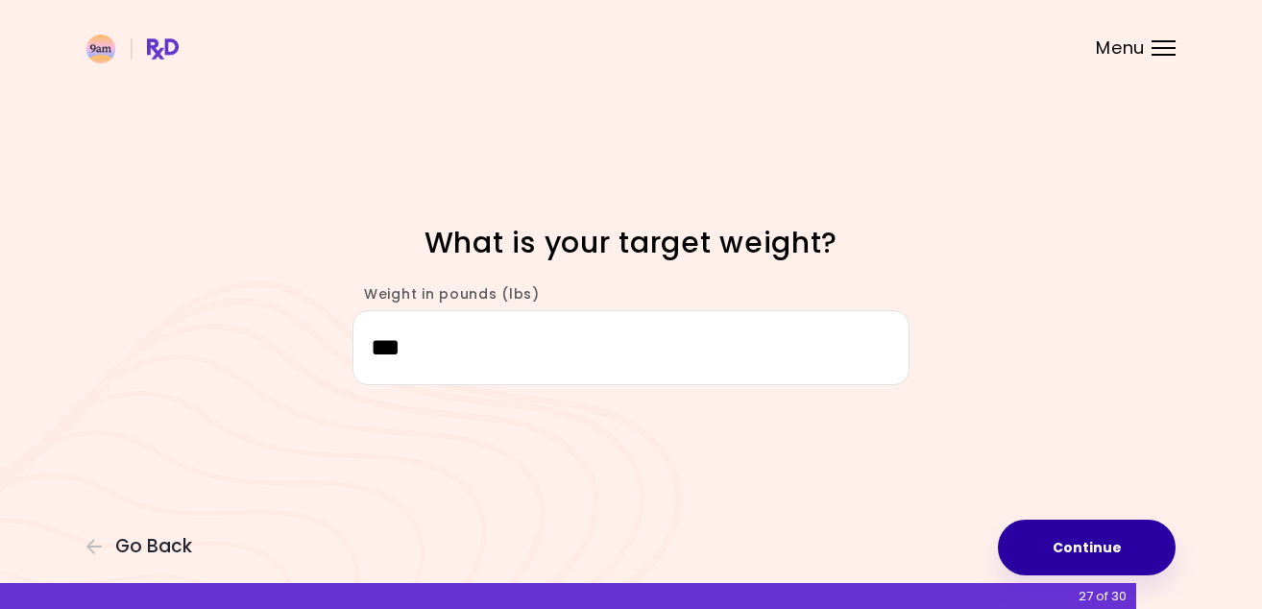
type input "***"
click at [1081, 545] on button "Continue" at bounding box center [1087, 548] width 178 height 56
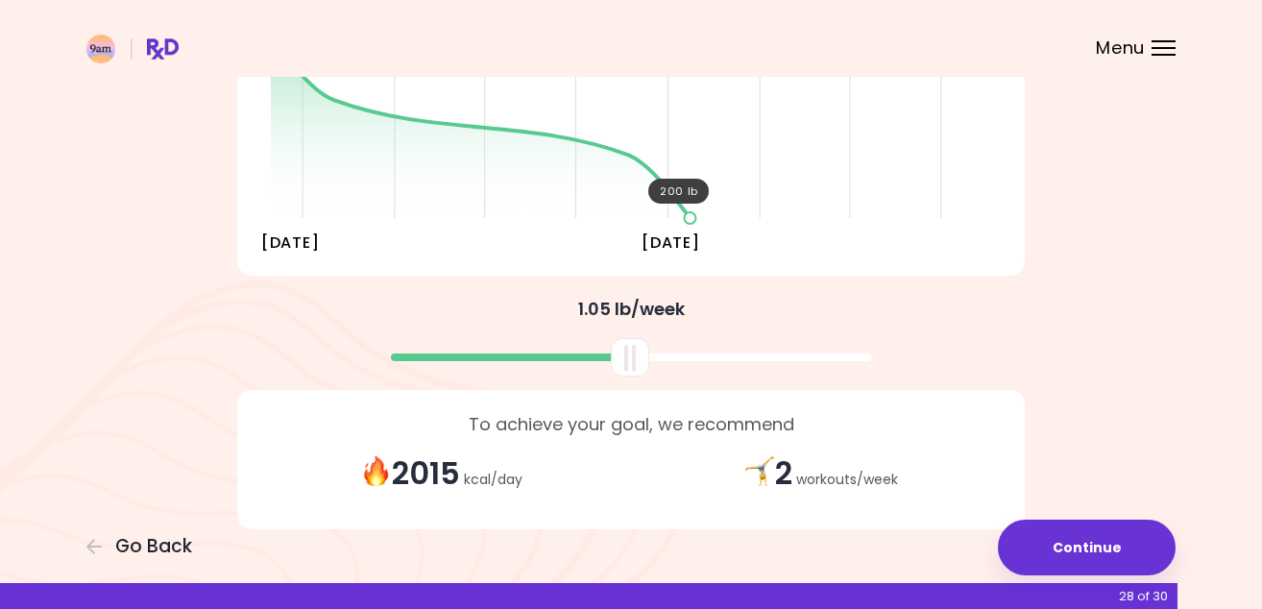
scroll to position [385, 0]
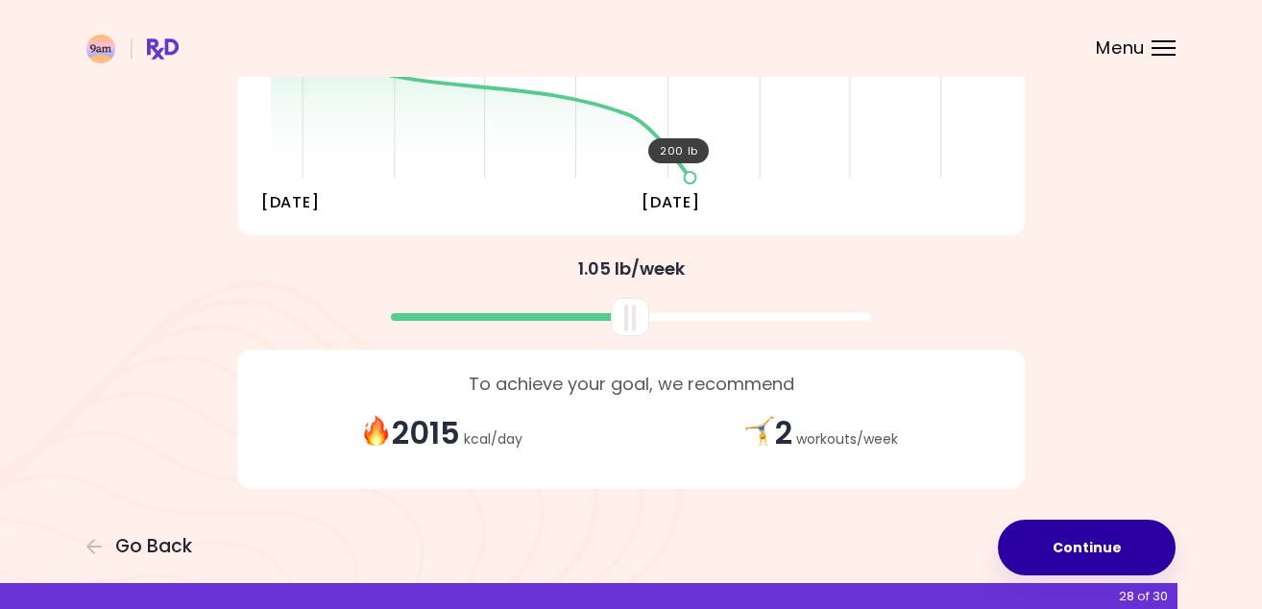
click at [1056, 554] on button "Continue" at bounding box center [1087, 548] width 178 height 56
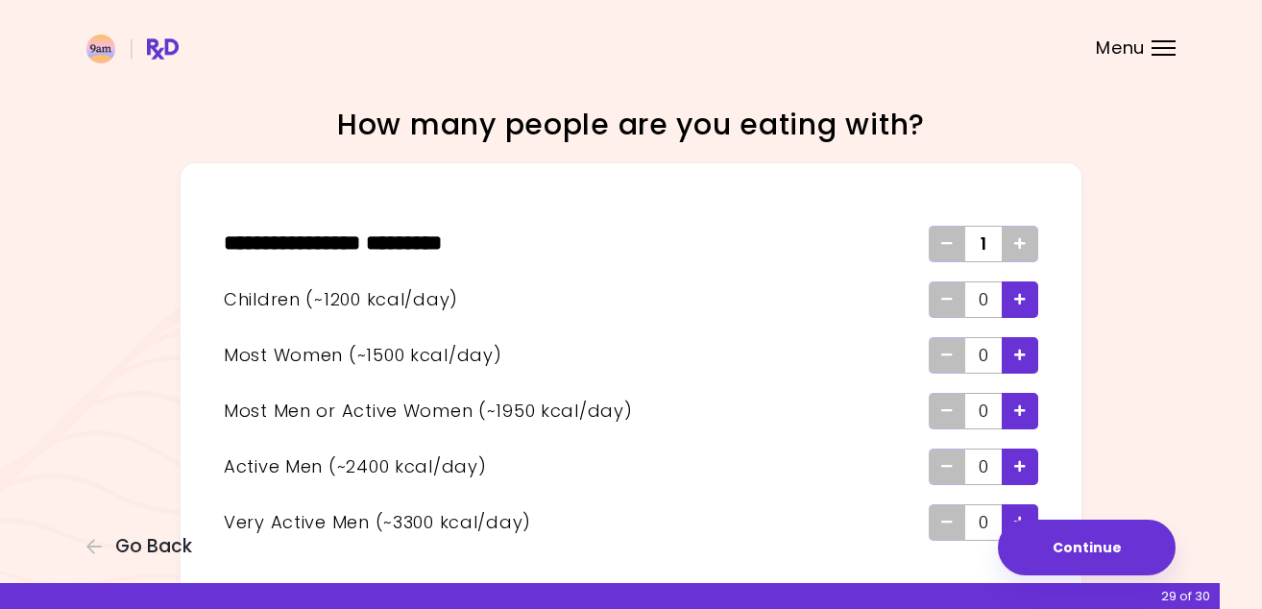
click at [1019, 301] on icon "Add - Child" at bounding box center [1020, 299] width 12 height 12
click at [1028, 469] on div "Add - Active Man" at bounding box center [1020, 467] width 36 height 36
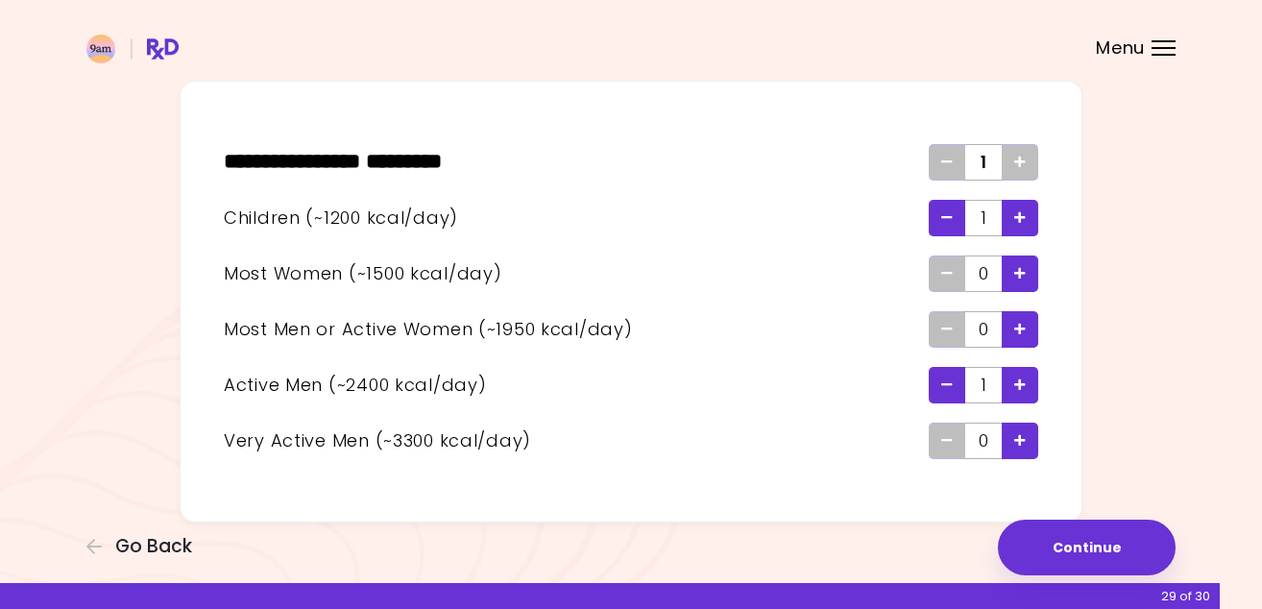
scroll to position [101, 0]
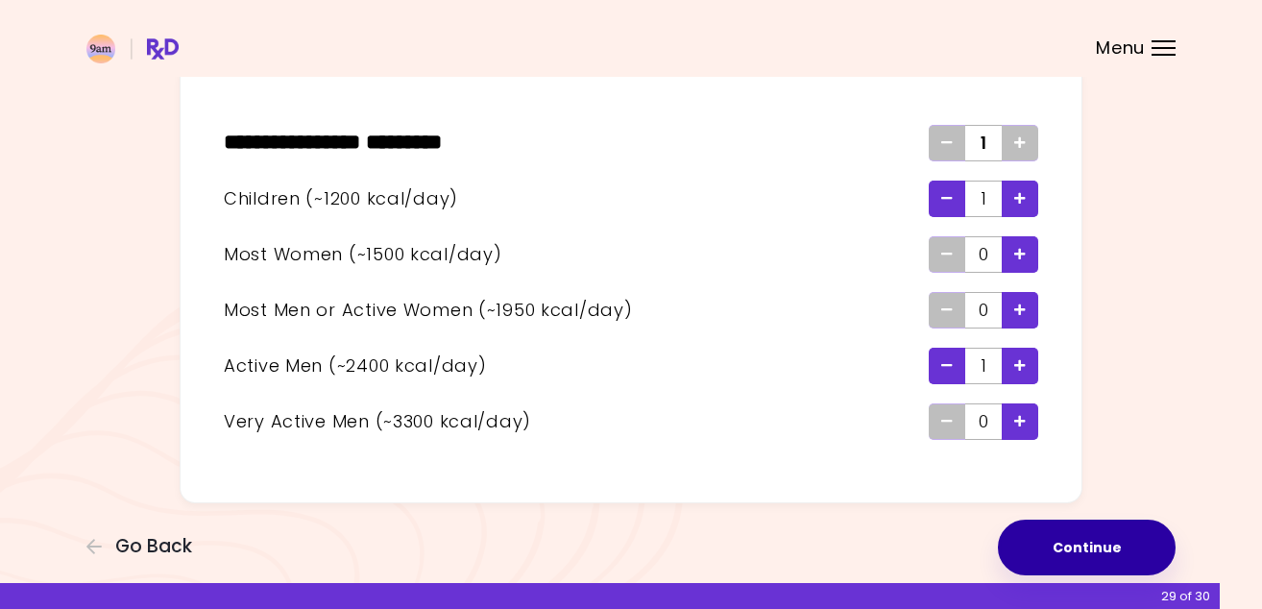
click at [1108, 534] on button "Continue" at bounding box center [1087, 548] width 178 height 56
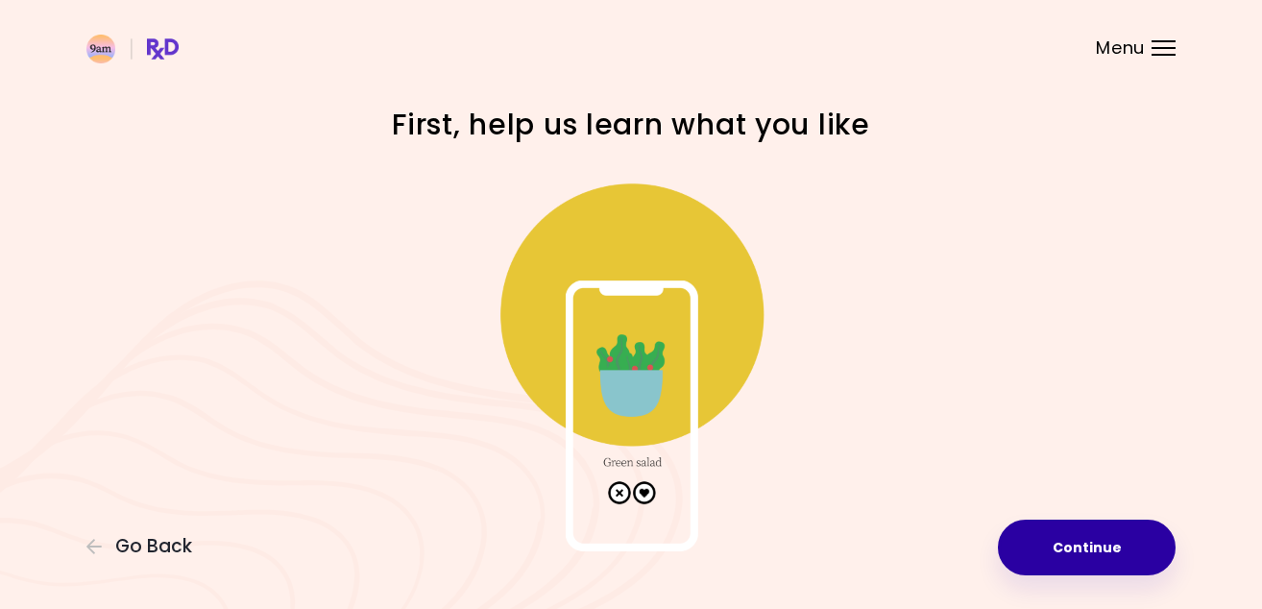
click at [1108, 534] on button "Continue" at bounding box center [1087, 548] width 178 height 56
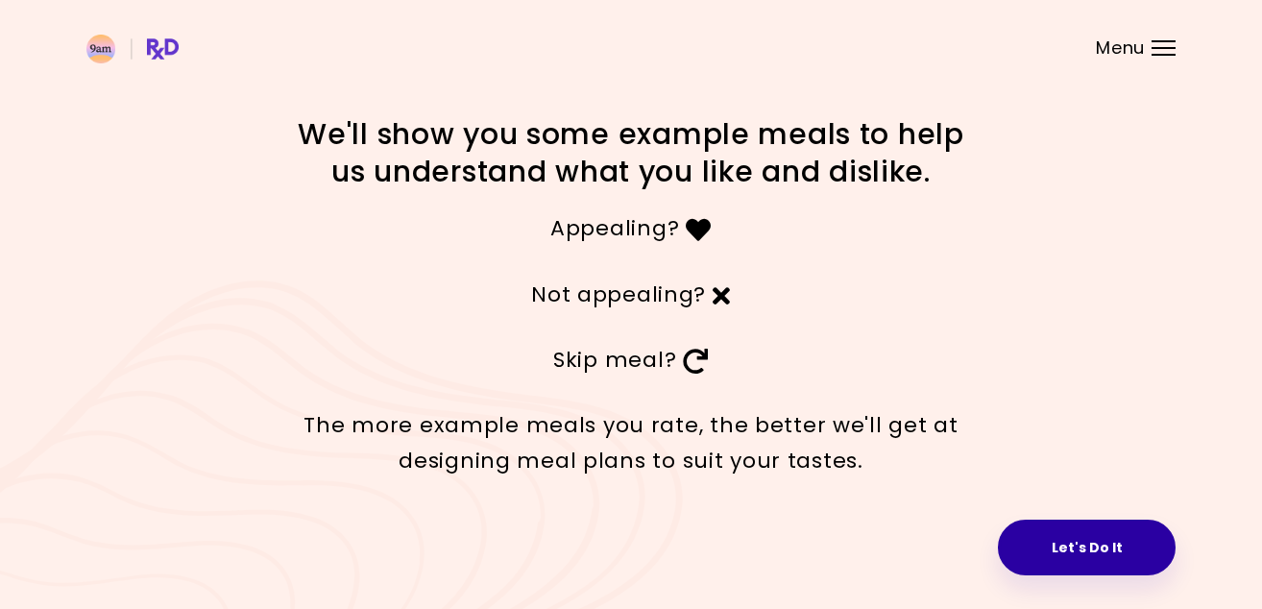
click at [1088, 543] on button "Let's Do It" at bounding box center [1087, 548] width 178 height 56
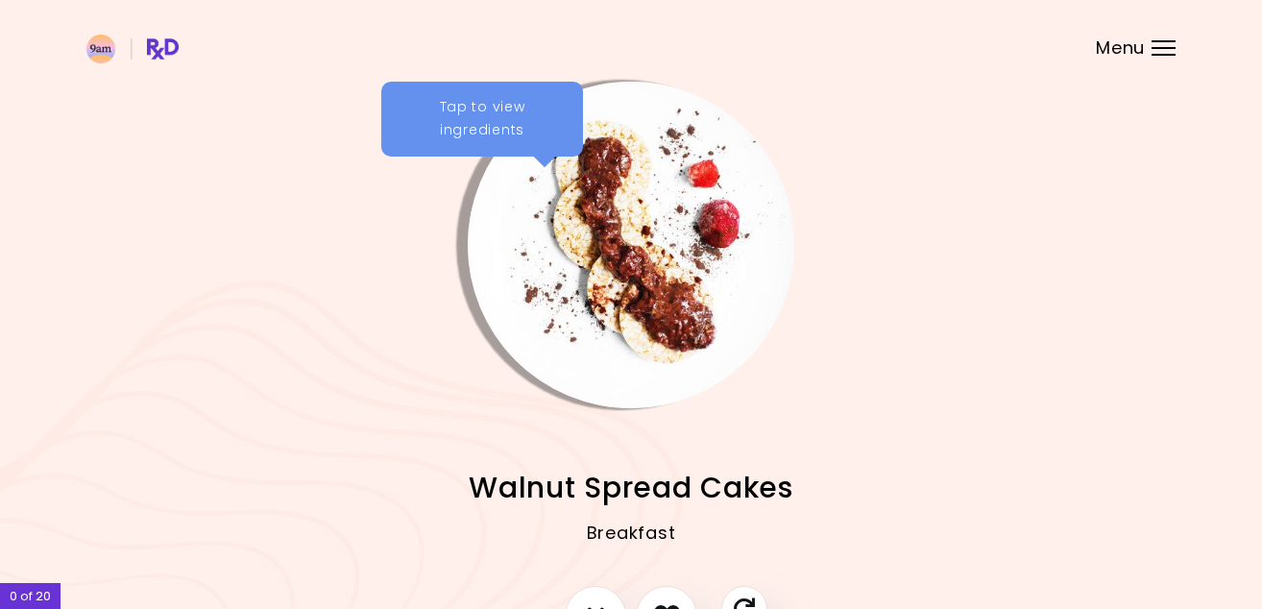
click at [627, 235] on img "Info - Walnut Spread Cakes" at bounding box center [631, 245] width 327 height 327
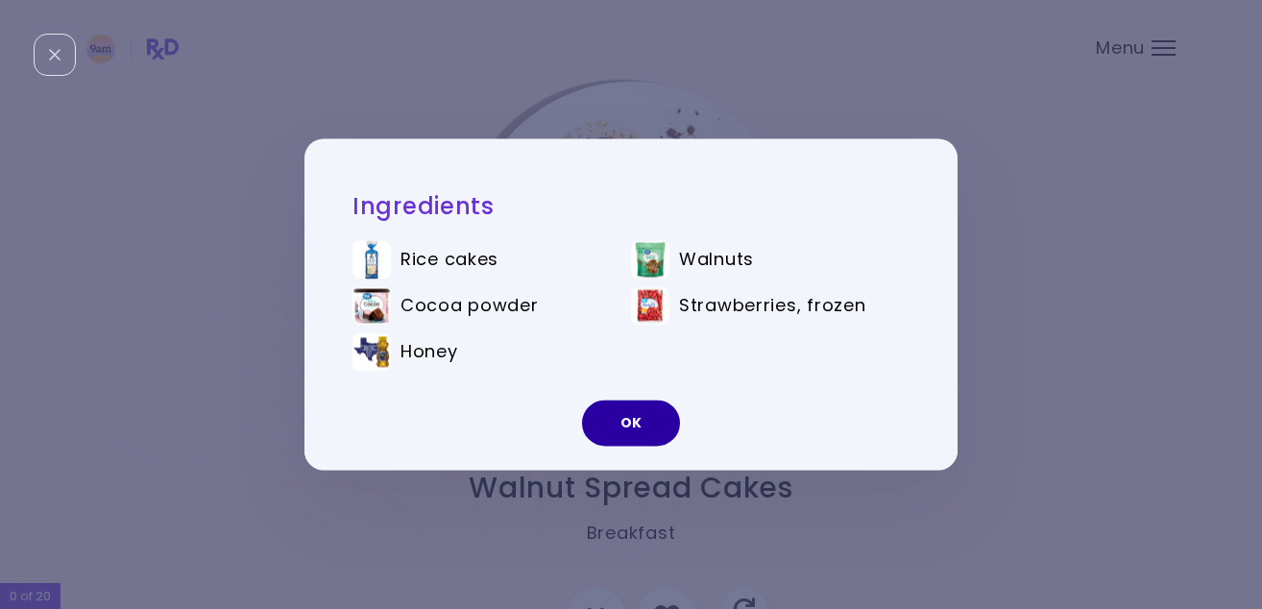
click at [639, 424] on button "OK" at bounding box center [631, 424] width 98 height 46
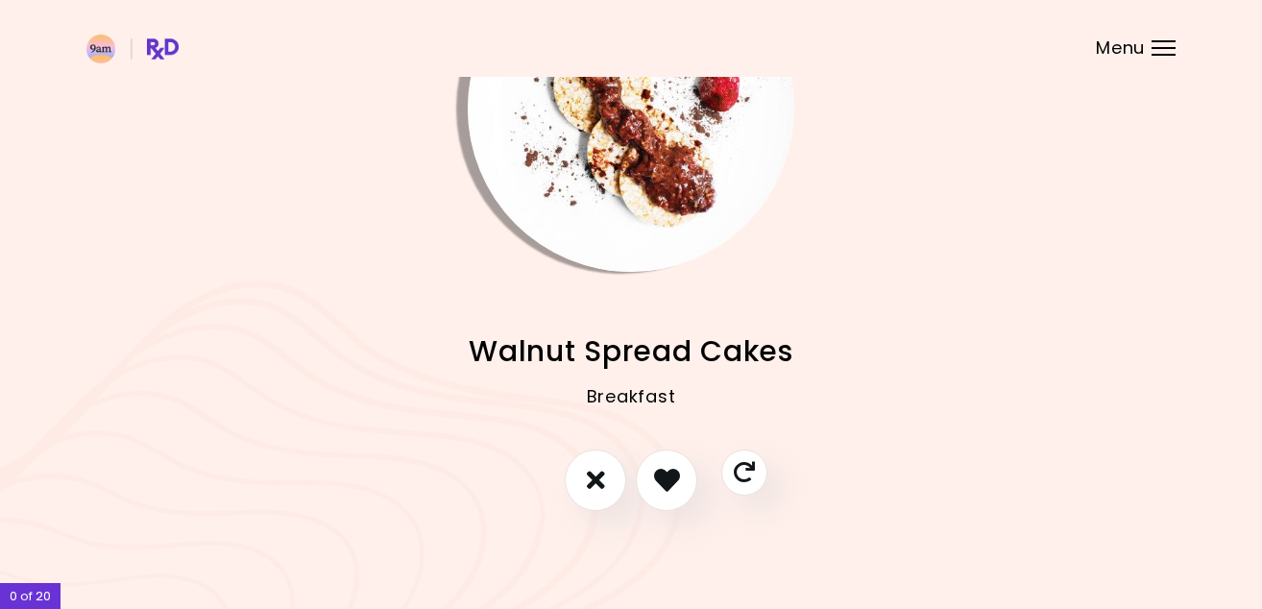
scroll to position [138, 0]
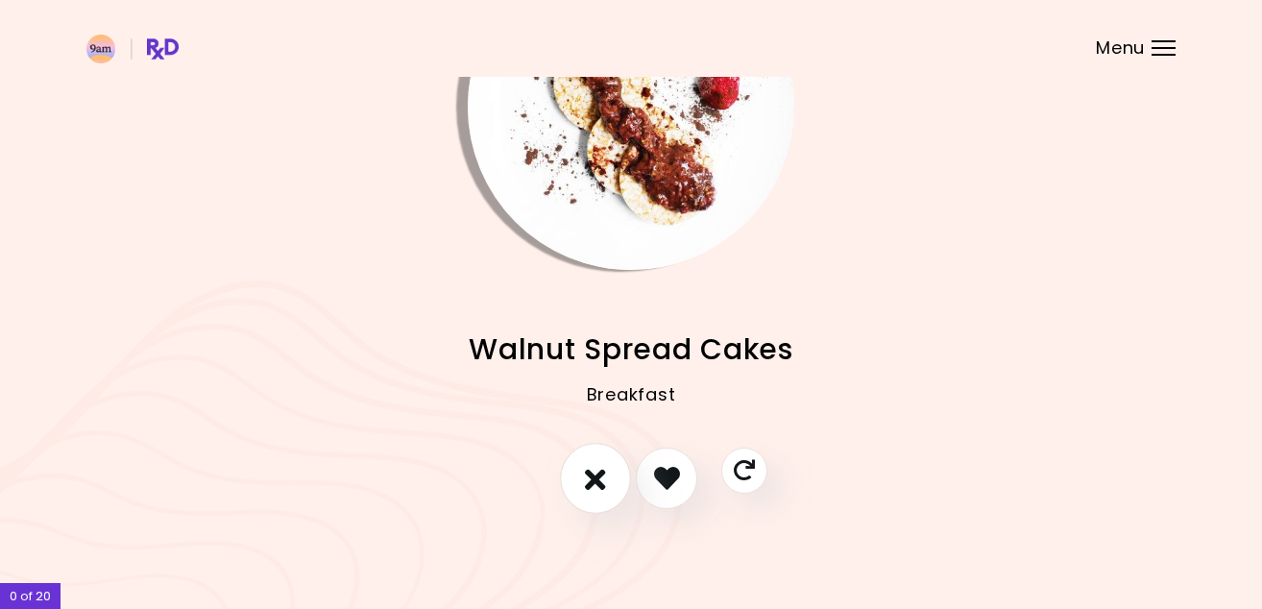
click at [604, 496] on button "I don't like this recipe" at bounding box center [595, 478] width 71 height 71
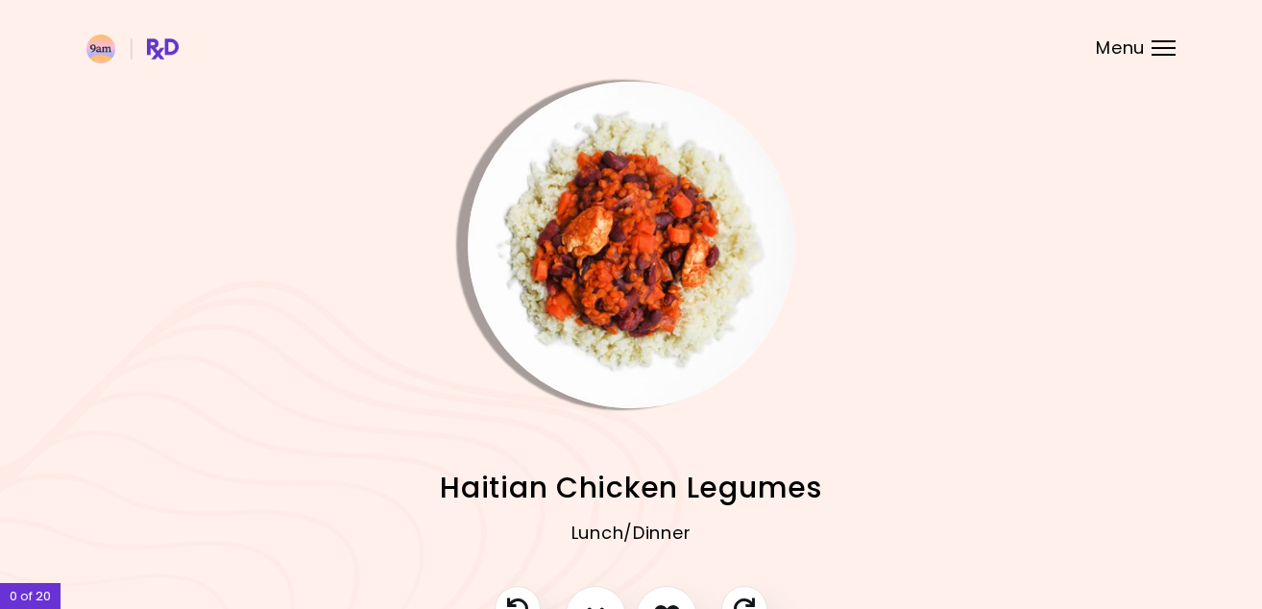
scroll to position [2, 0]
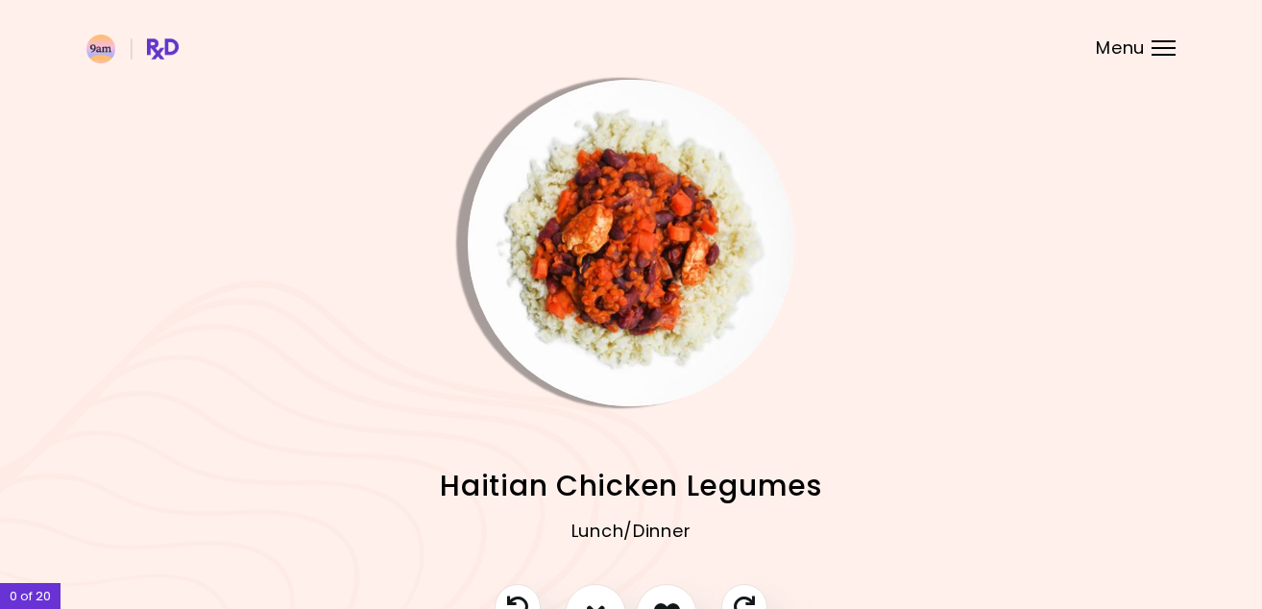
click at [600, 184] on img "Info - Haitian Chicken Legumes" at bounding box center [631, 243] width 327 height 327
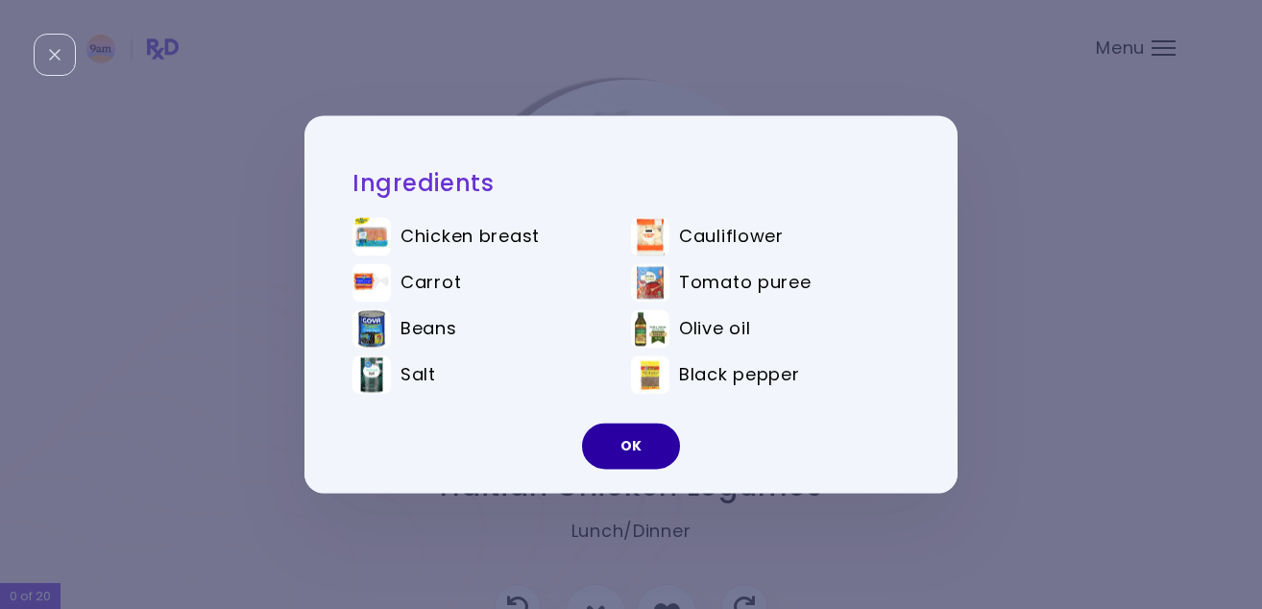
click at [647, 431] on button "OK" at bounding box center [631, 447] width 98 height 46
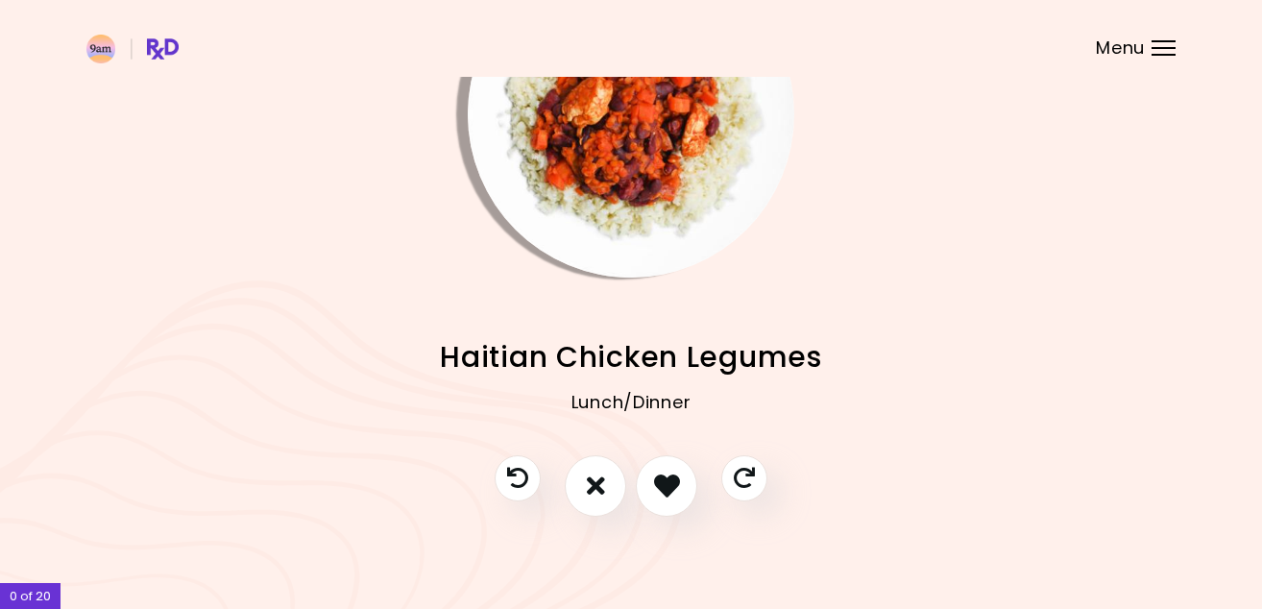
scroll to position [138, 0]
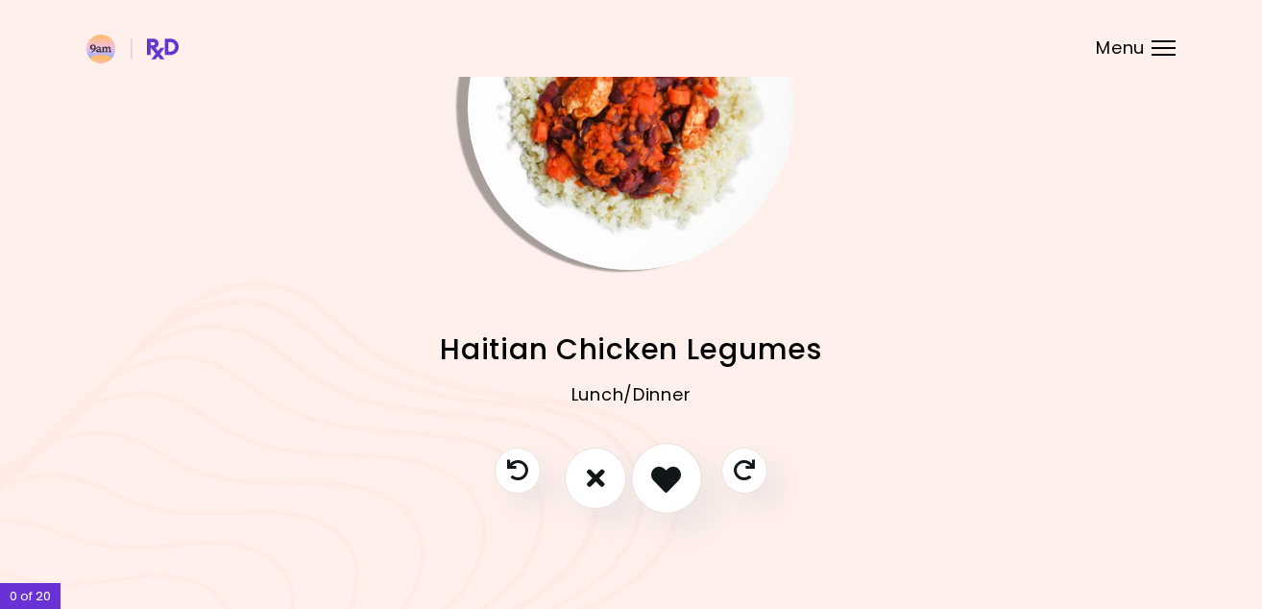
click at [671, 478] on icon "I like this recipe" at bounding box center [666, 478] width 30 height 30
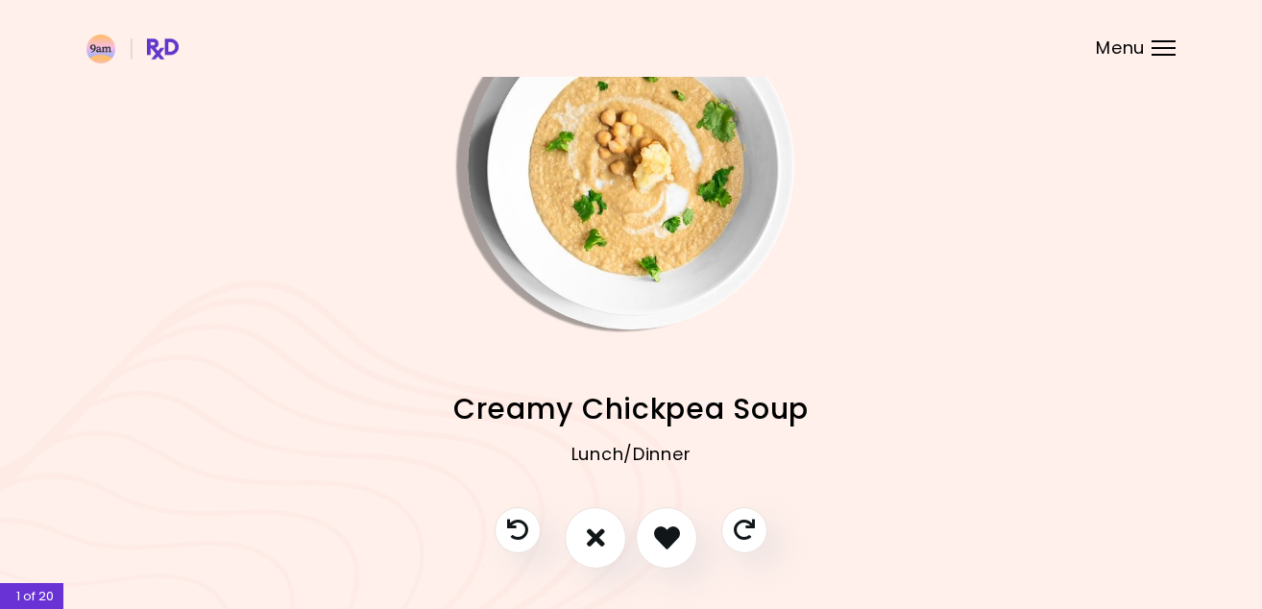
scroll to position [0, 0]
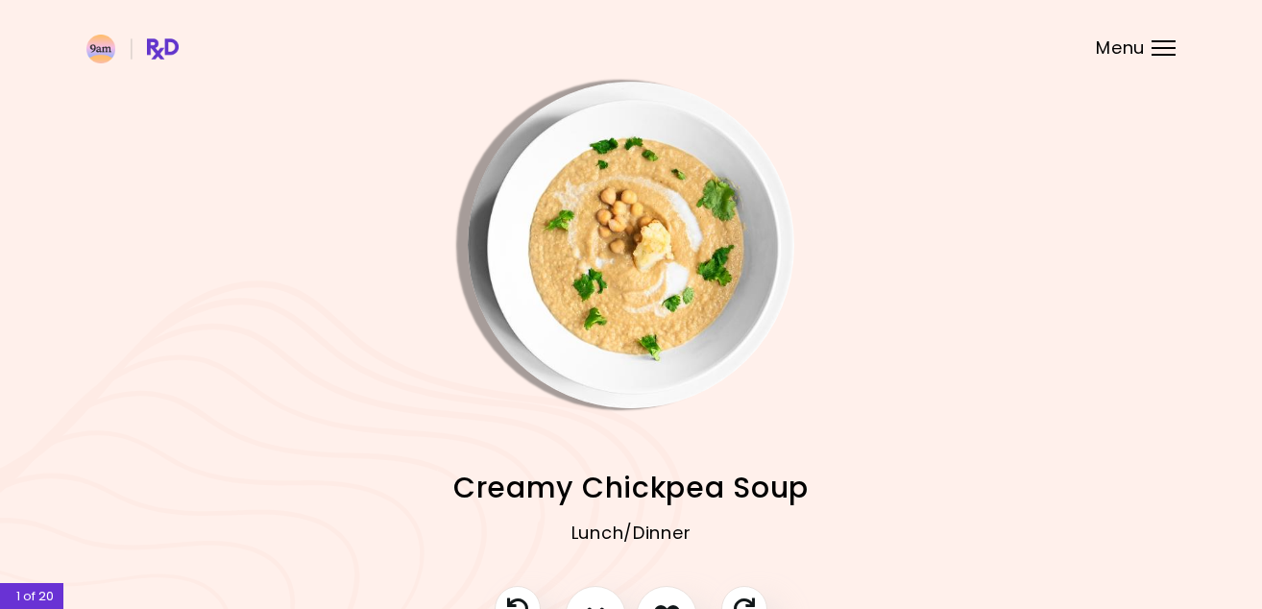
click at [686, 339] on img "Info - Creamy Chickpea Soup" at bounding box center [631, 245] width 327 height 327
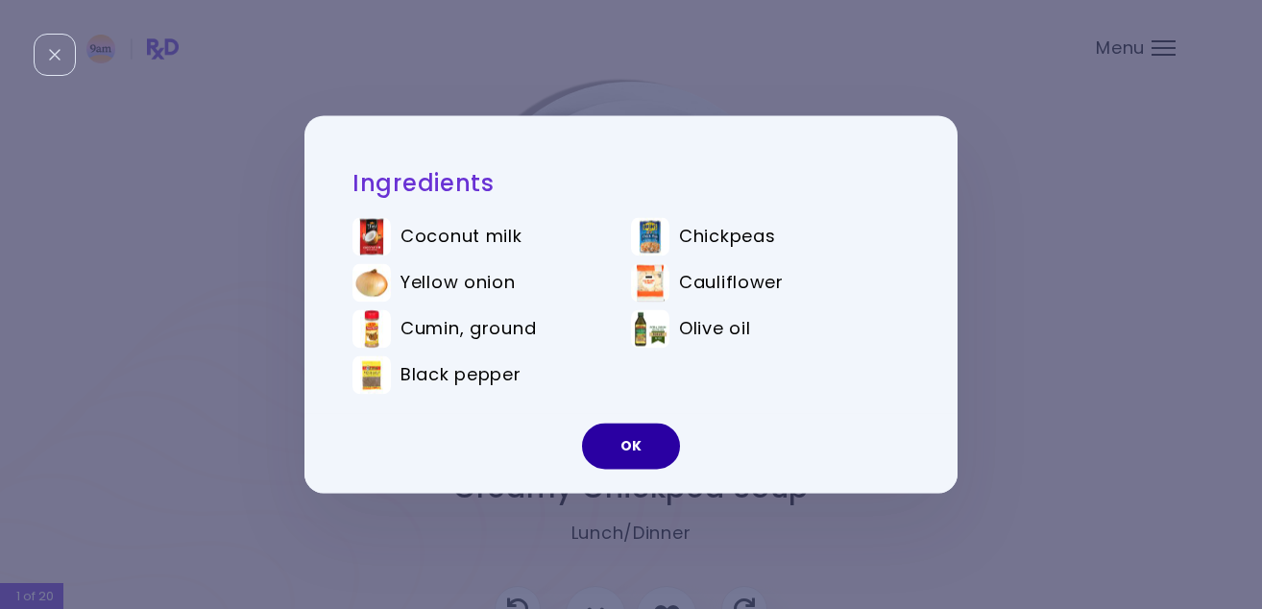
click at [651, 440] on button "OK" at bounding box center [631, 447] width 98 height 46
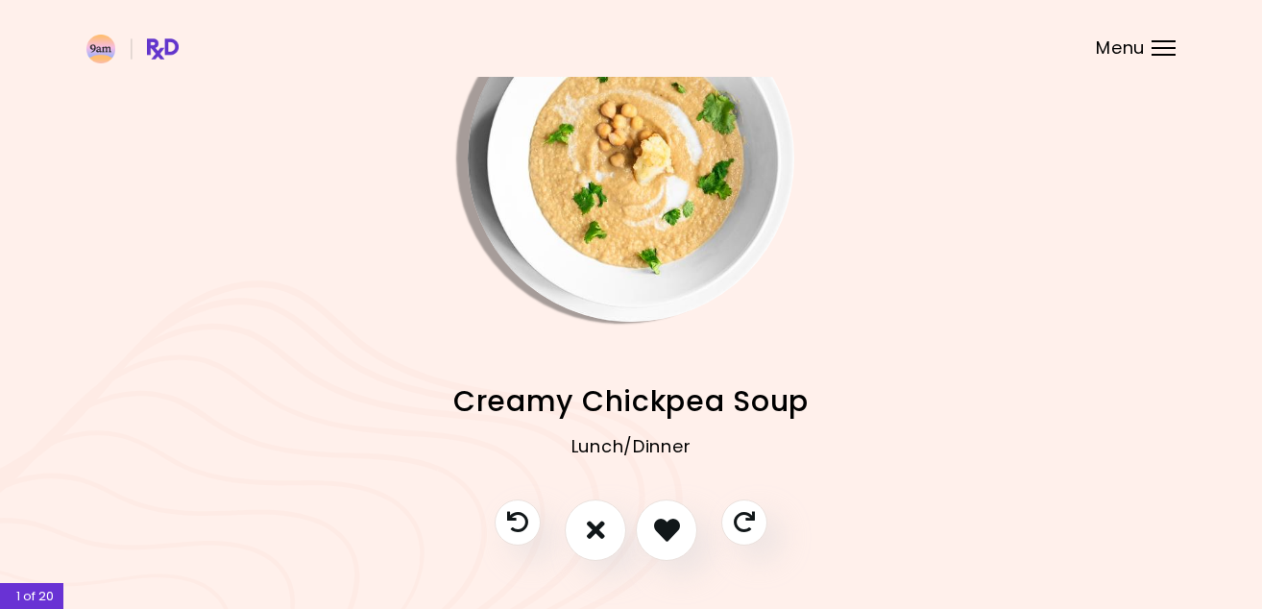
scroll to position [138, 0]
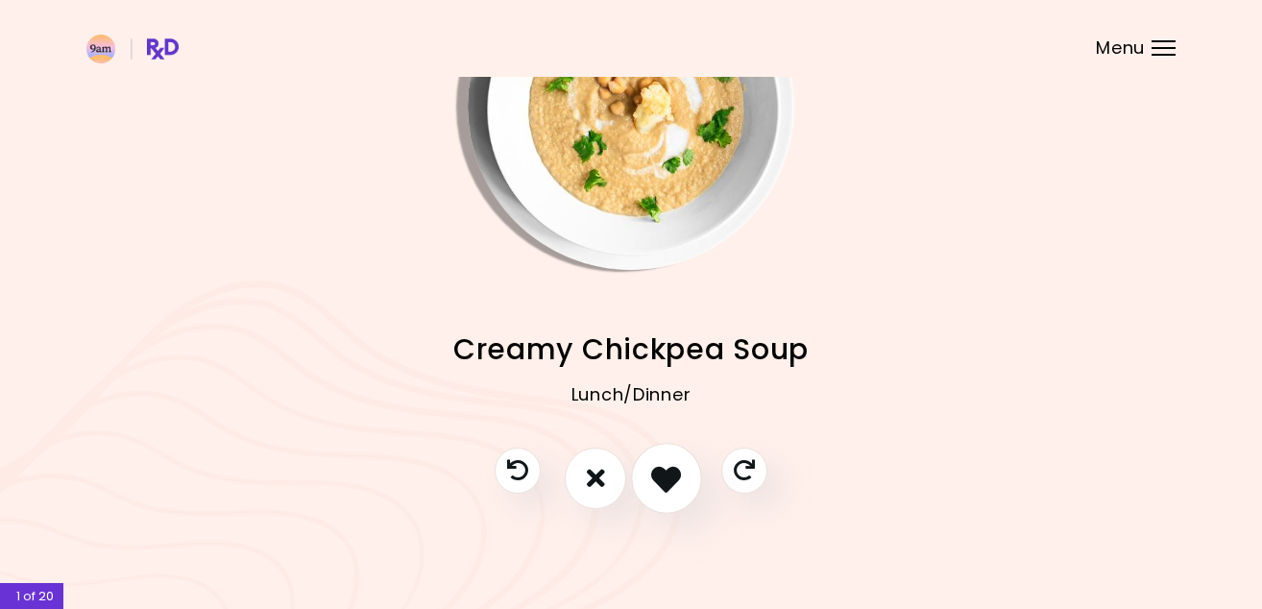
click at [657, 489] on icon "I like this recipe" at bounding box center [666, 478] width 30 height 30
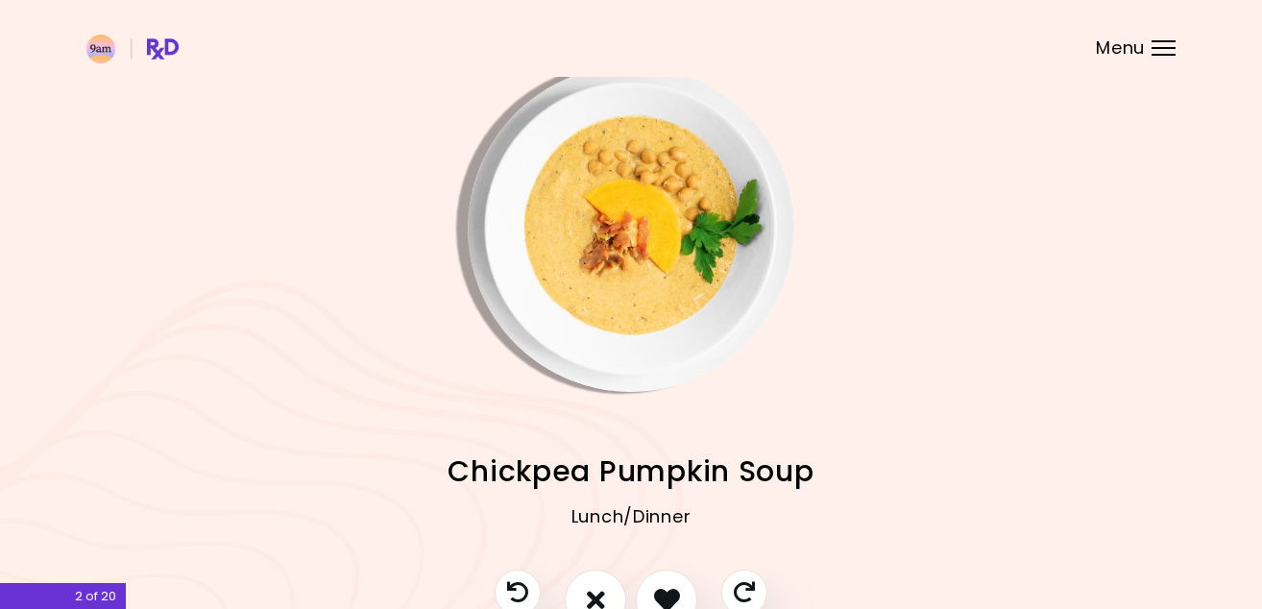
scroll to position [12, 0]
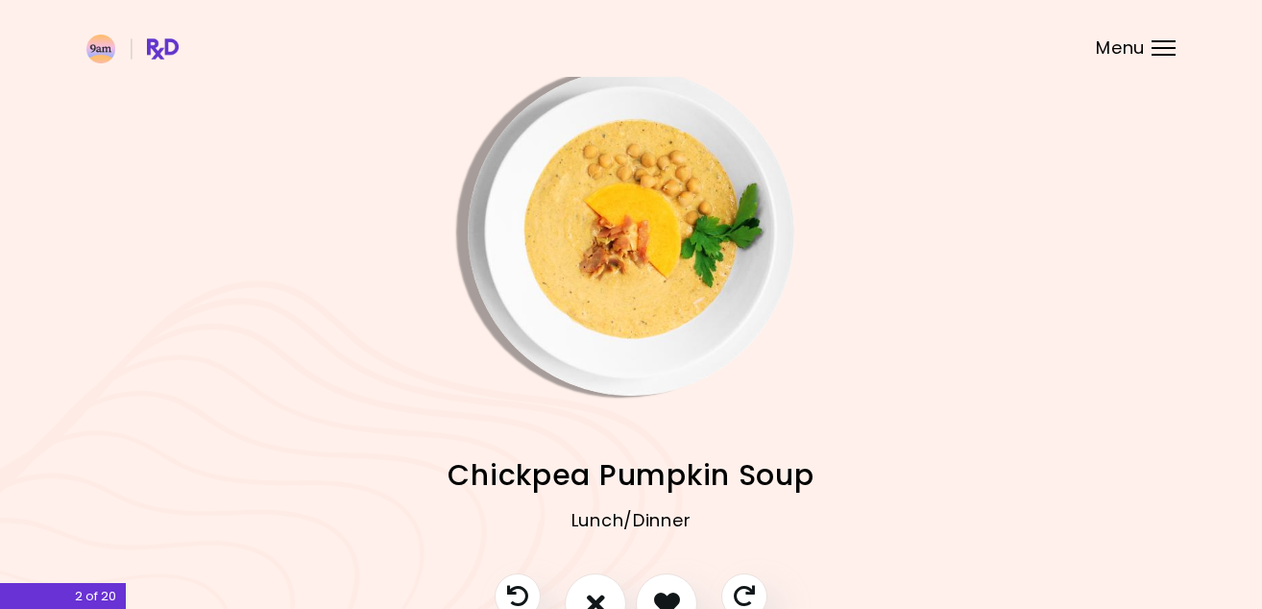
click at [687, 351] on img "Info - Chickpea Pumpkin Soup" at bounding box center [631, 232] width 327 height 327
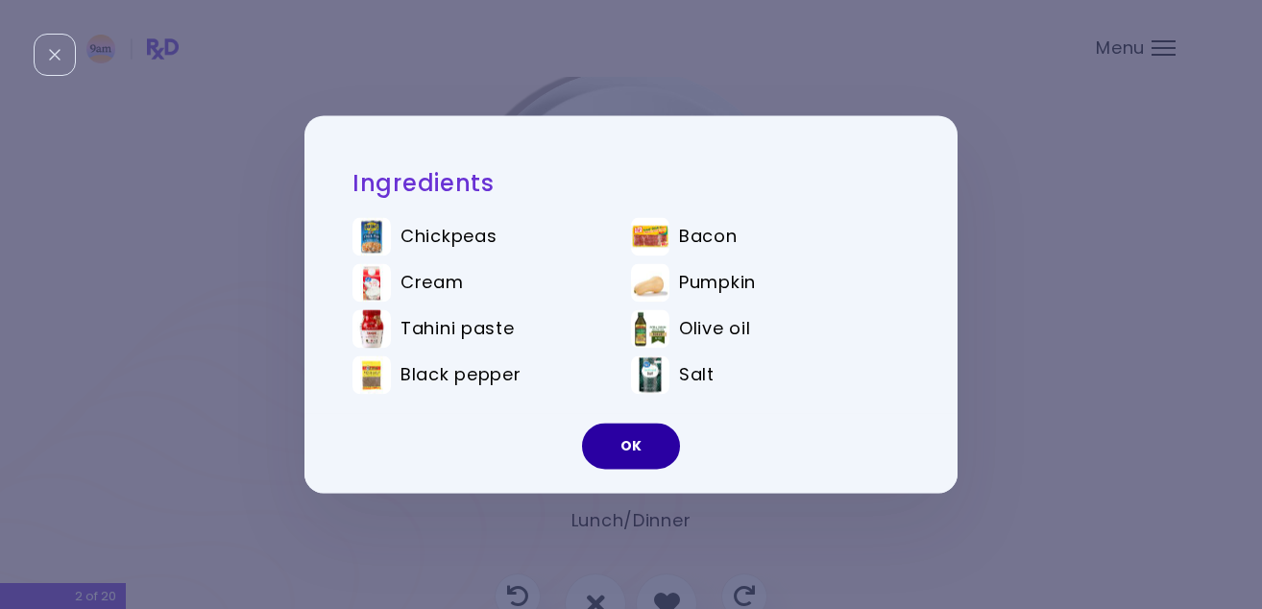
click at [637, 451] on button "OK" at bounding box center [631, 447] width 98 height 46
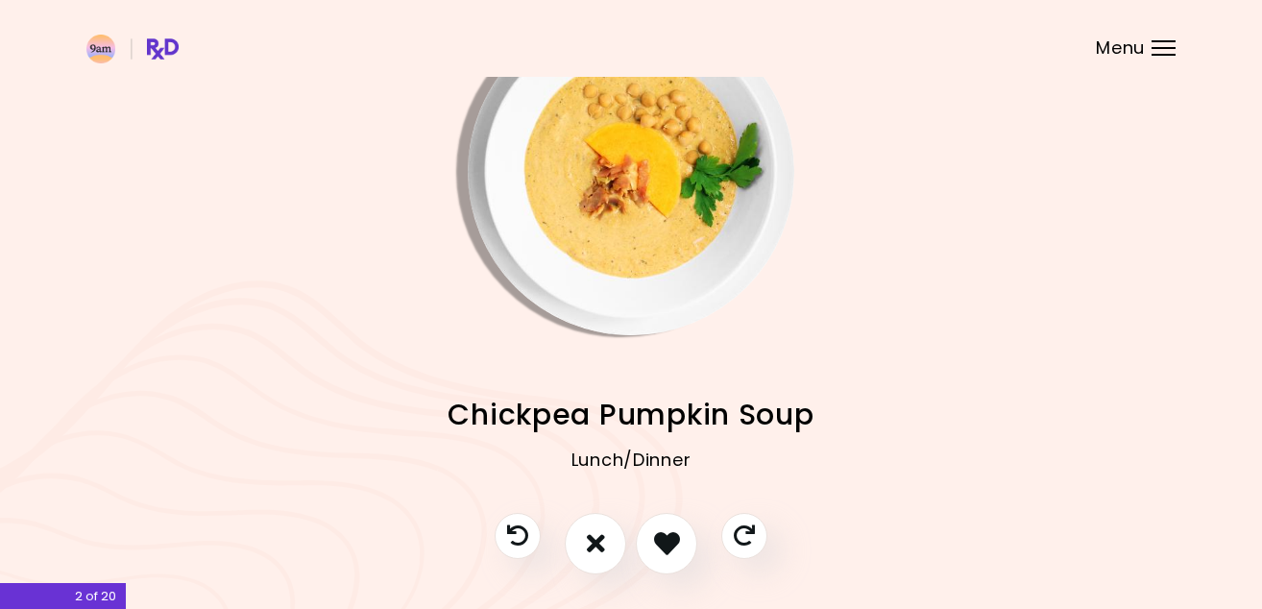
scroll to position [74, 0]
click at [660, 540] on icon "I like this recipe" at bounding box center [666, 542] width 30 height 30
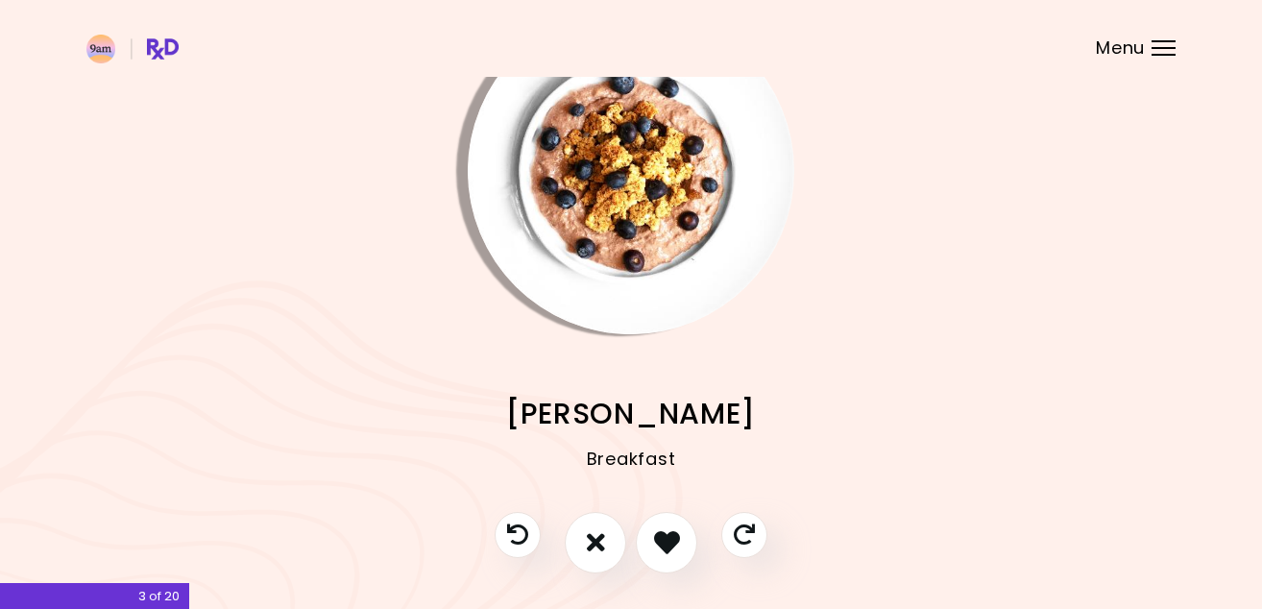
click at [632, 207] on img "Info - Choco Berry Muesli" at bounding box center [631, 171] width 327 height 327
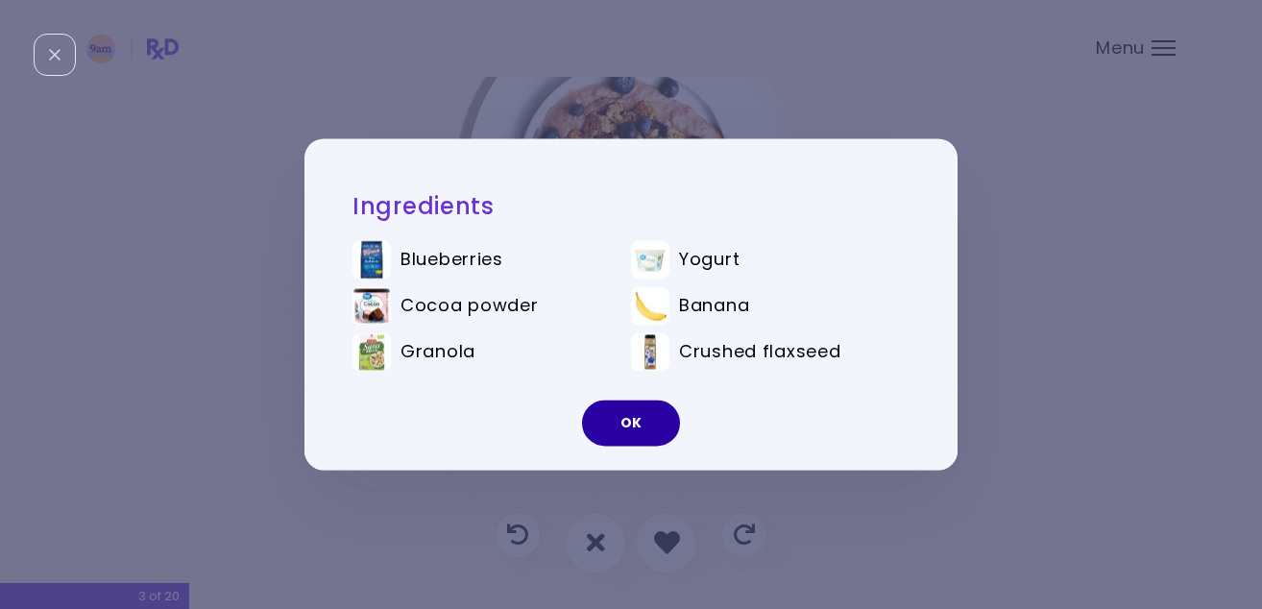
click at [645, 421] on button "OK" at bounding box center [631, 424] width 98 height 46
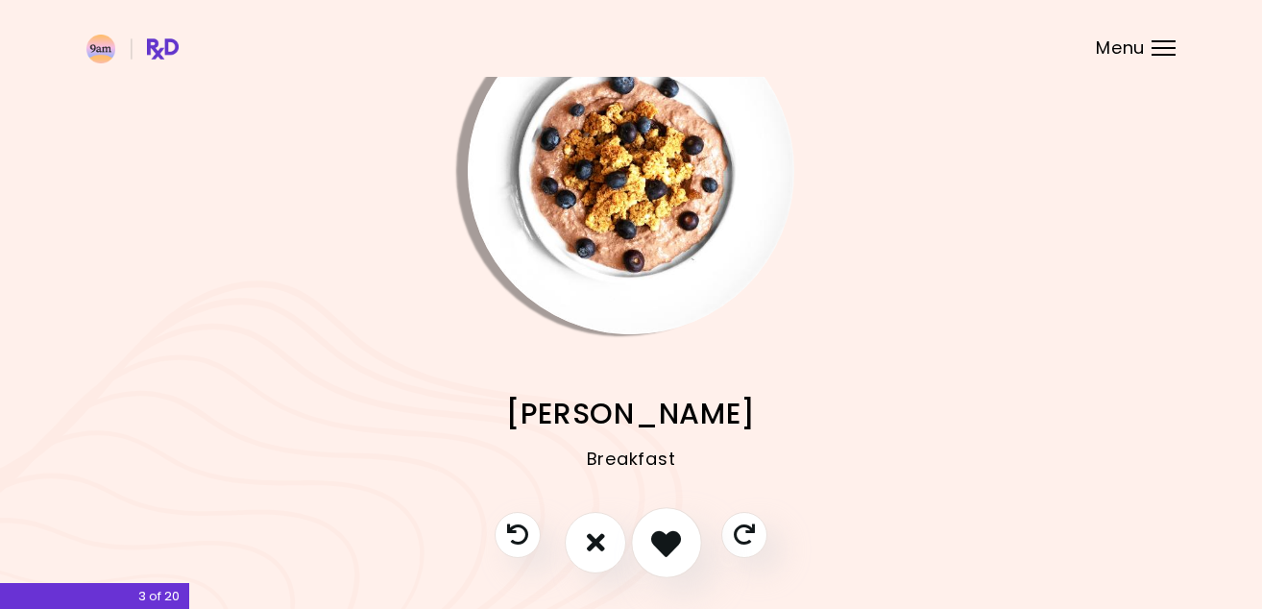
click at [650, 552] on button "I like this recipe" at bounding box center [666, 542] width 71 height 71
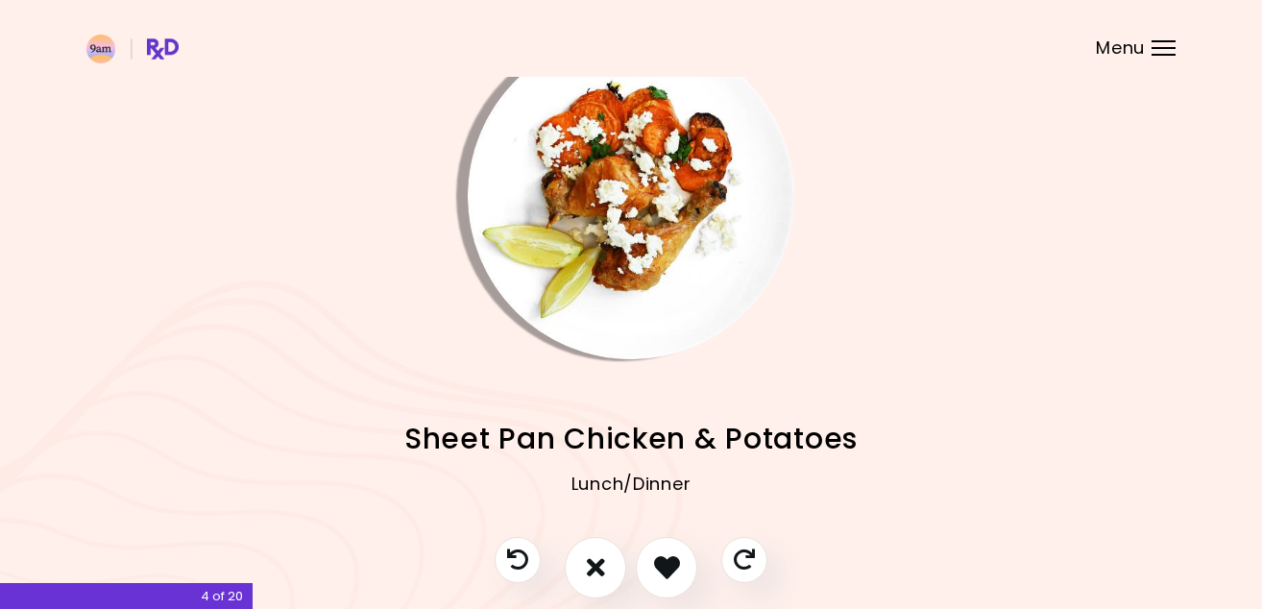
scroll to position [45, 0]
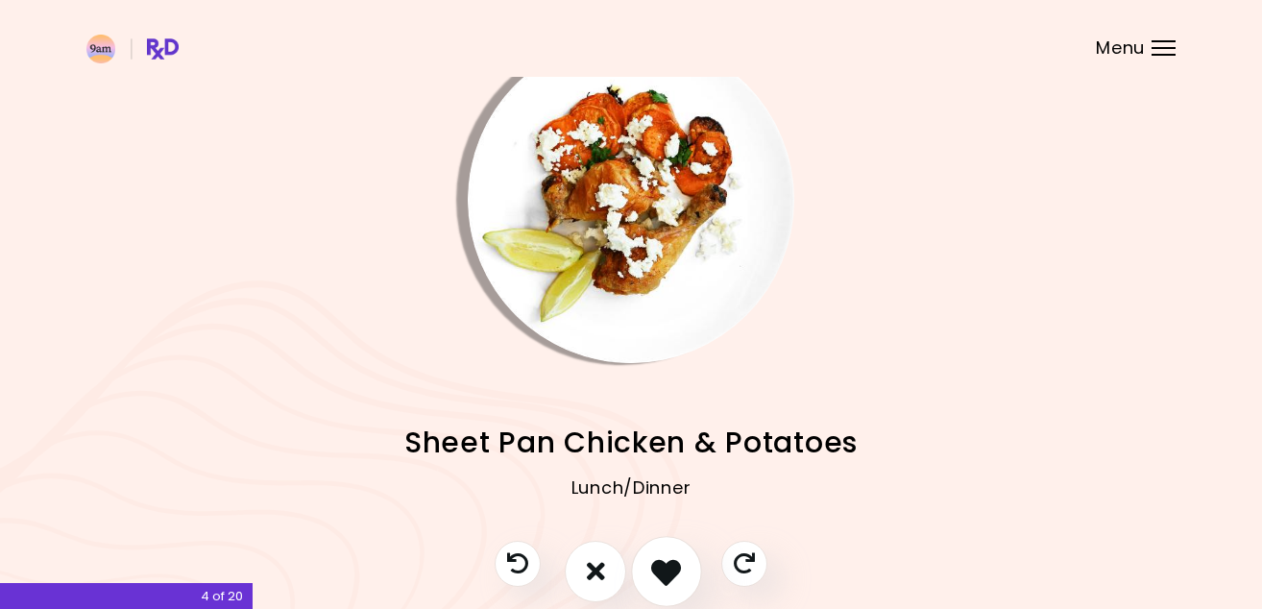
click at [650, 588] on button "I like this recipe" at bounding box center [666, 571] width 71 height 71
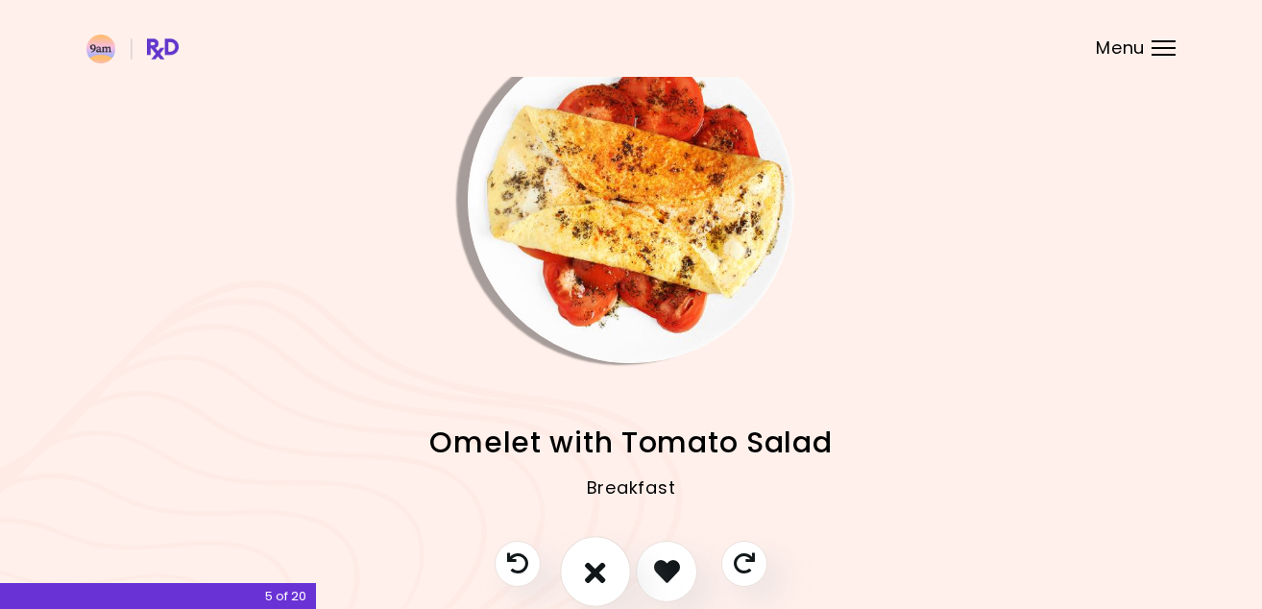
click at [596, 585] on icon "I don't like this recipe" at bounding box center [595, 571] width 21 height 30
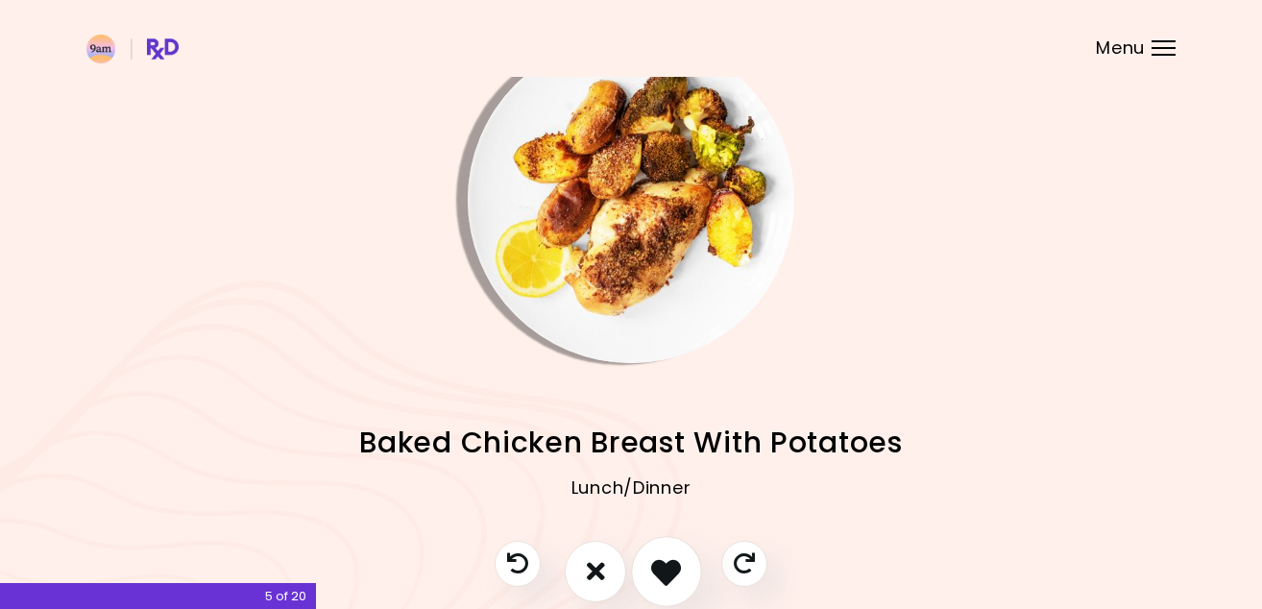
click at [651, 561] on icon "I like this recipe" at bounding box center [666, 571] width 30 height 30
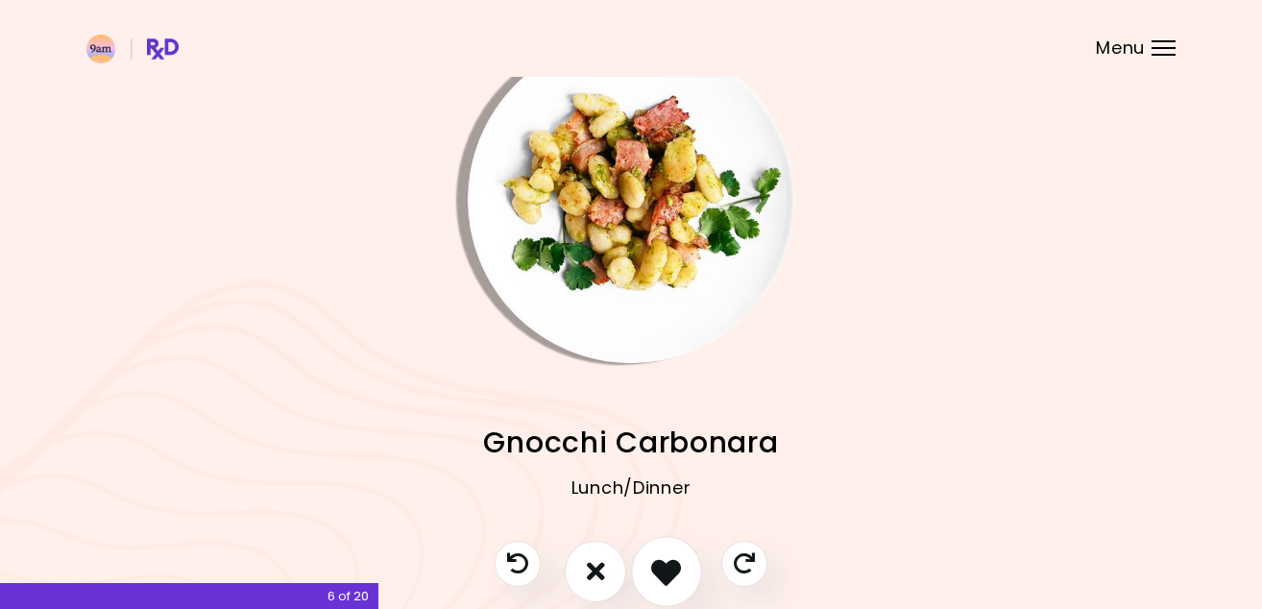
click at [649, 562] on button "I like this recipe" at bounding box center [666, 571] width 71 height 71
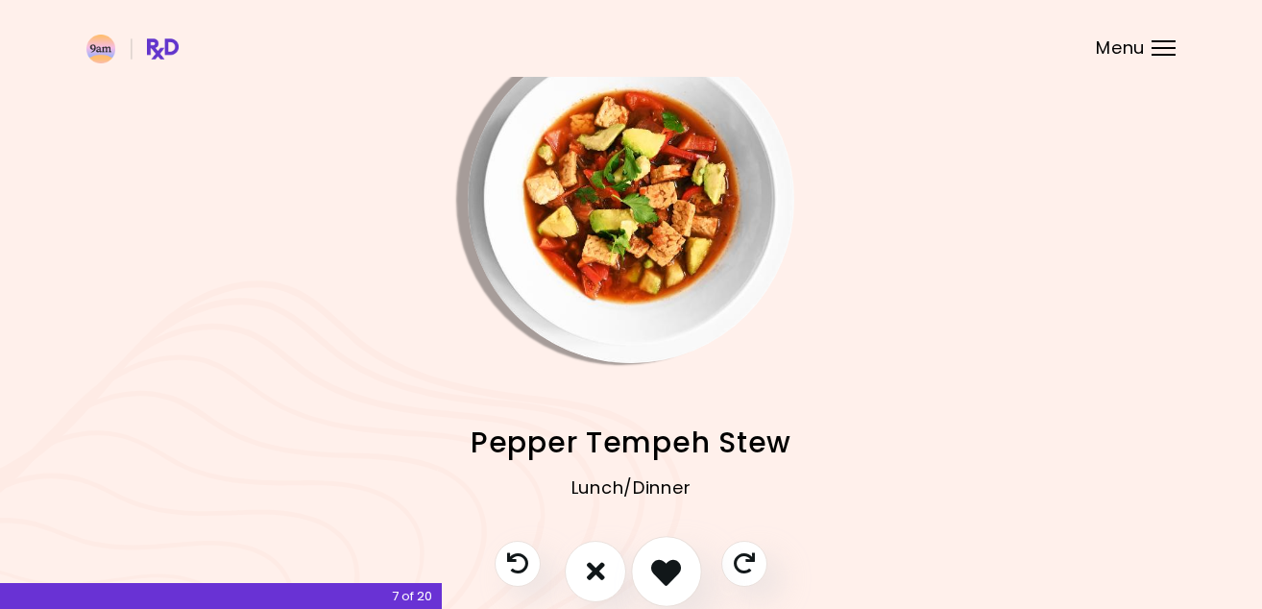
click at [649, 562] on button "I like this recipe" at bounding box center [666, 571] width 71 height 71
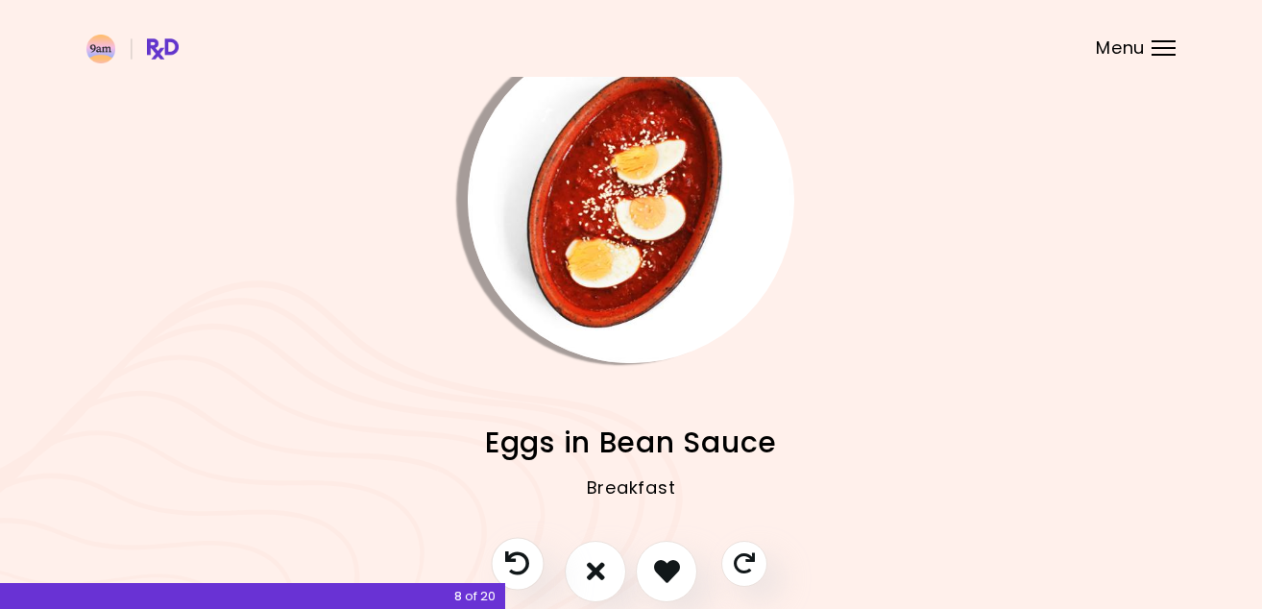
click at [523, 566] on icon "Previous recipe" at bounding box center [517, 563] width 24 height 24
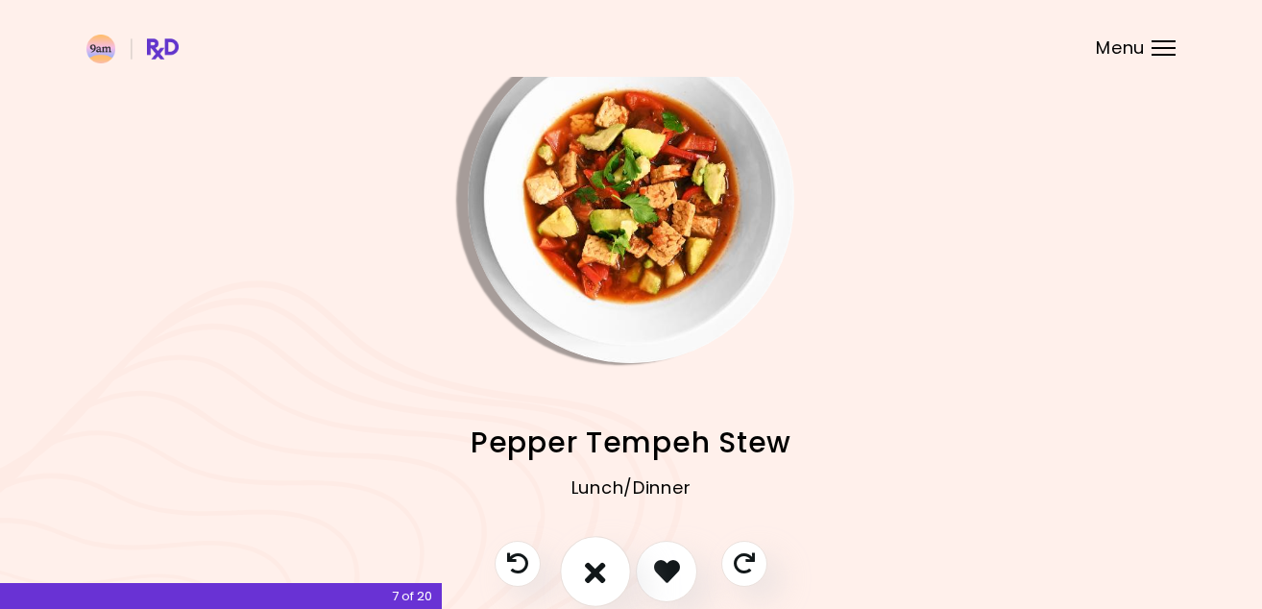
click at [599, 583] on icon "I don't like this recipe" at bounding box center [595, 571] width 21 height 30
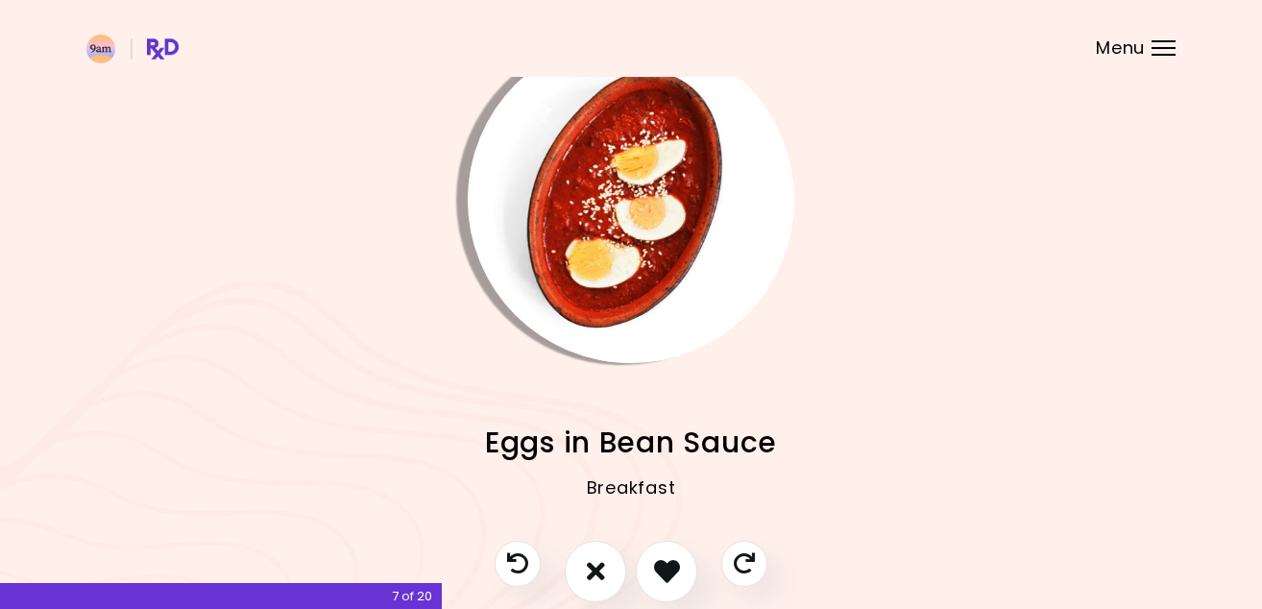
click at [606, 289] on img "Info - Eggs in Bean Sauce" at bounding box center [631, 199] width 327 height 327
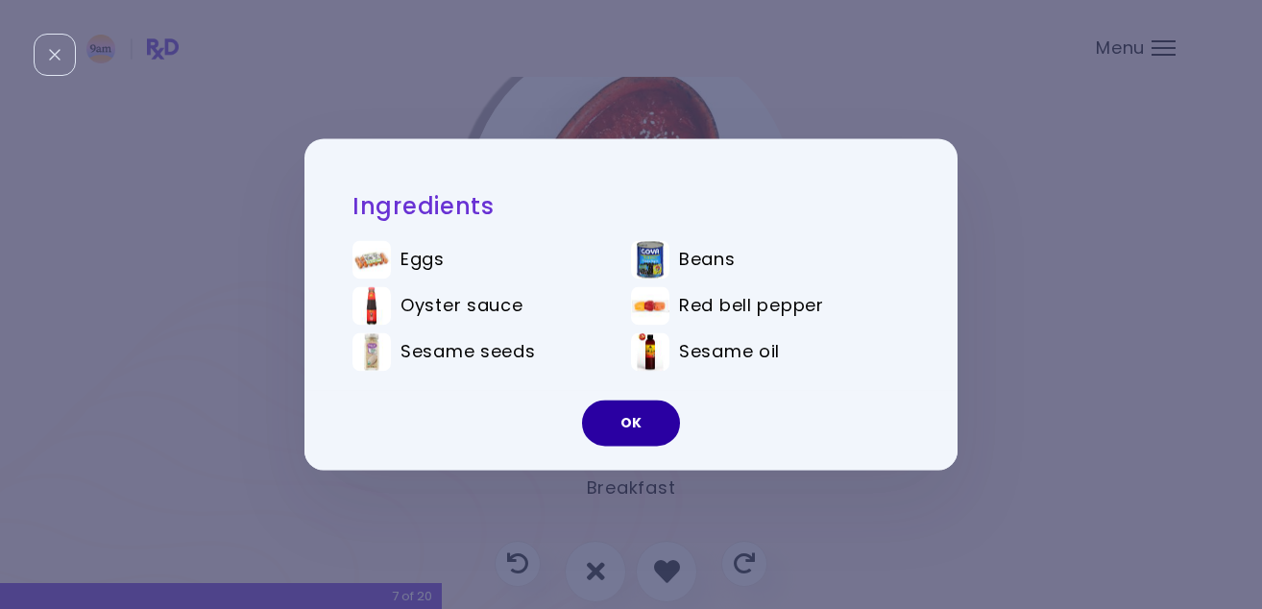
click at [638, 433] on button "OK" at bounding box center [631, 424] width 98 height 46
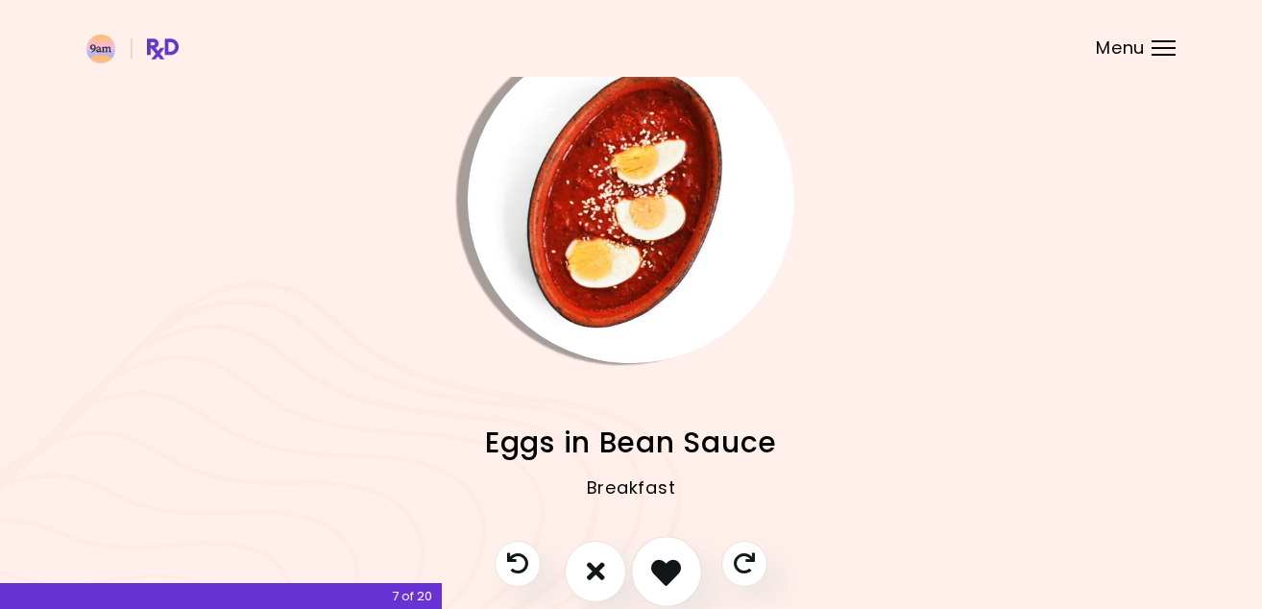
click at [673, 589] on button "I like this recipe" at bounding box center [666, 571] width 71 height 71
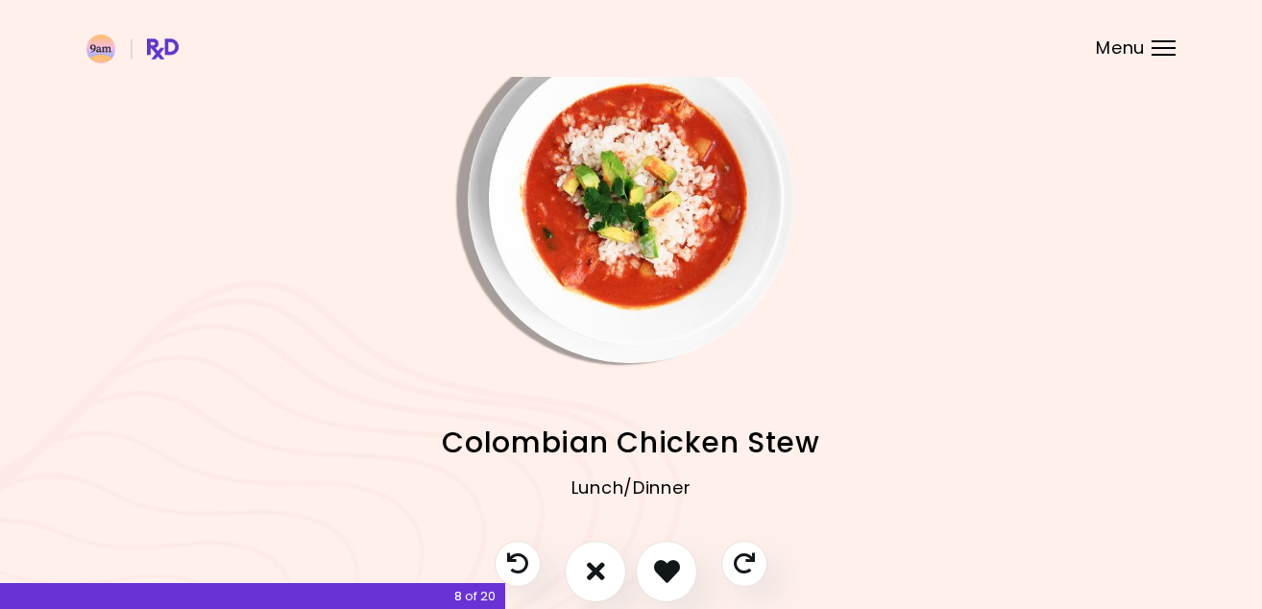
click at [572, 160] on img "Info - Colombian Chicken Stew" at bounding box center [631, 199] width 327 height 327
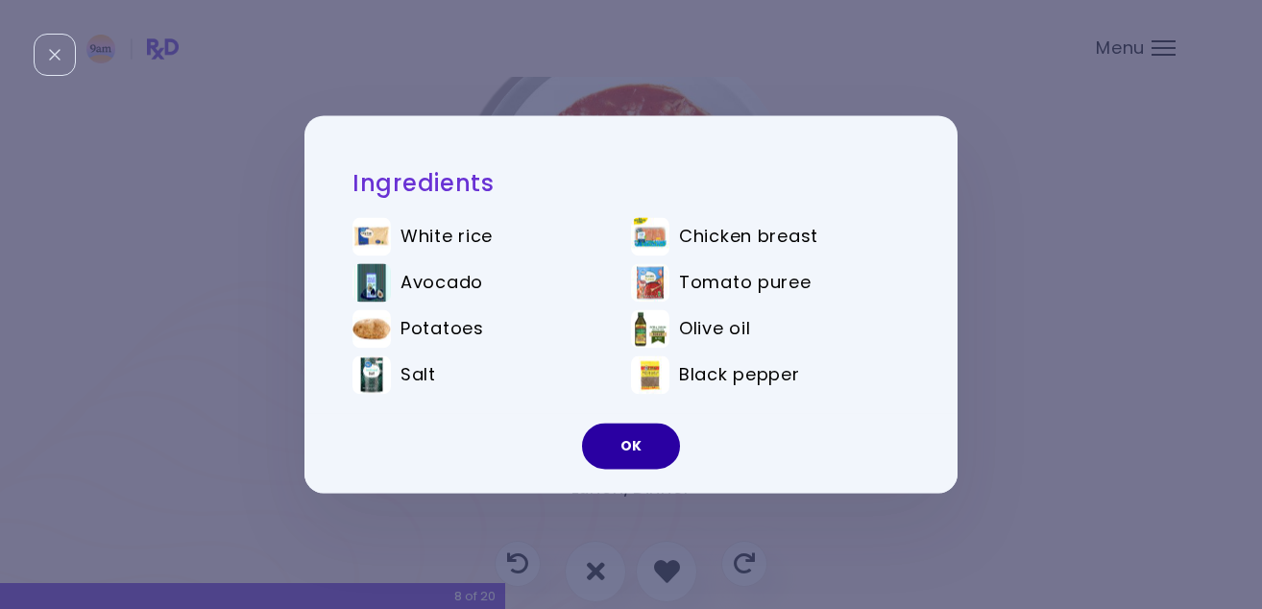
click at [620, 449] on button "OK" at bounding box center [631, 447] width 98 height 46
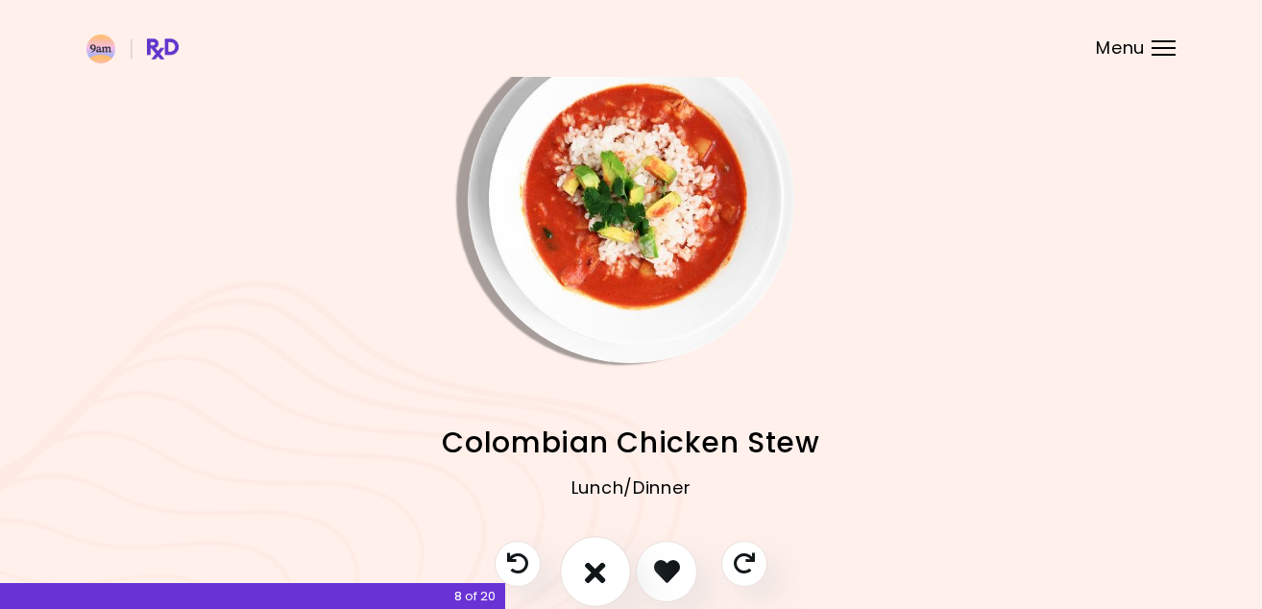
click at [602, 574] on icon "I don't like this recipe" at bounding box center [595, 571] width 21 height 30
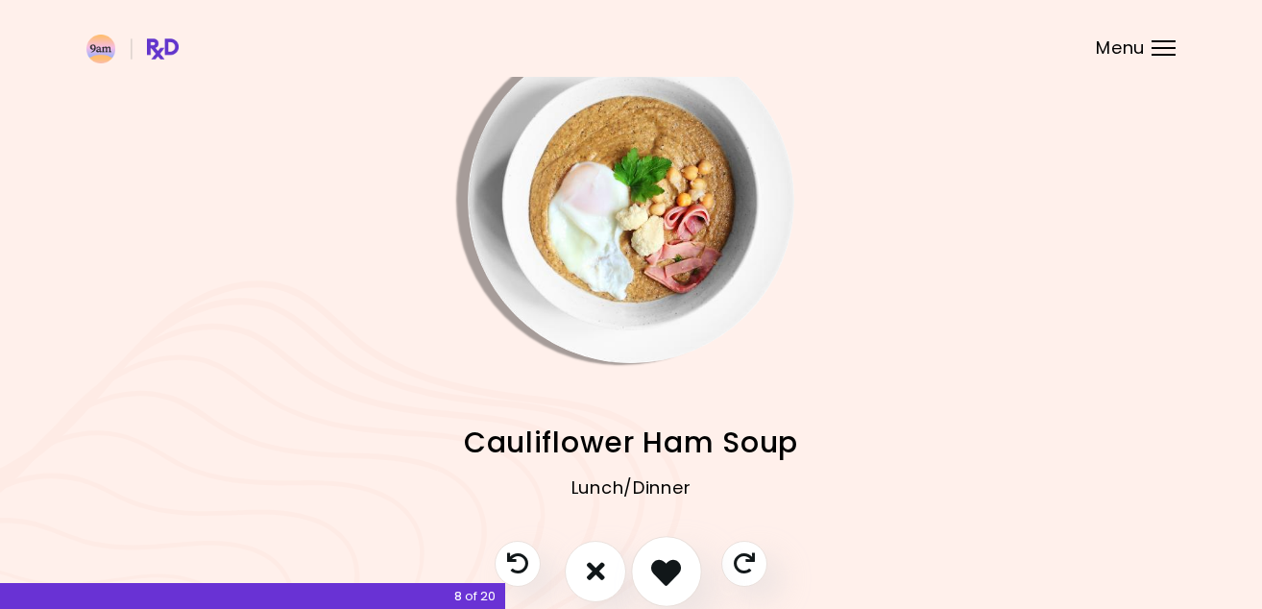
click at [673, 574] on icon "I like this recipe" at bounding box center [666, 571] width 30 height 30
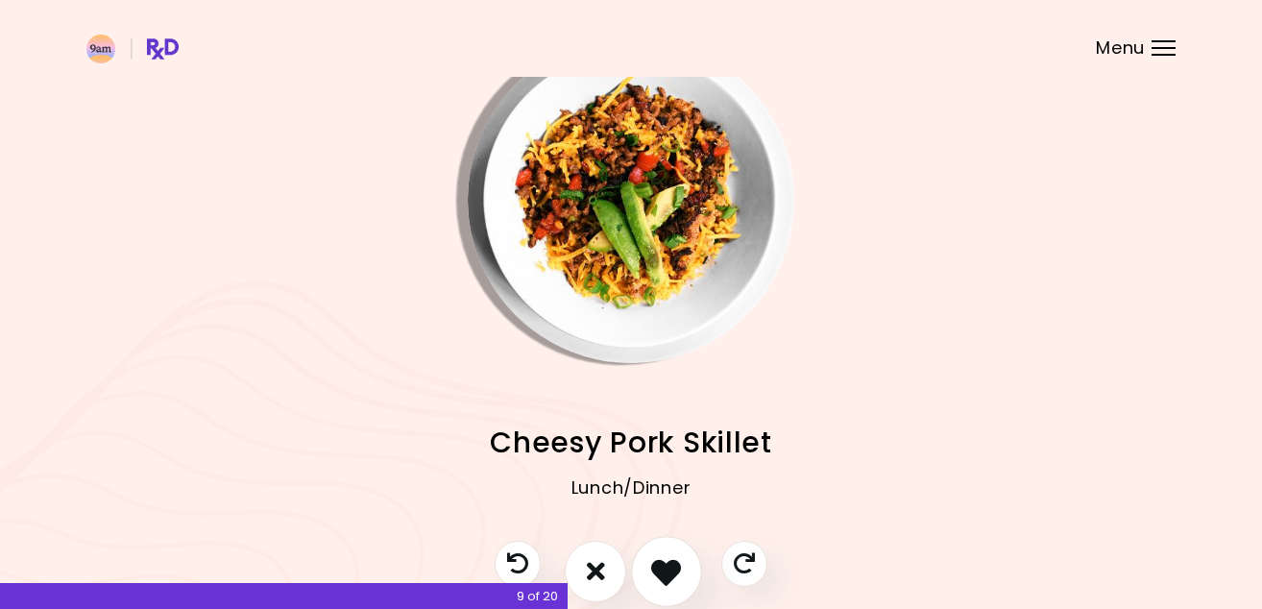
click at [673, 574] on icon "I like this recipe" at bounding box center [666, 571] width 30 height 30
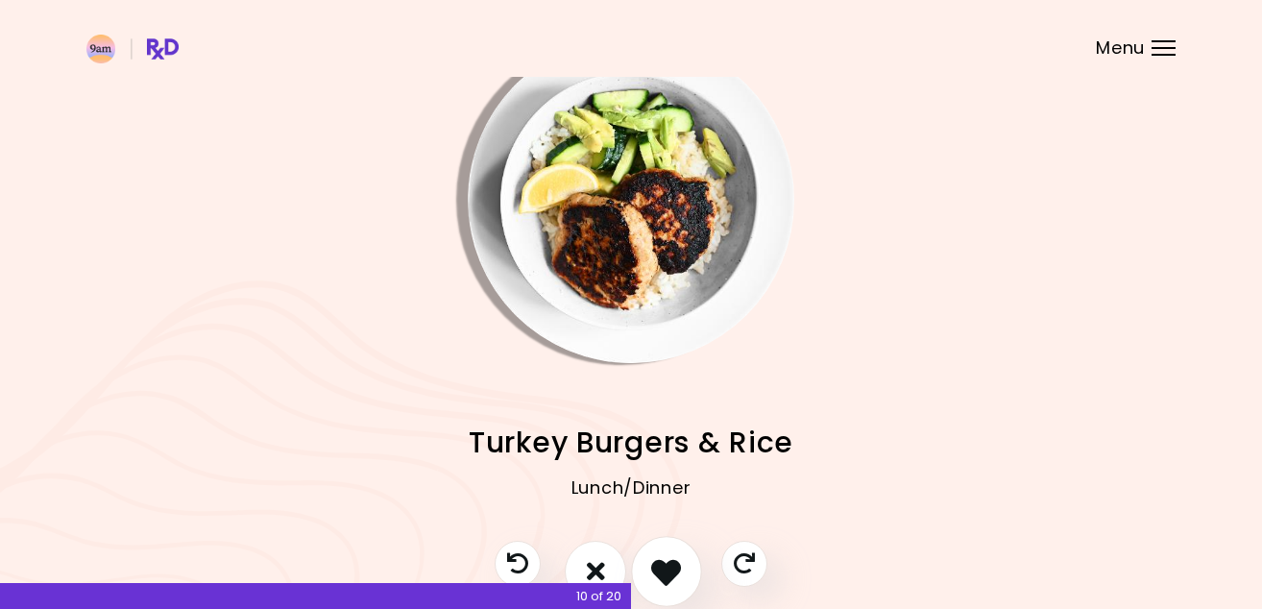
click at [679, 570] on icon "I like this recipe" at bounding box center [666, 571] width 30 height 30
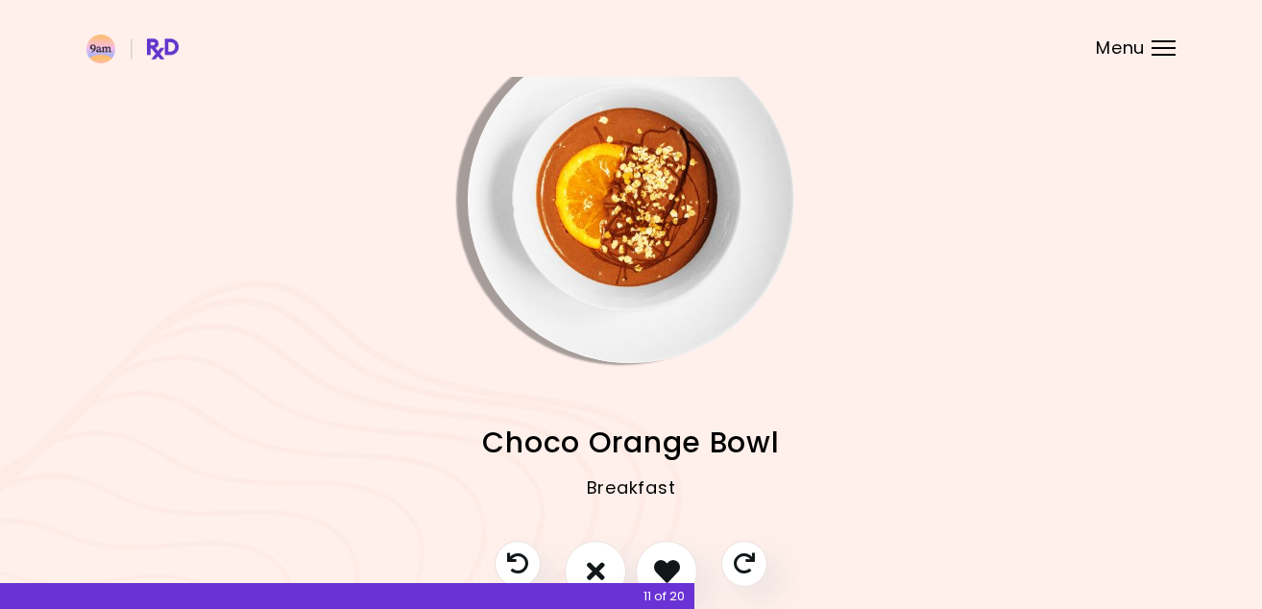
click at [646, 272] on img "Info - Choco Orange Bowl" at bounding box center [631, 199] width 327 height 327
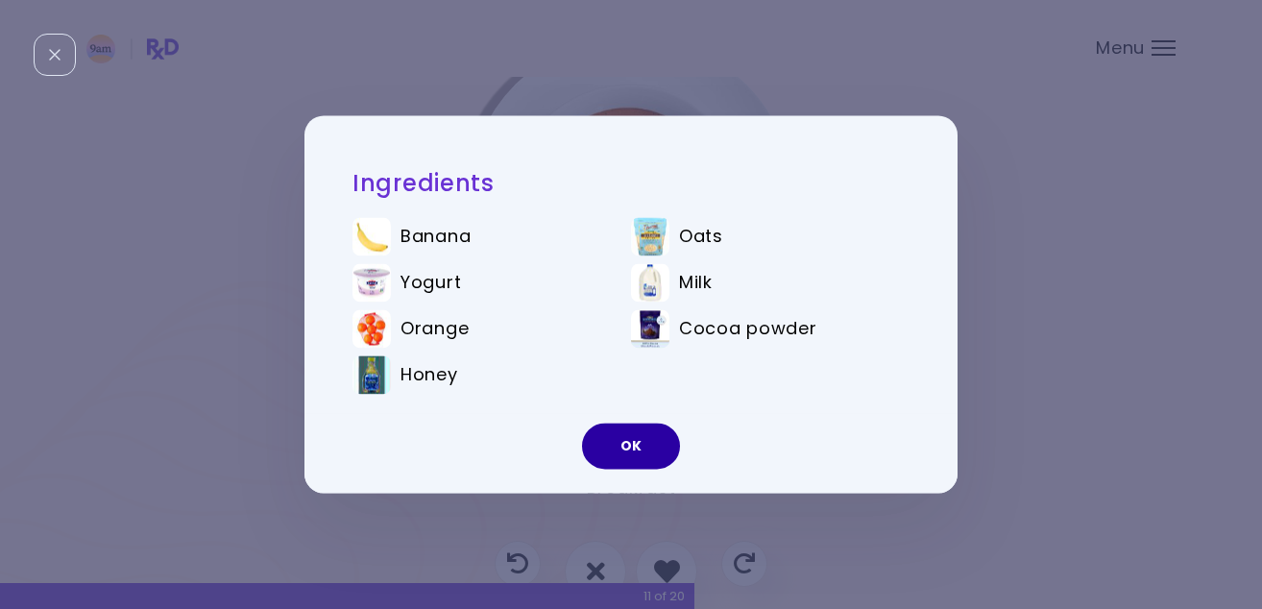
click at [638, 449] on button "OK" at bounding box center [631, 447] width 98 height 46
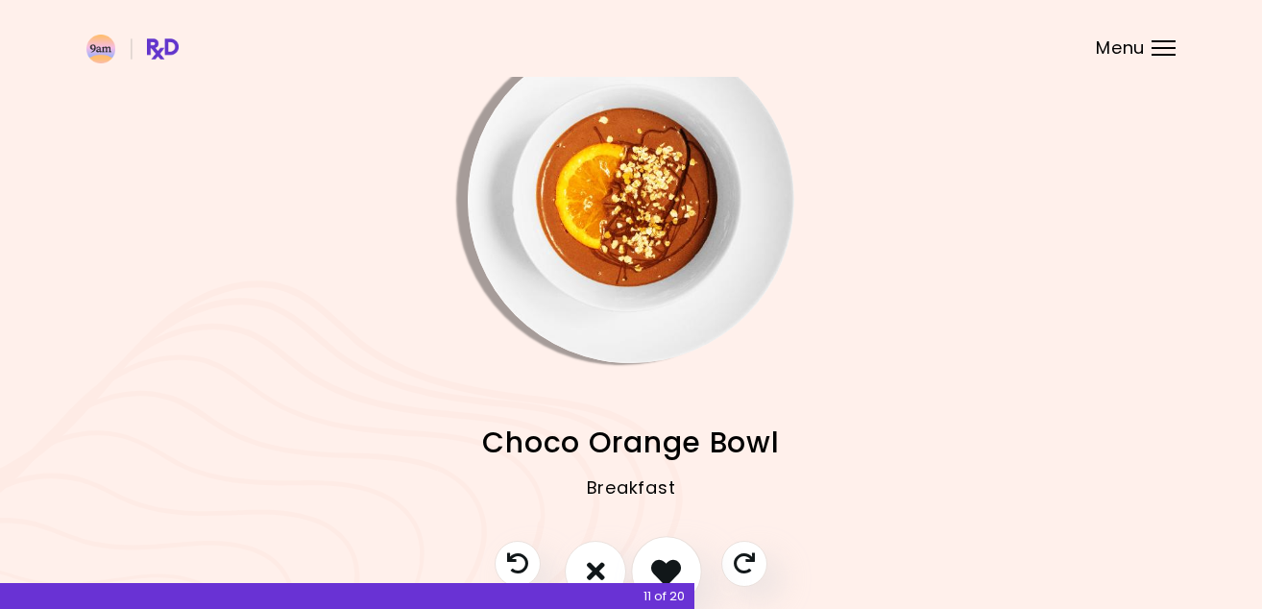
click at [674, 572] on icon "I like this recipe" at bounding box center [666, 571] width 30 height 30
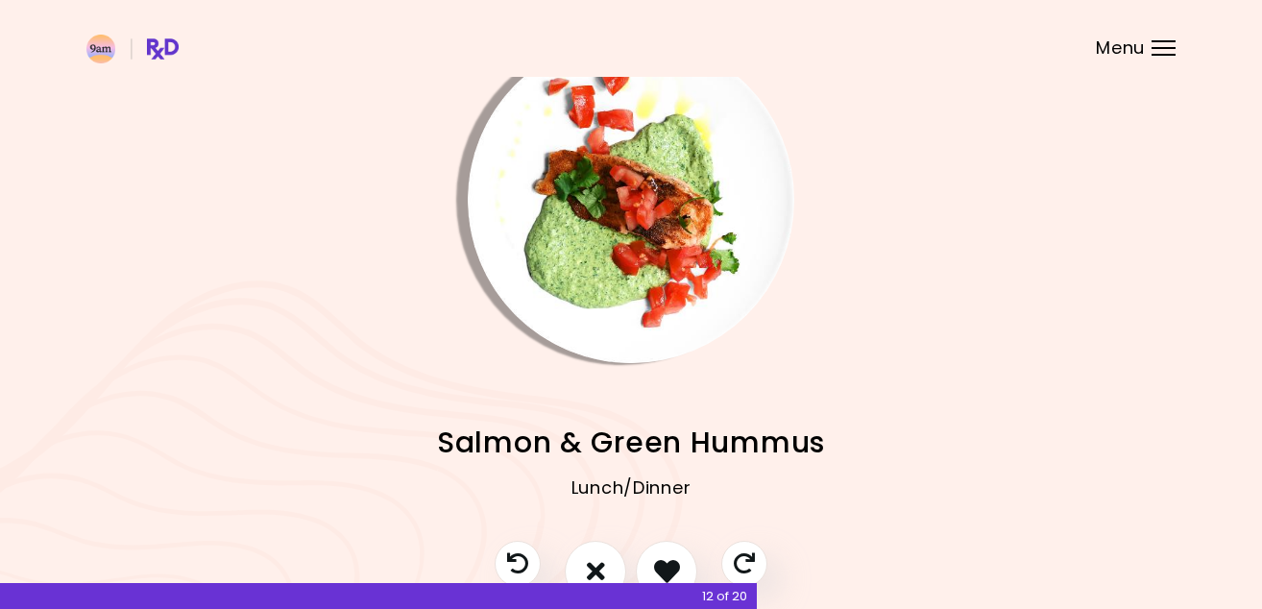
click at [649, 124] on img "Info - Salmon & Green Hummus" at bounding box center [631, 199] width 327 height 327
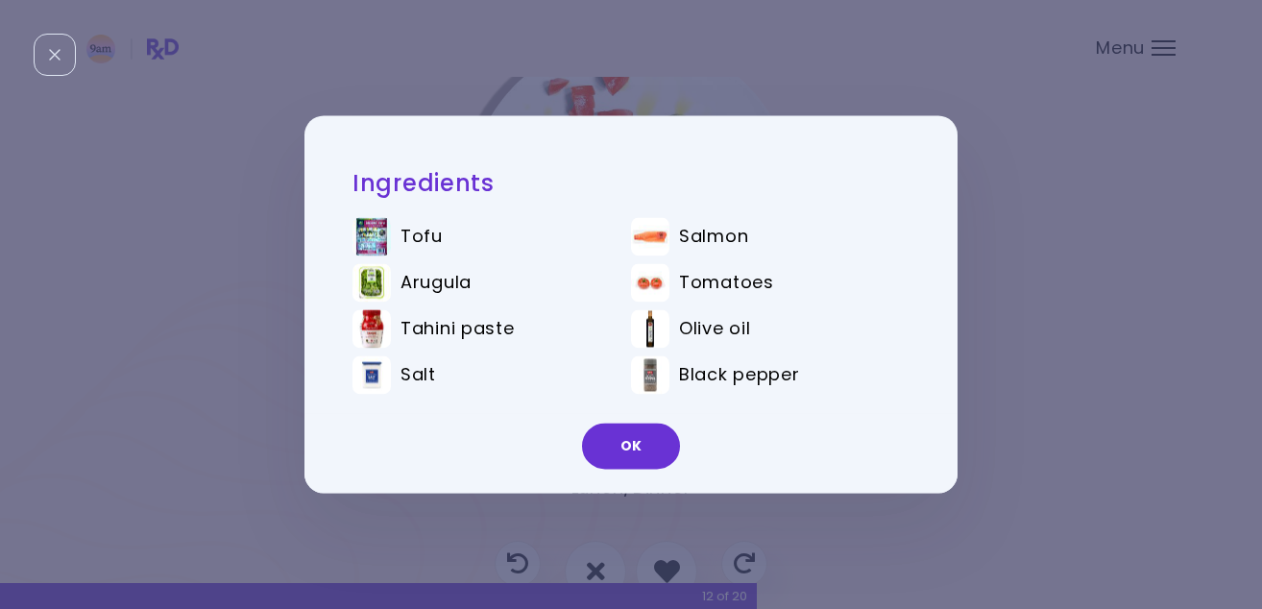
click at [875, 530] on div "Ingredients Tofu Salmon Arugula Tomatoes Tahini paste Olive oil Salt Black pepp…" at bounding box center [631, 304] width 1262 height 609
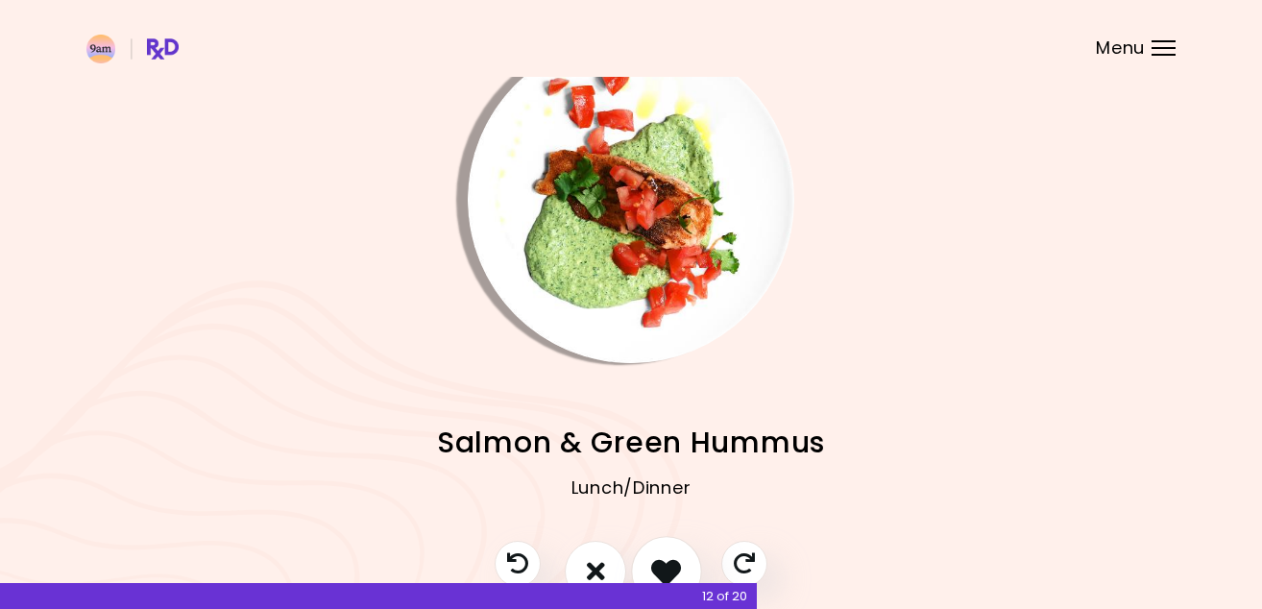
click at [663, 556] on icon "I like this recipe" at bounding box center [666, 571] width 30 height 30
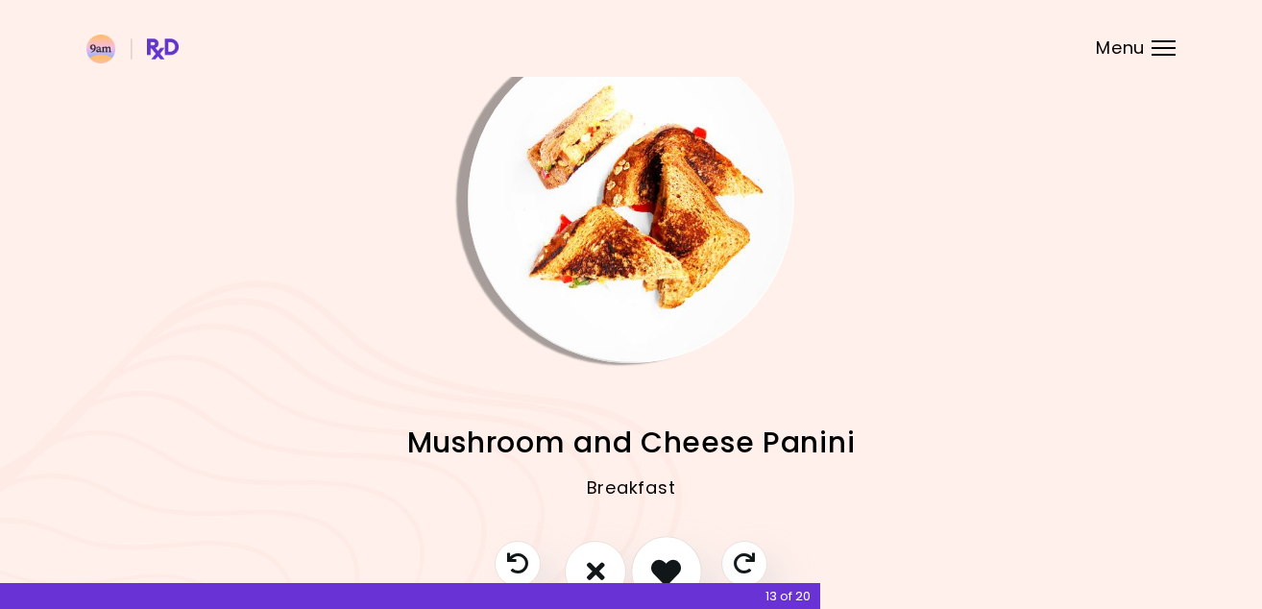
click at [663, 556] on icon "I like this recipe" at bounding box center [666, 571] width 30 height 30
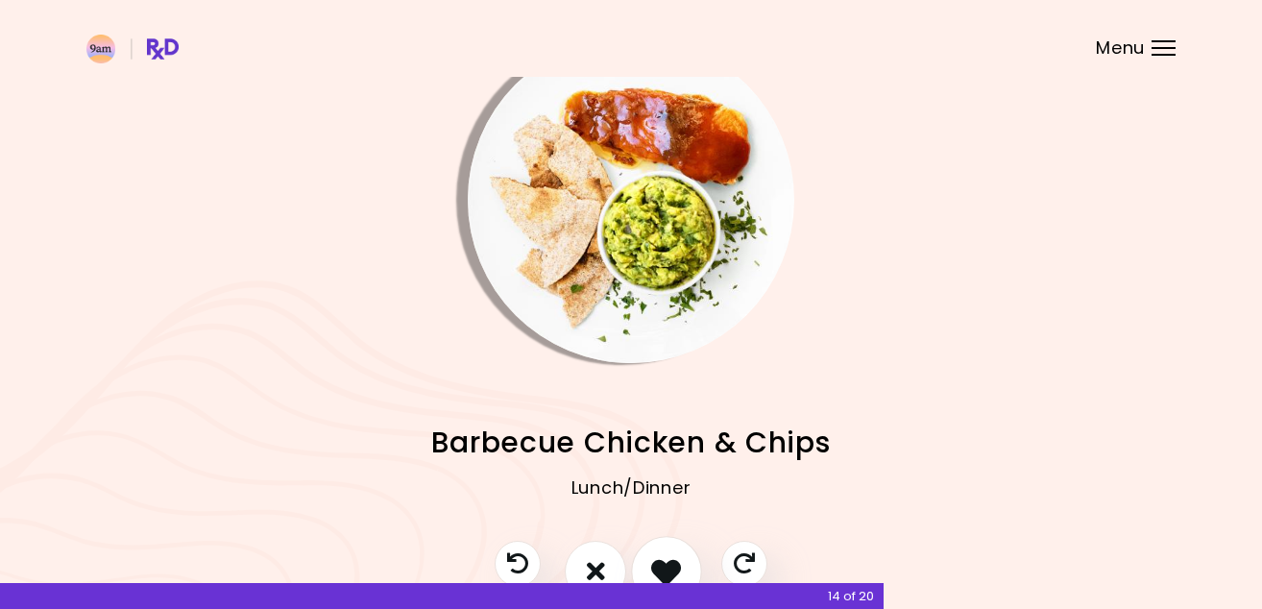
click at [663, 556] on icon "I like this recipe" at bounding box center [666, 571] width 30 height 30
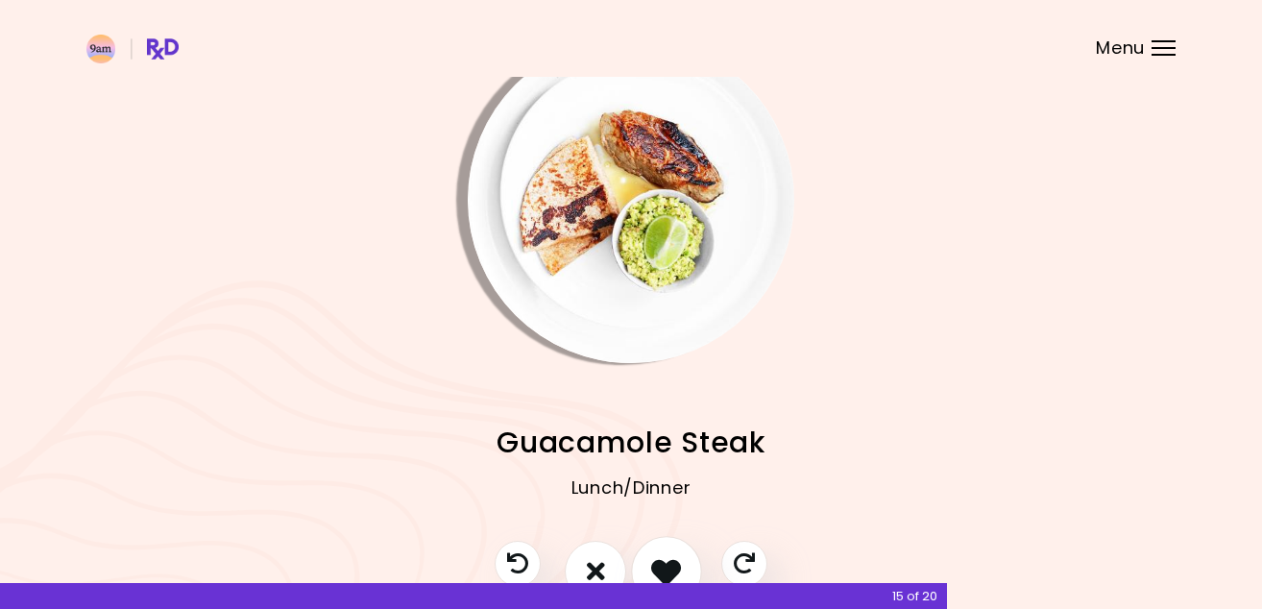
click at [663, 556] on icon "I like this recipe" at bounding box center [666, 571] width 30 height 30
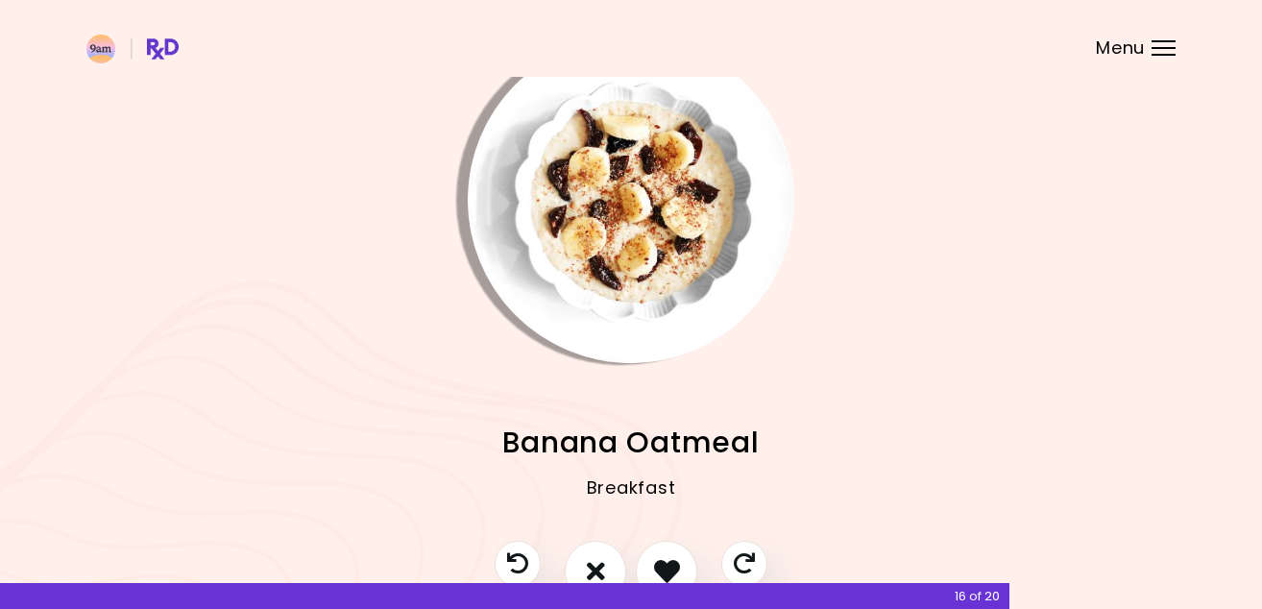
click at [663, 285] on img "Info - Banana Oatmeal" at bounding box center [631, 199] width 327 height 327
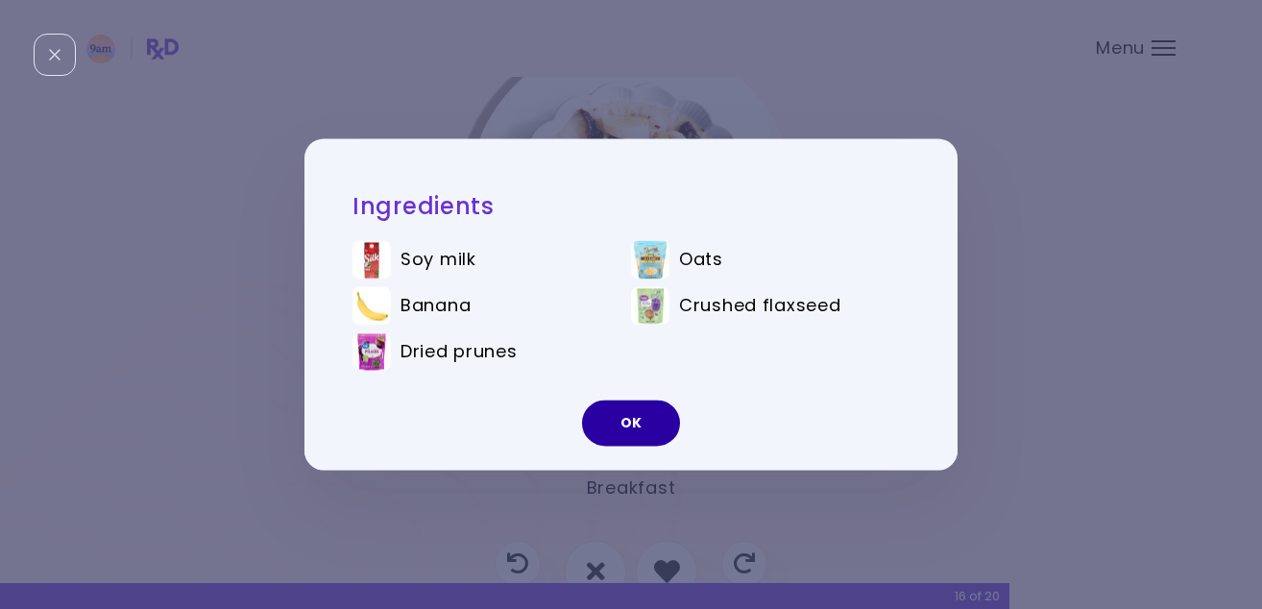
click at [628, 416] on button "OK" at bounding box center [631, 424] width 98 height 46
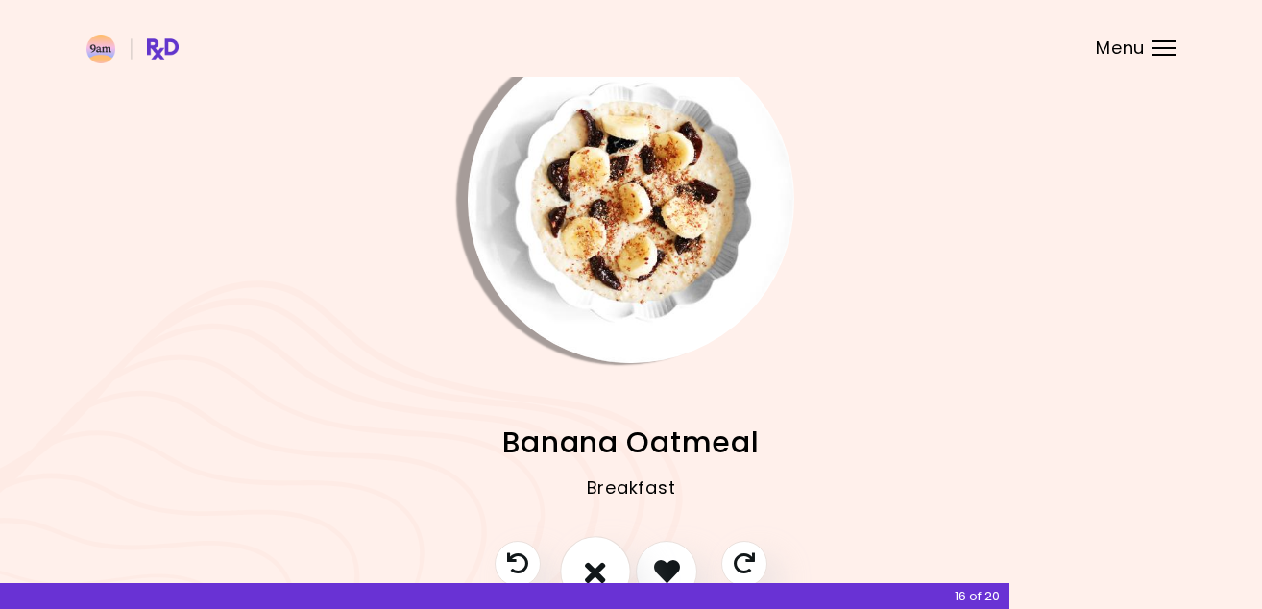
click at [599, 557] on icon "I don't like this recipe" at bounding box center [595, 571] width 21 height 30
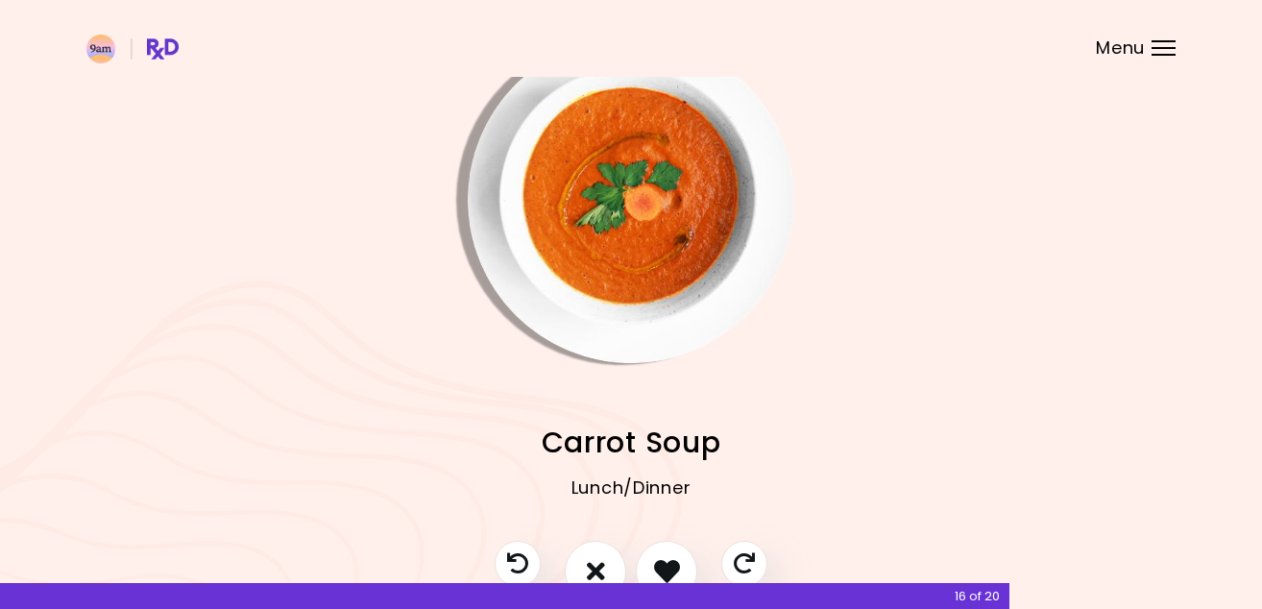
click at [604, 281] on img "Info - Carrot Soup" at bounding box center [631, 199] width 327 height 327
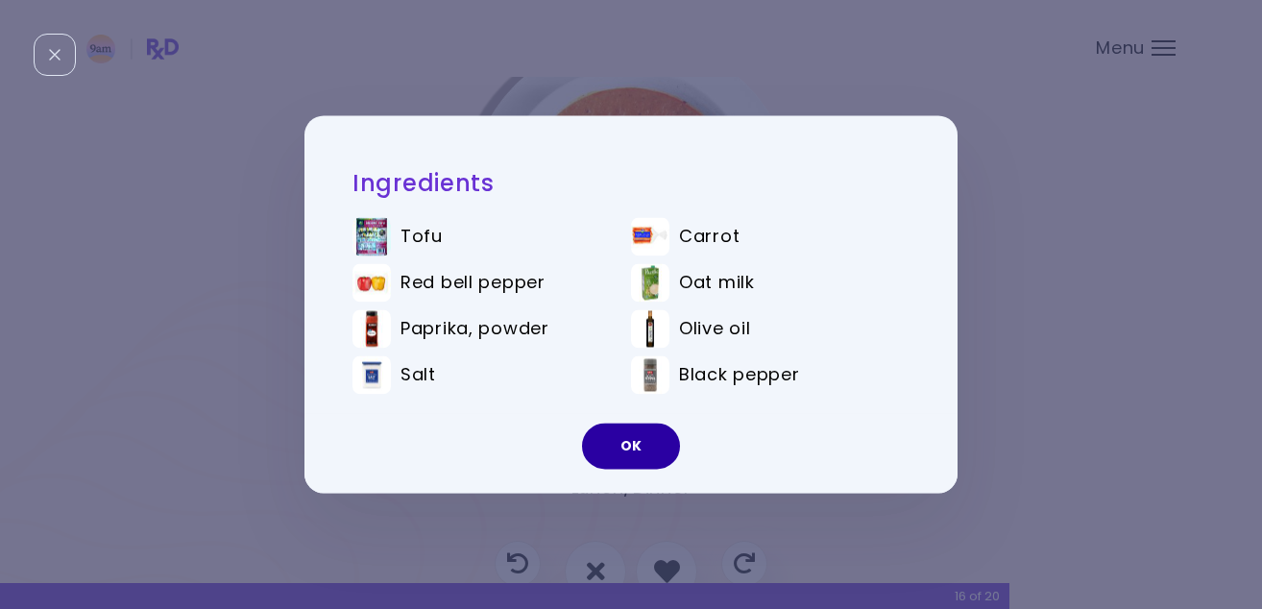
click at [652, 443] on button "OK" at bounding box center [631, 447] width 98 height 46
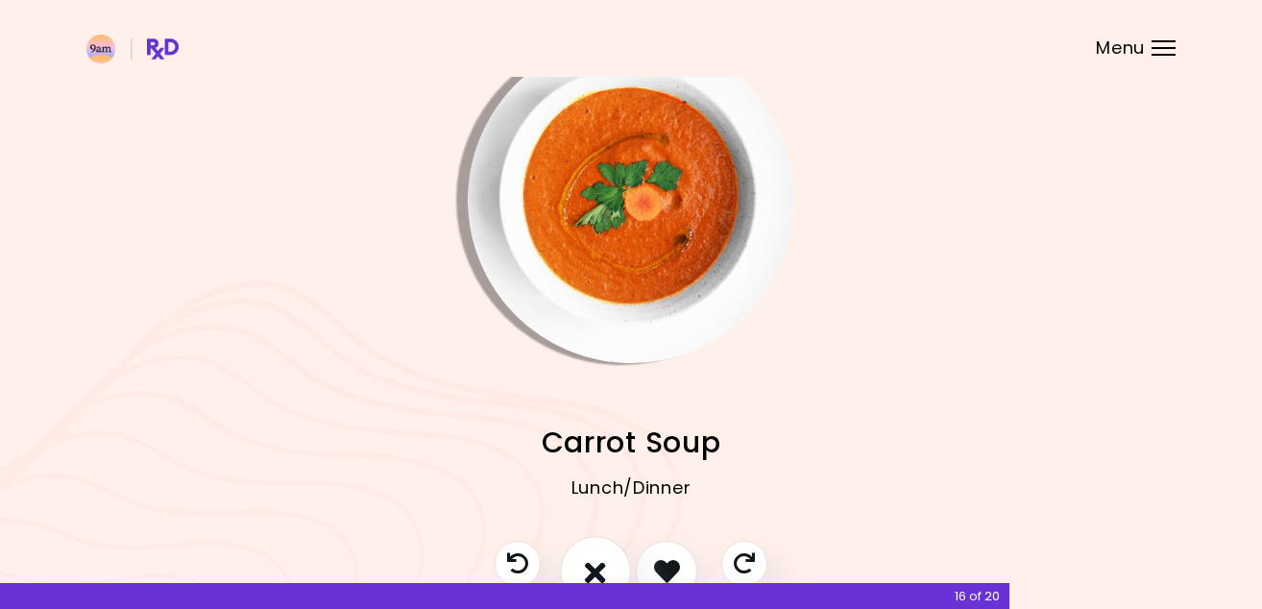
click at [588, 563] on icon "I don't like this recipe" at bounding box center [595, 571] width 21 height 30
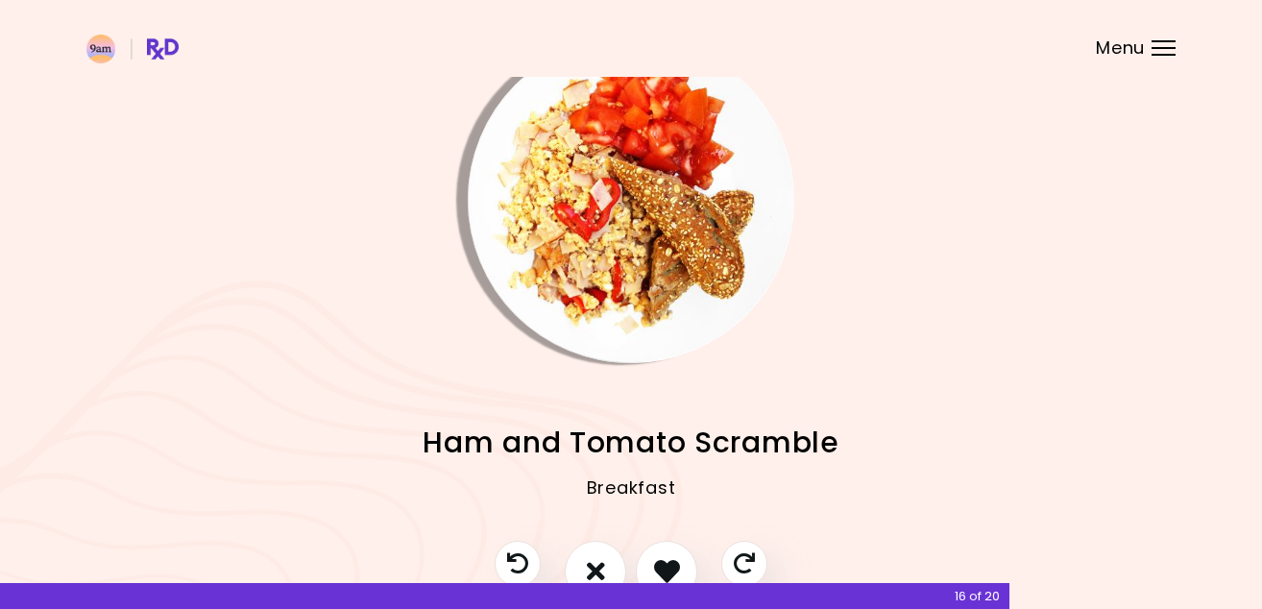
click at [671, 325] on img "Info - Ham and Tomato Scramble" at bounding box center [631, 199] width 327 height 327
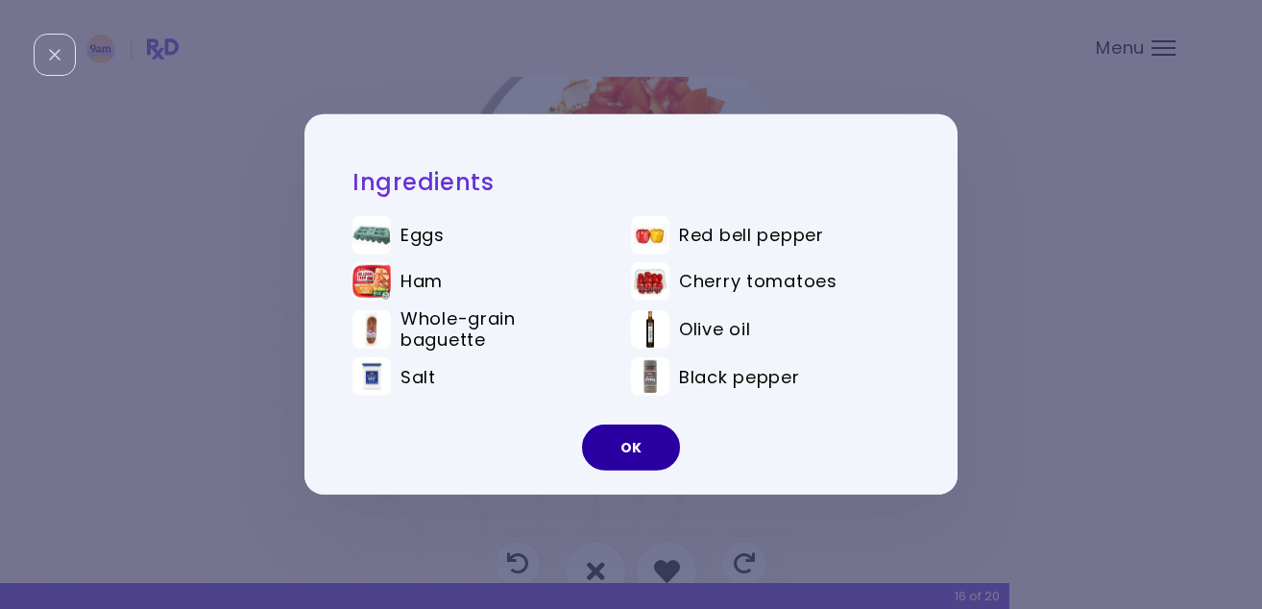
click at [639, 434] on button "OK" at bounding box center [631, 448] width 98 height 46
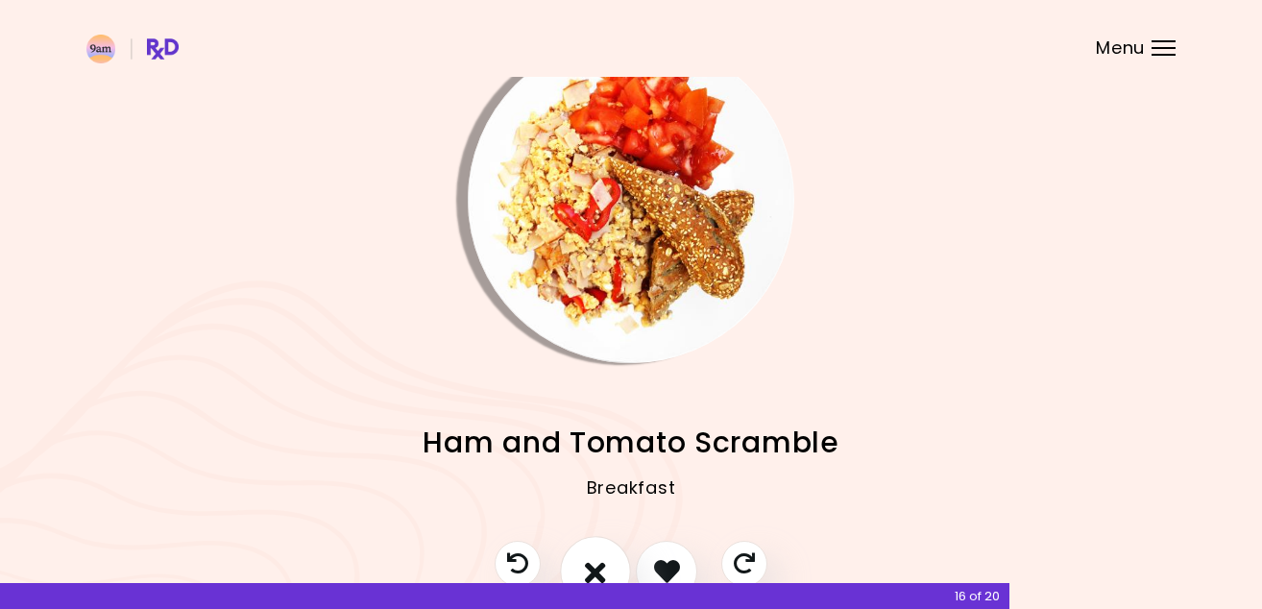
click at [600, 574] on icon "I don't like this recipe" at bounding box center [595, 571] width 21 height 30
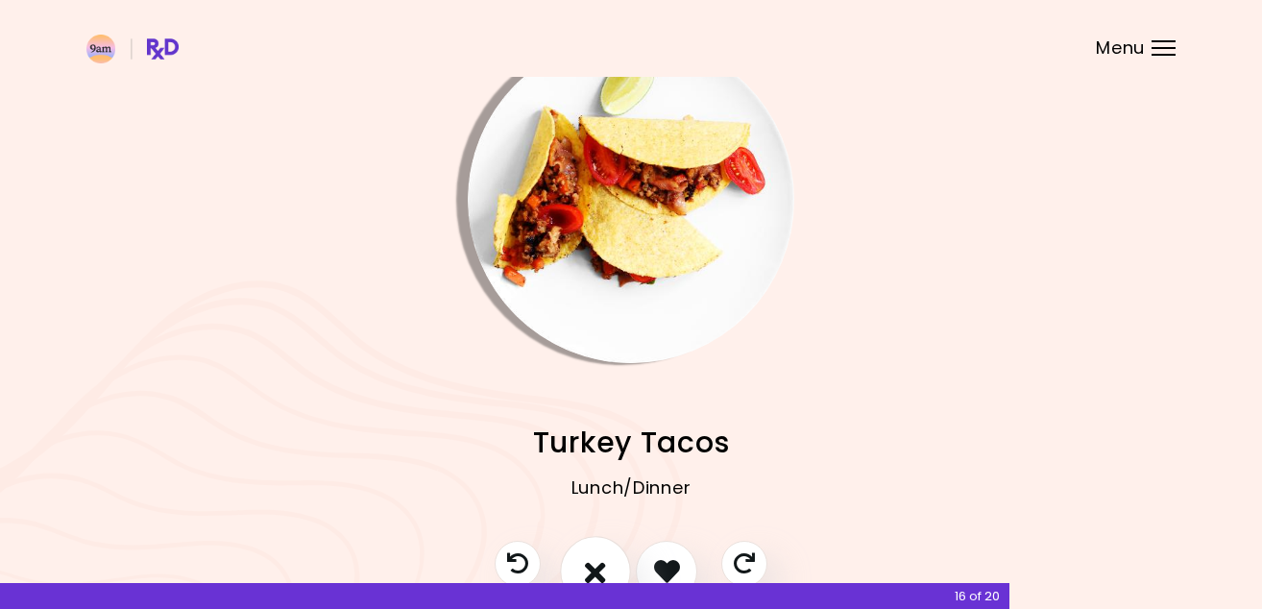
click at [604, 559] on icon "I don't like this recipe" at bounding box center [595, 571] width 21 height 30
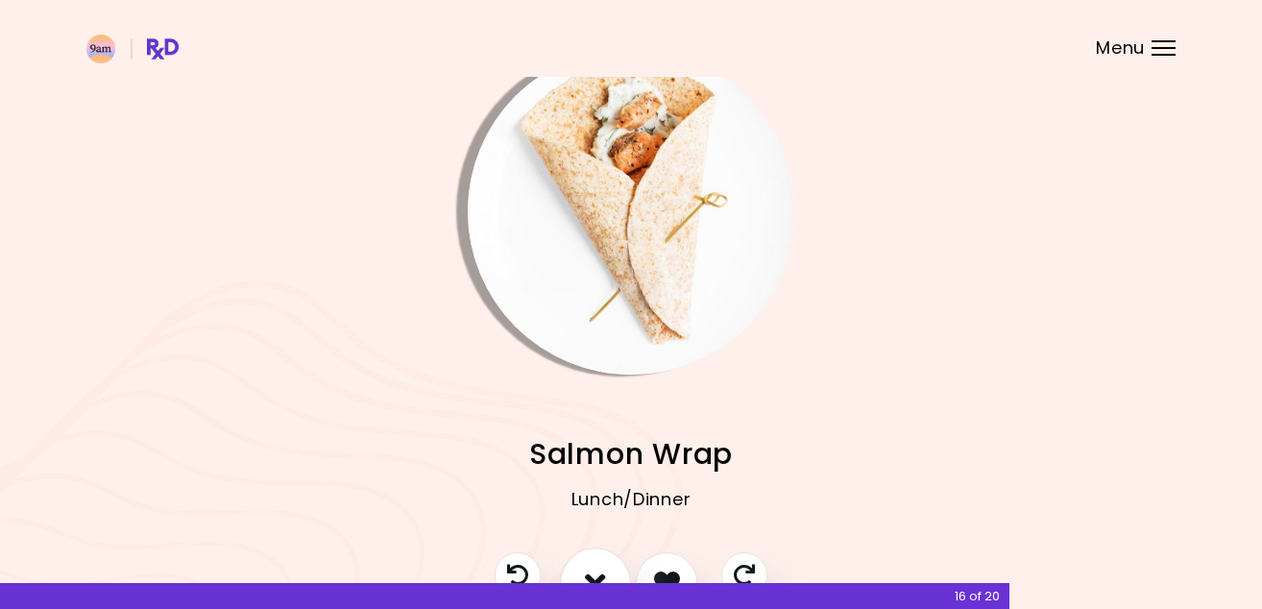
scroll to position [31, 0]
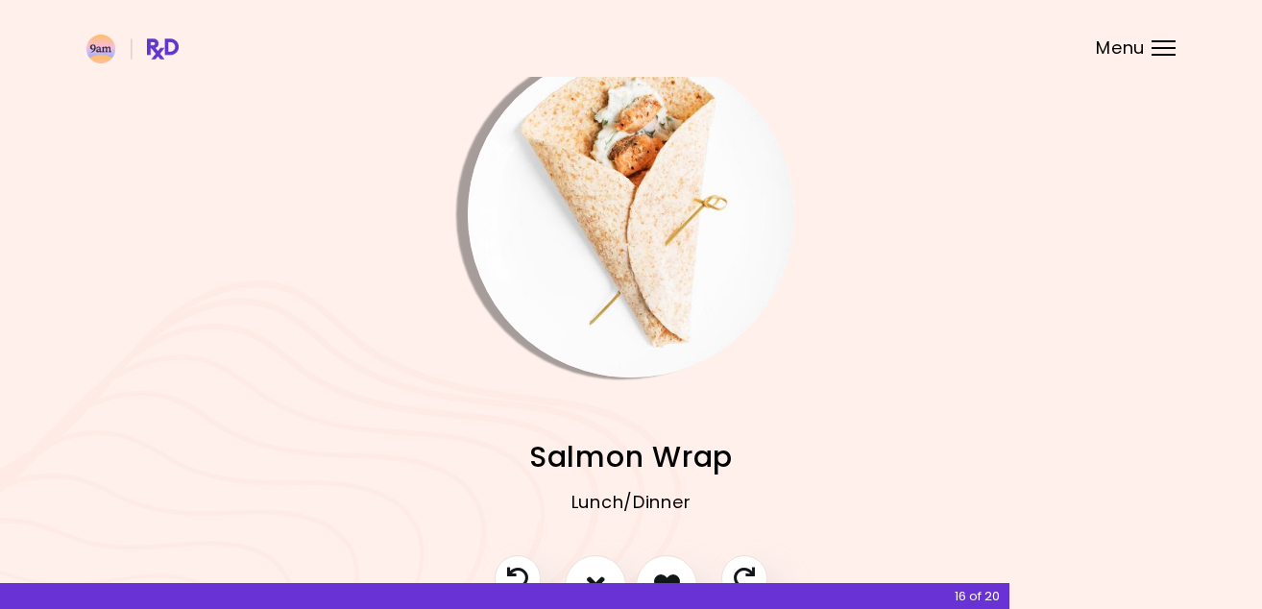
click at [611, 187] on img "Info - Salmon Wrap" at bounding box center [631, 214] width 327 height 327
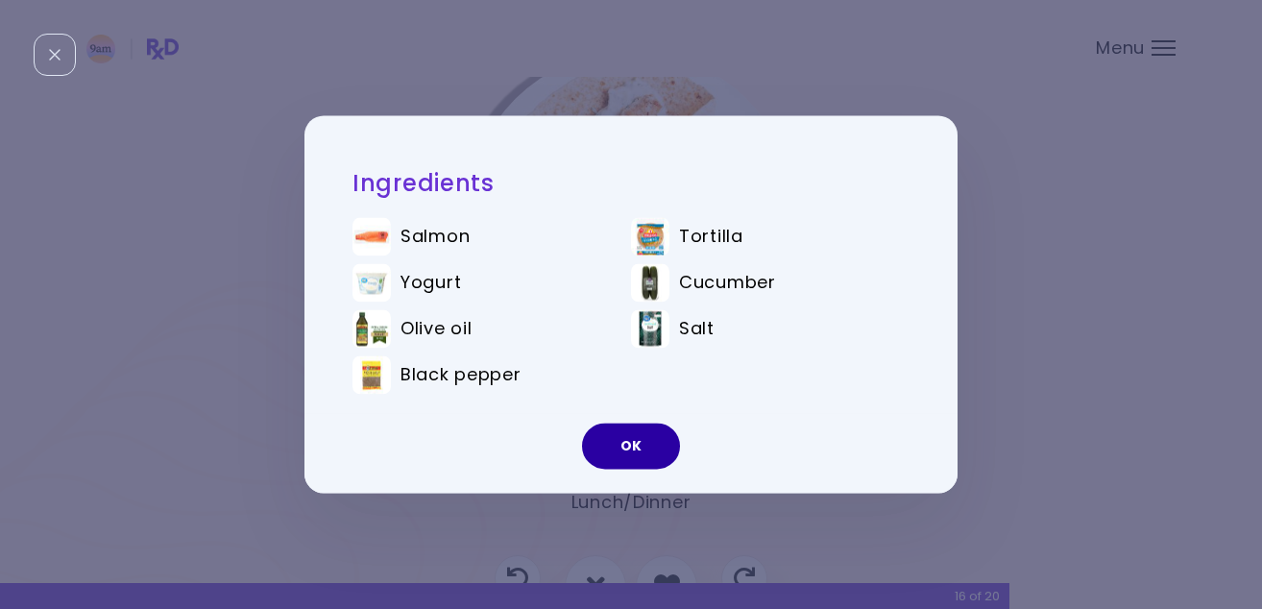
click at [652, 453] on button "OK" at bounding box center [631, 447] width 98 height 46
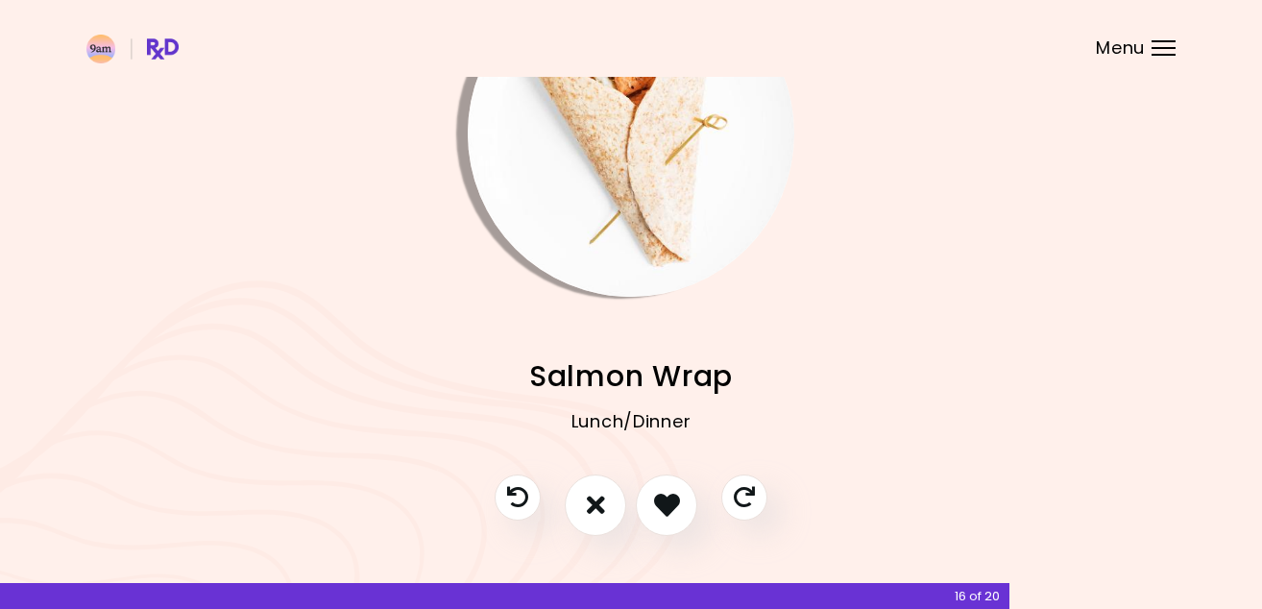
scroll to position [119, 0]
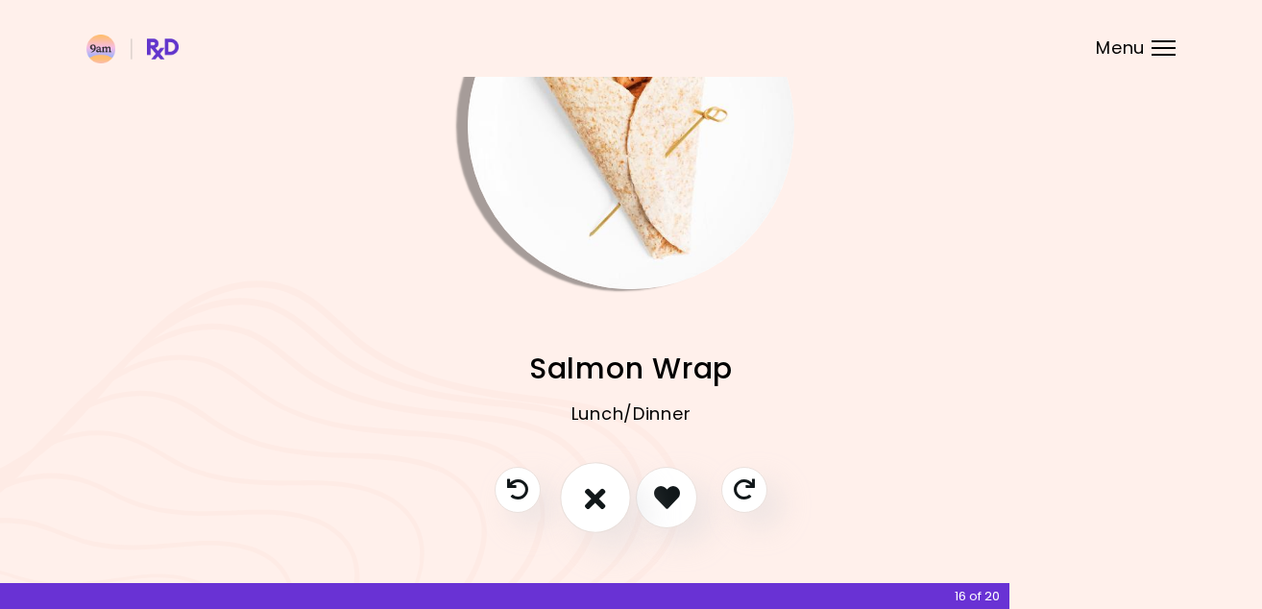
click at [597, 518] on button "I don't like this recipe" at bounding box center [595, 497] width 71 height 71
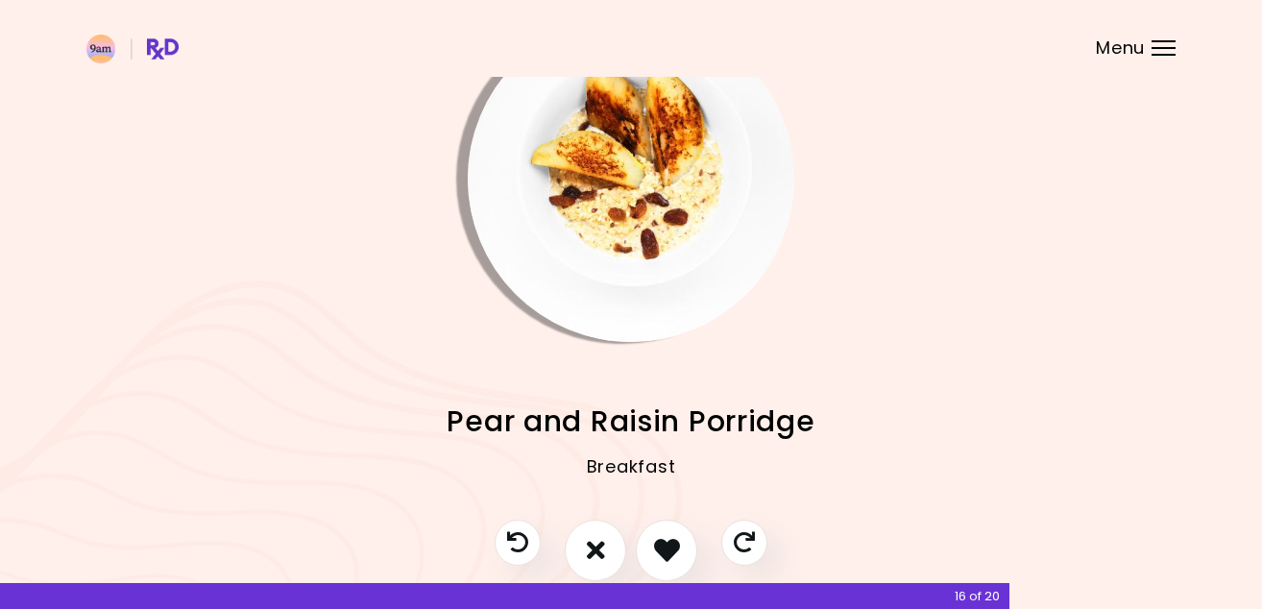
scroll to position [104, 0]
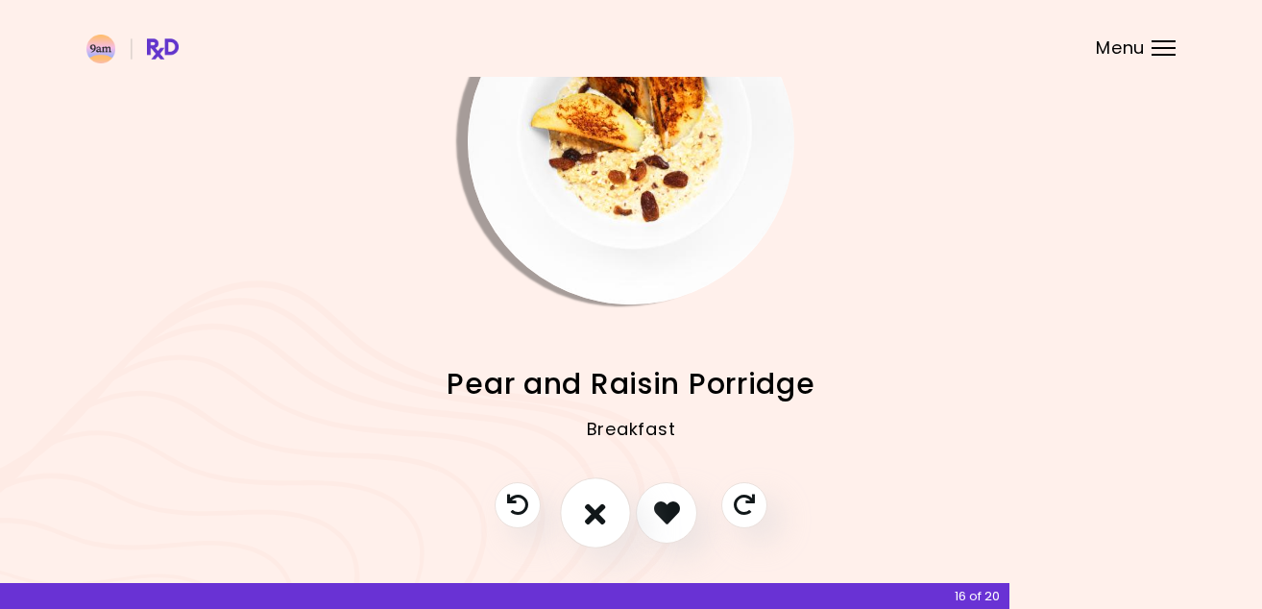
click at [603, 517] on icon "I don't like this recipe" at bounding box center [595, 513] width 21 height 30
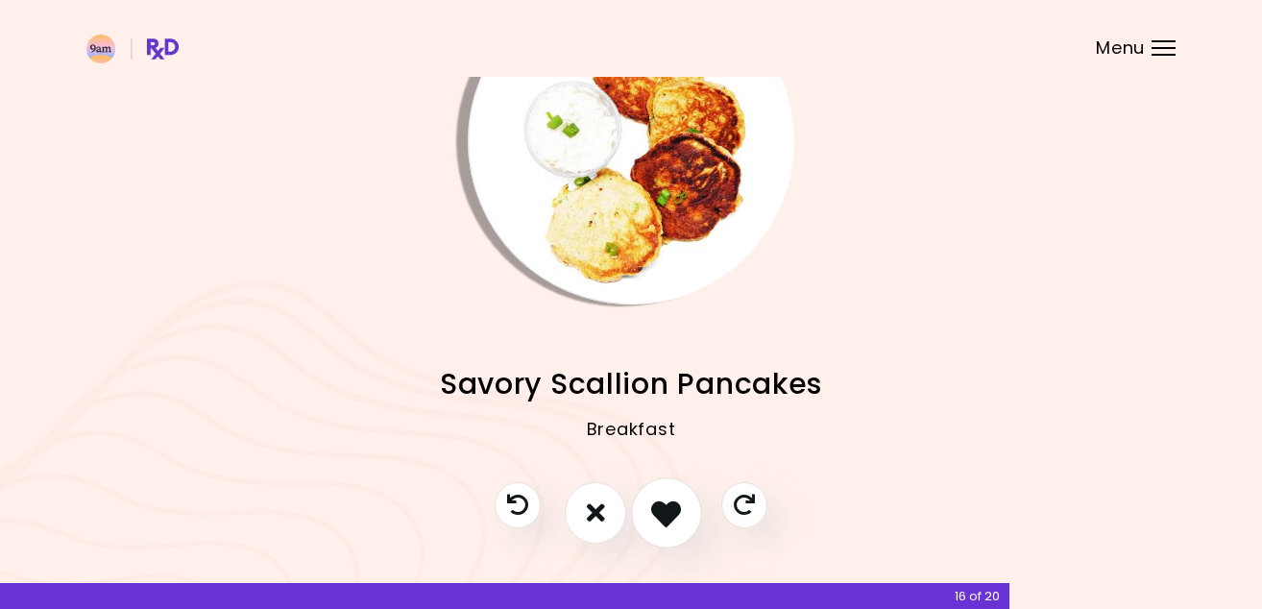
click at [673, 521] on icon "I like this recipe" at bounding box center [666, 513] width 30 height 30
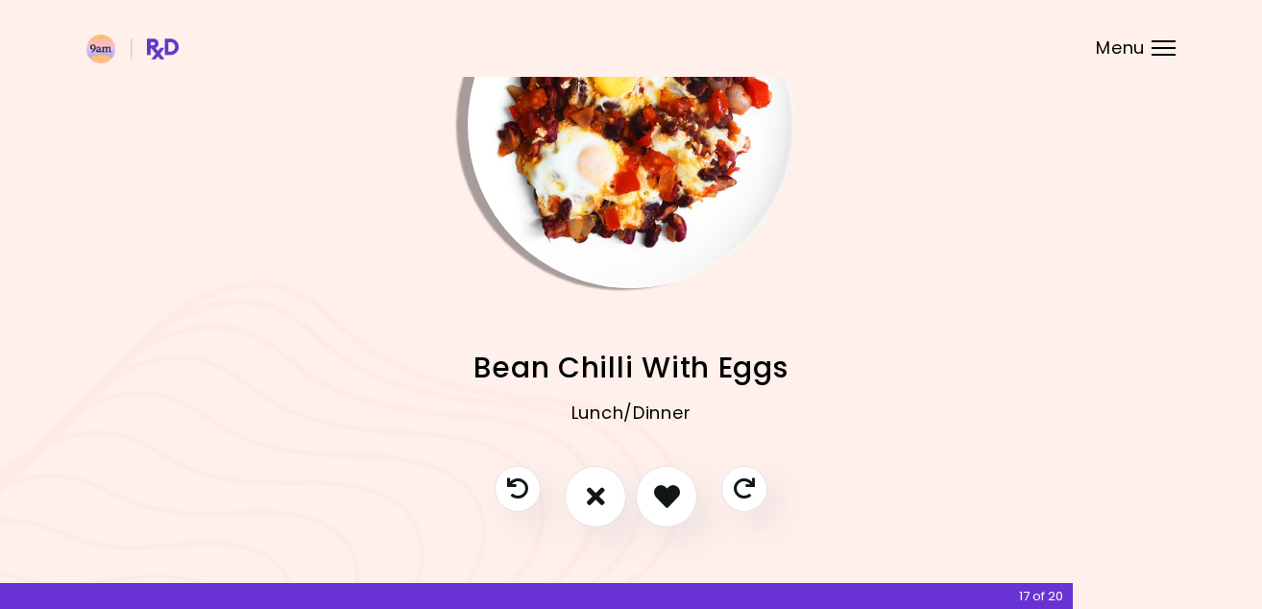
scroll to position [138, 0]
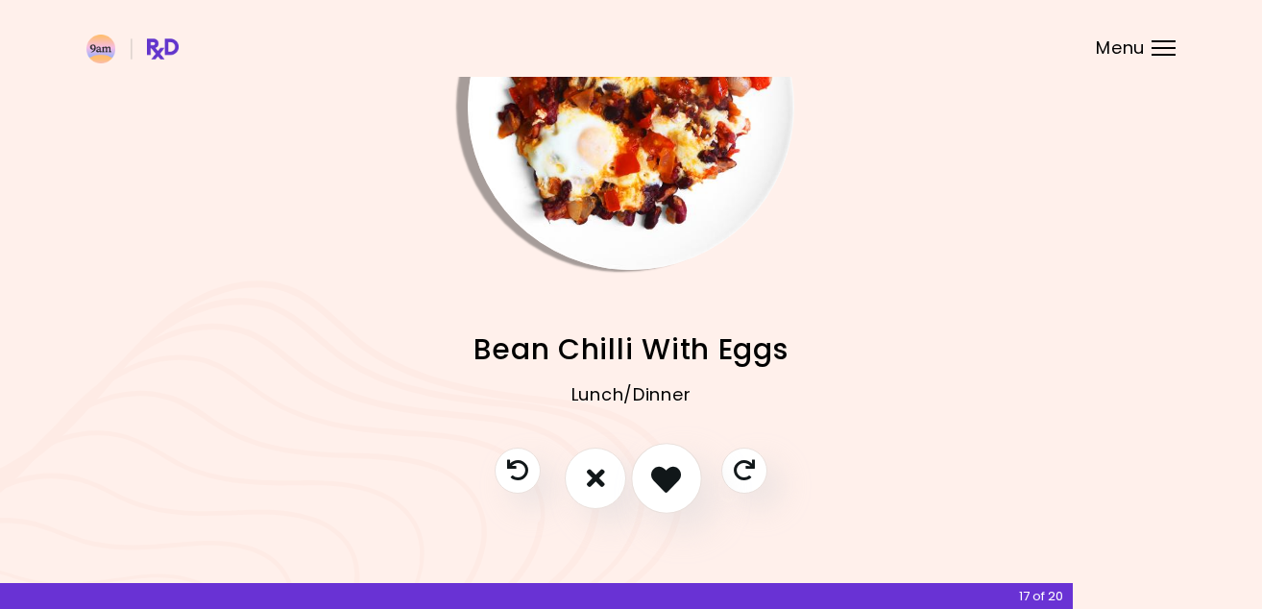
click at [671, 487] on icon "I like this recipe" at bounding box center [666, 478] width 30 height 30
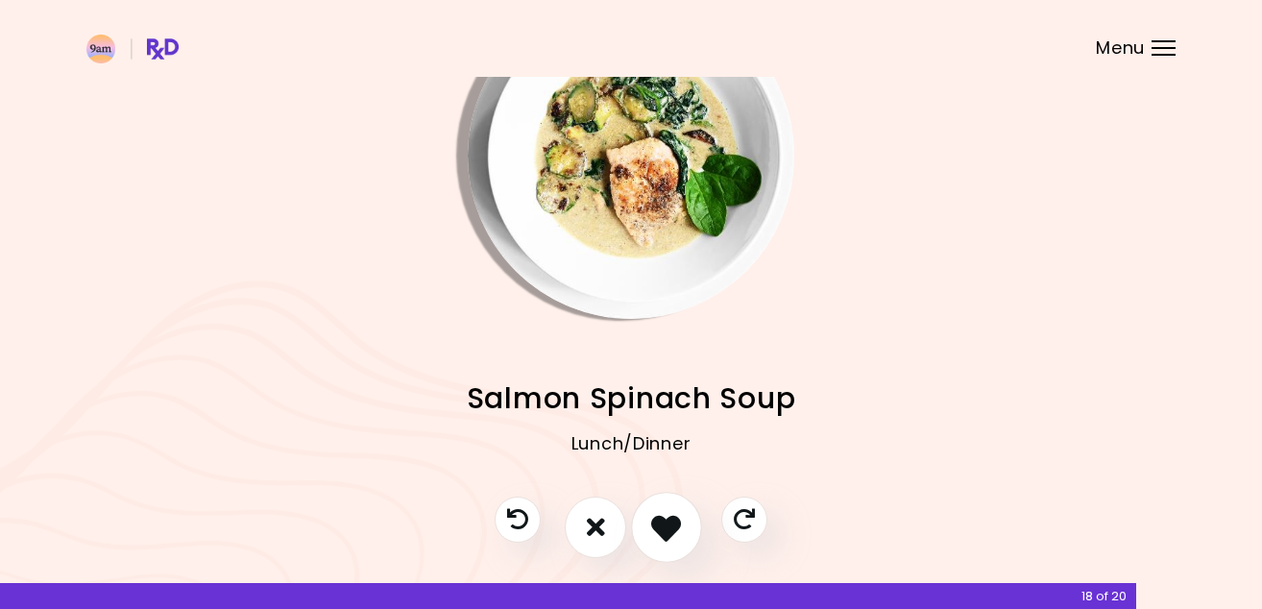
scroll to position [104, 0]
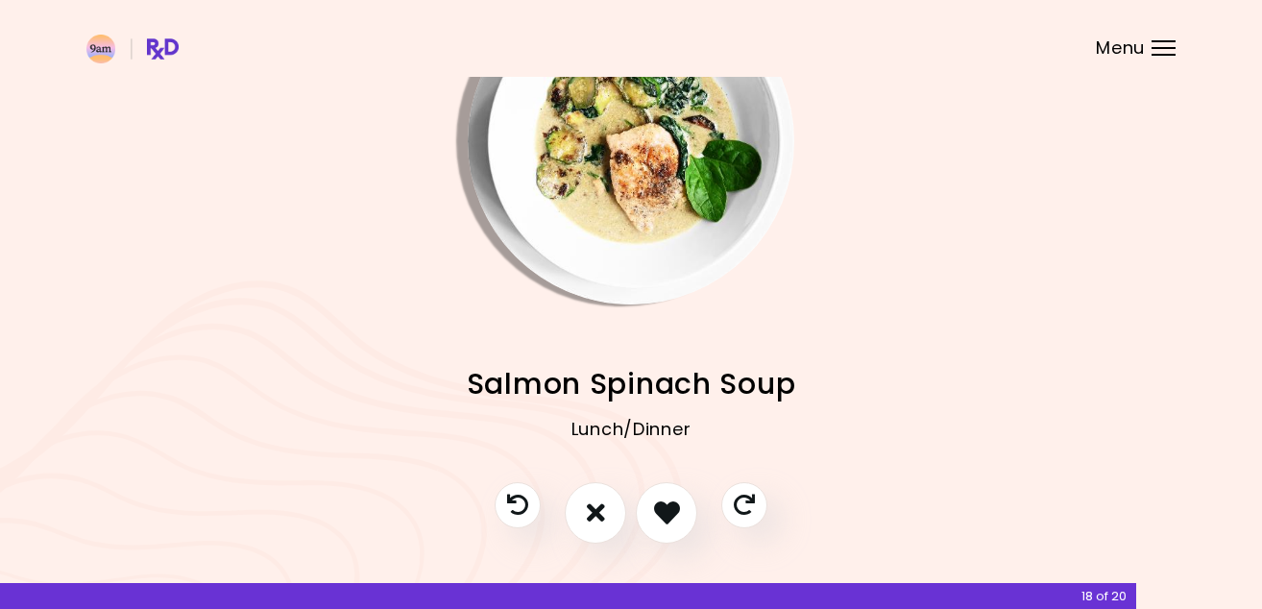
click at [656, 351] on div "Walnut Spread Cakes Breakfast Haitian Chicken Legumes Lunch/Dinner Creamy Chick…" at bounding box center [630, 393] width 1089 height 178
click at [656, 247] on img "Info - Salmon Spinach Soup" at bounding box center [631, 141] width 327 height 327
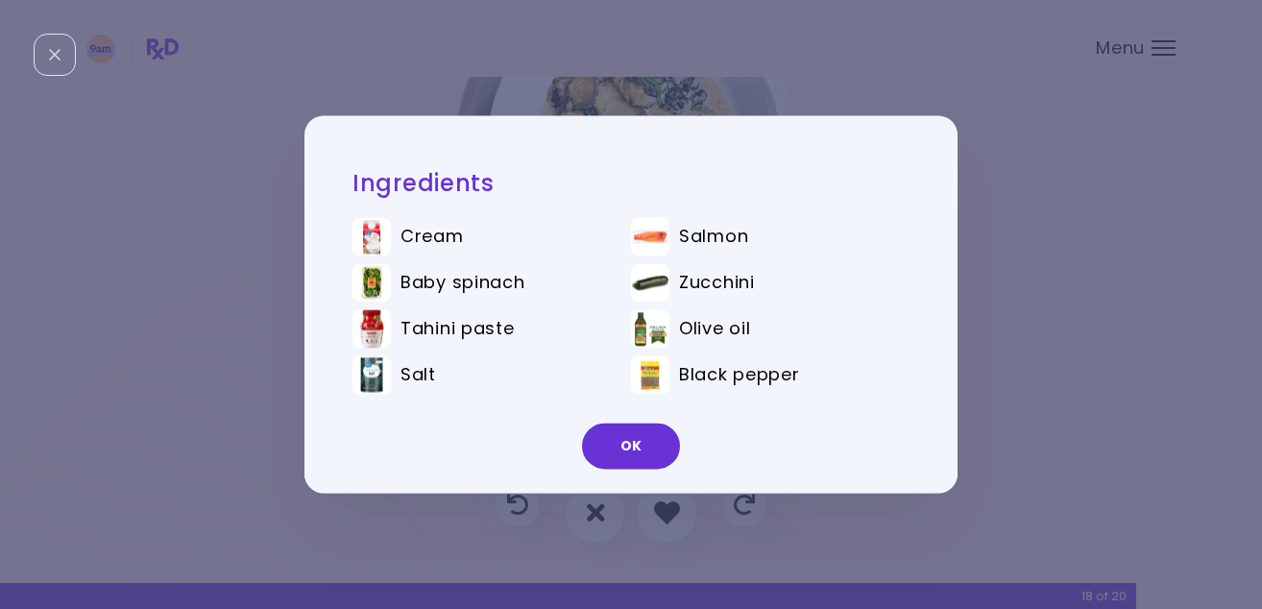
click at [853, 506] on div "Ingredients Cream Salmon Baby spinach Zucchini Tahini paste Olive oil Salt Blac…" at bounding box center [631, 304] width 1262 height 609
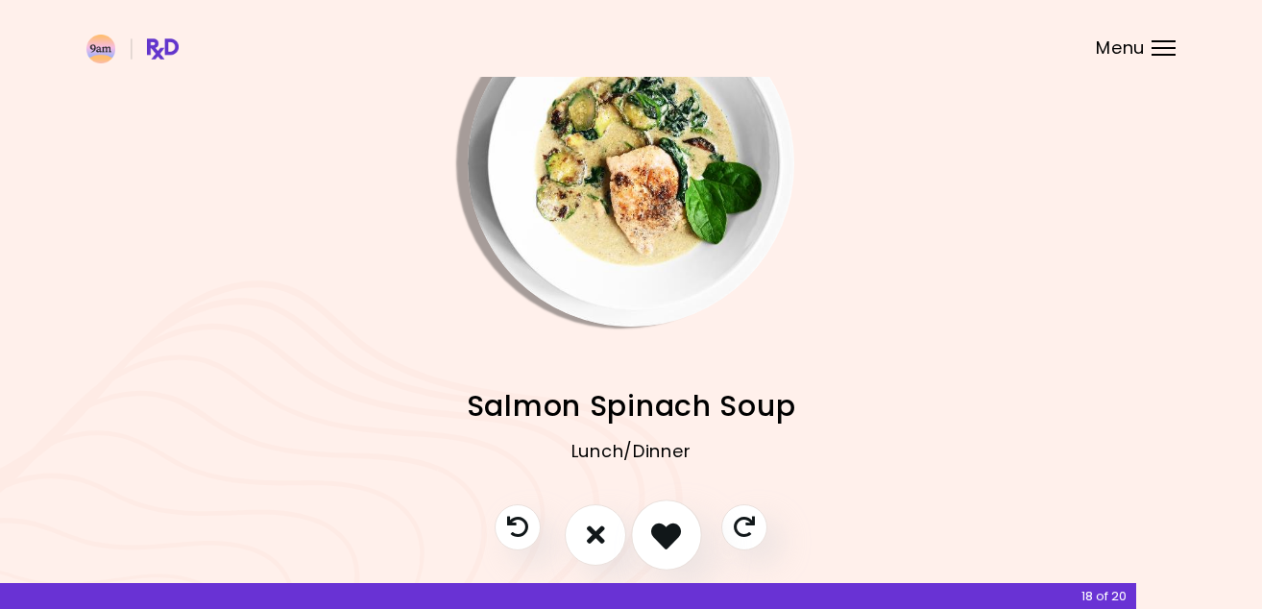
click at [666, 525] on icon "I like this recipe" at bounding box center [666, 535] width 30 height 30
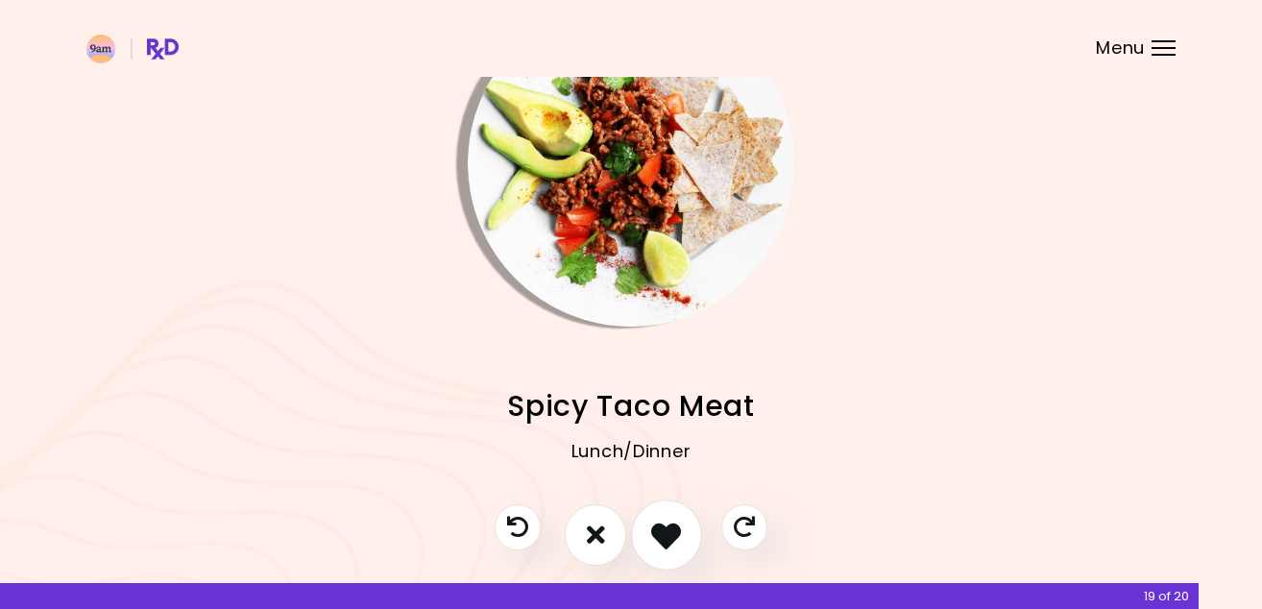
click at [675, 533] on icon "I like this recipe" at bounding box center [666, 535] width 30 height 30
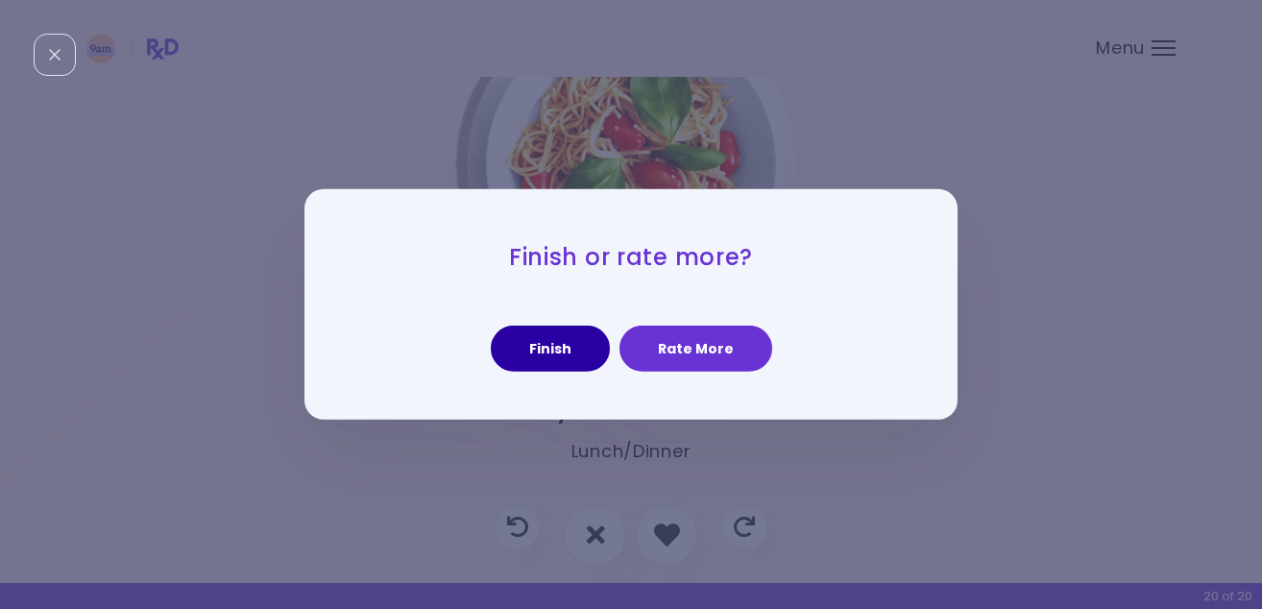
click at [551, 359] on button "Finish" at bounding box center [550, 349] width 119 height 46
